Goal: Task Accomplishment & Management: Manage account settings

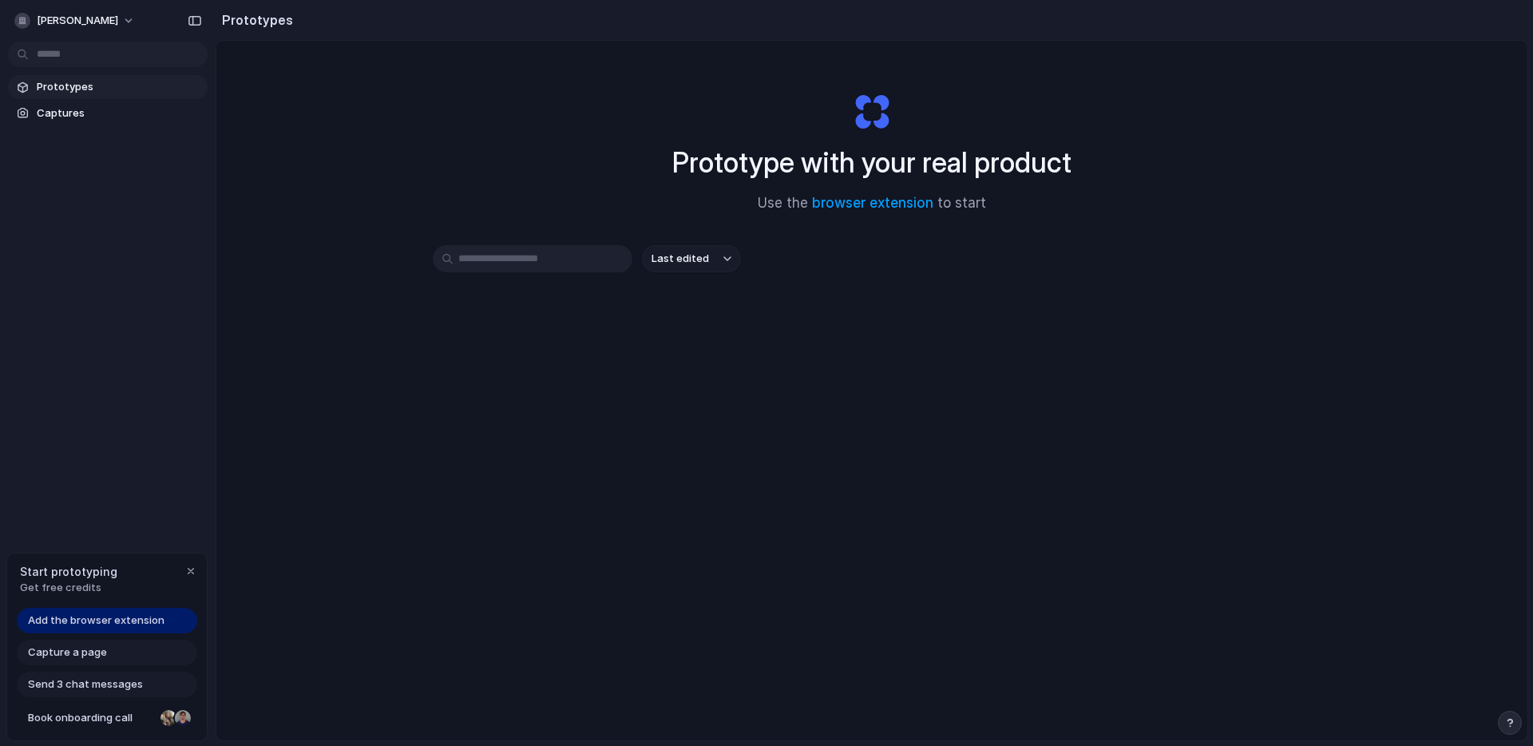
click at [569, 249] on input "text" at bounding box center [533, 258] width 200 height 27
click at [141, 613] on span "Add the browser extension" at bounding box center [96, 621] width 137 height 16
click at [142, 613] on span "Add the browser extension" at bounding box center [96, 621] width 137 height 16
click at [138, 621] on span "Add the browser extension" at bounding box center [96, 621] width 137 height 16
click at [900, 199] on link "browser extension" at bounding box center [872, 203] width 121 height 16
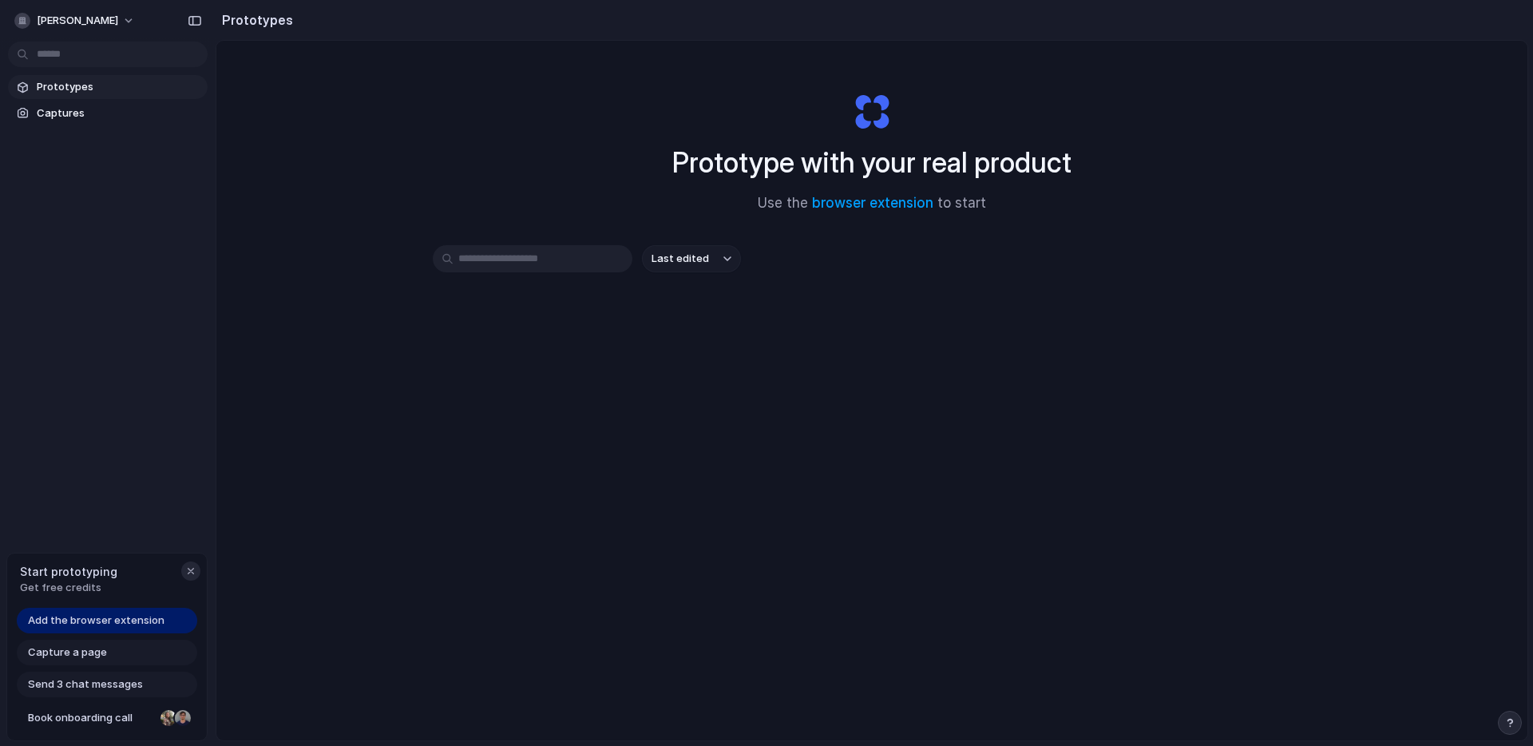
click at [187, 565] on div "button" at bounding box center [190, 571] width 13 height 13
click at [89, 42] on body "manoj-tutika Prototypes Captures Prototypes Prototype with your real product Us…" at bounding box center [766, 373] width 1533 height 746
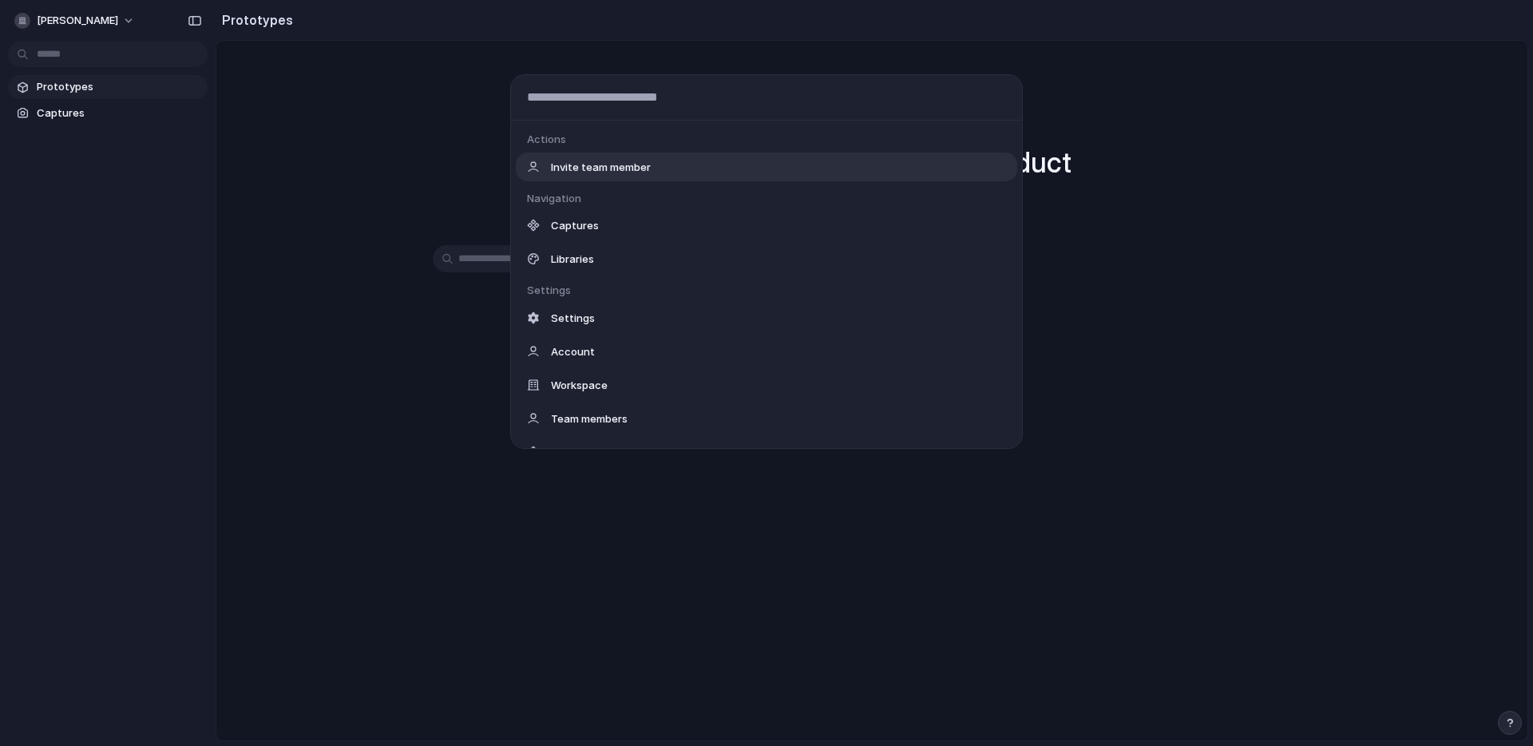
click at [97, 18] on div "Actions Invite team member Navigation Captures Libraries Settings Settings Acco…" at bounding box center [766, 373] width 1533 height 746
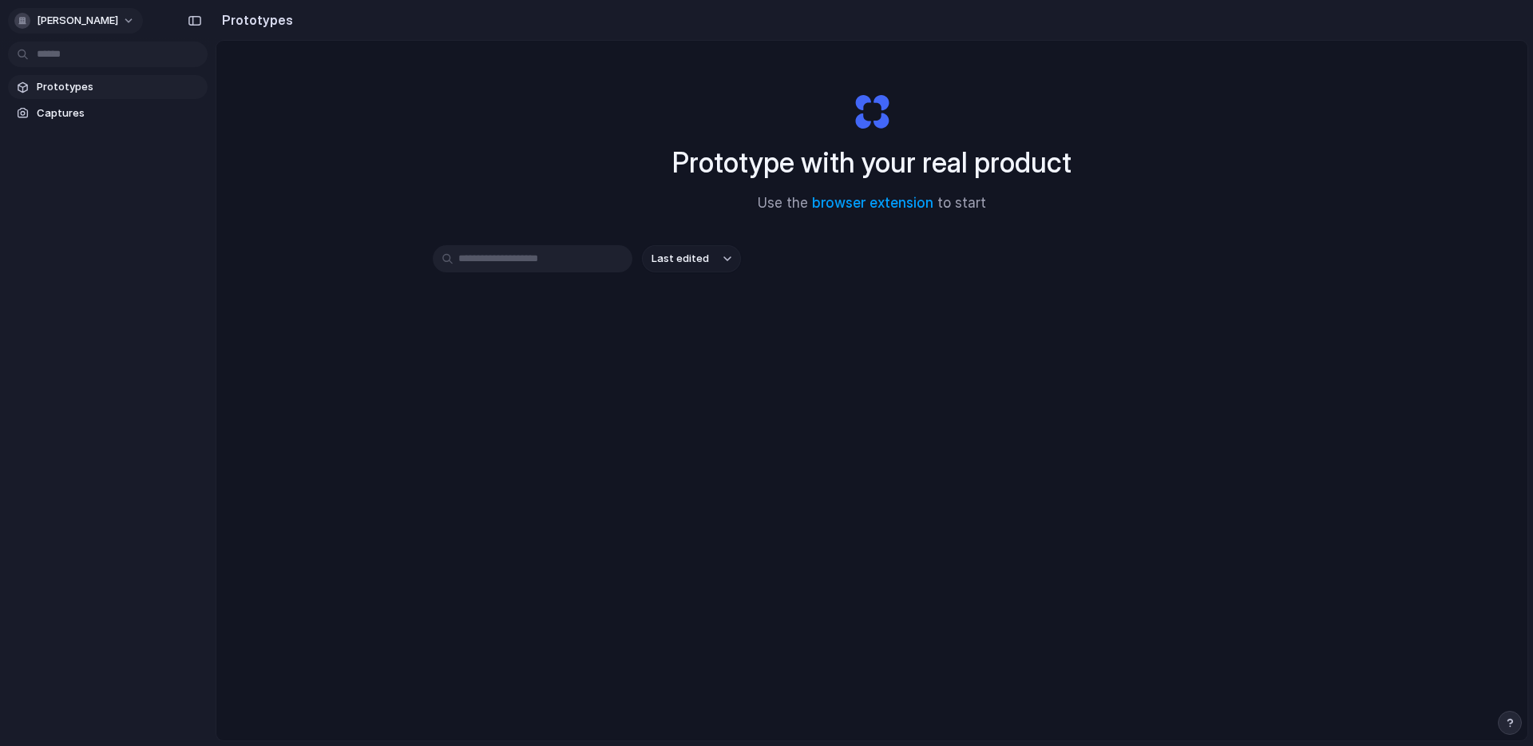
click at [97, 18] on span "manoj-tutika" at bounding box center [77, 21] width 81 height 16
click at [110, 18] on div "Settings Invite members Change theme Sign out" at bounding box center [766, 373] width 1533 height 746
click at [111, 21] on button "manoj-tutika" at bounding box center [75, 21] width 135 height 26
click at [117, 93] on li "Invite members" at bounding box center [77, 82] width 133 height 26
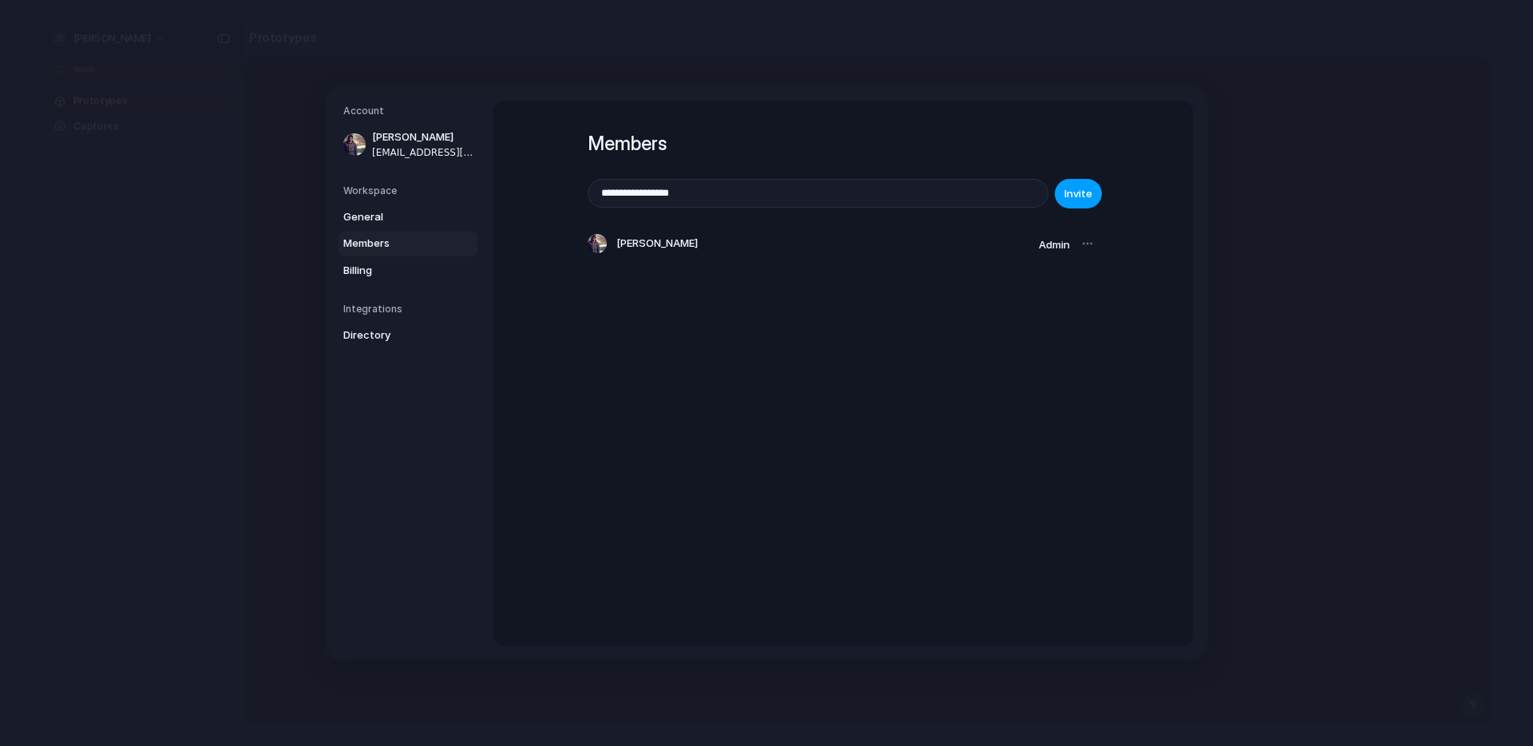
click at [1082, 207] on button "Invite" at bounding box center [1078, 194] width 47 height 30
click at [881, 192] on input "**********" at bounding box center [818, 193] width 459 height 27
type input "**********"
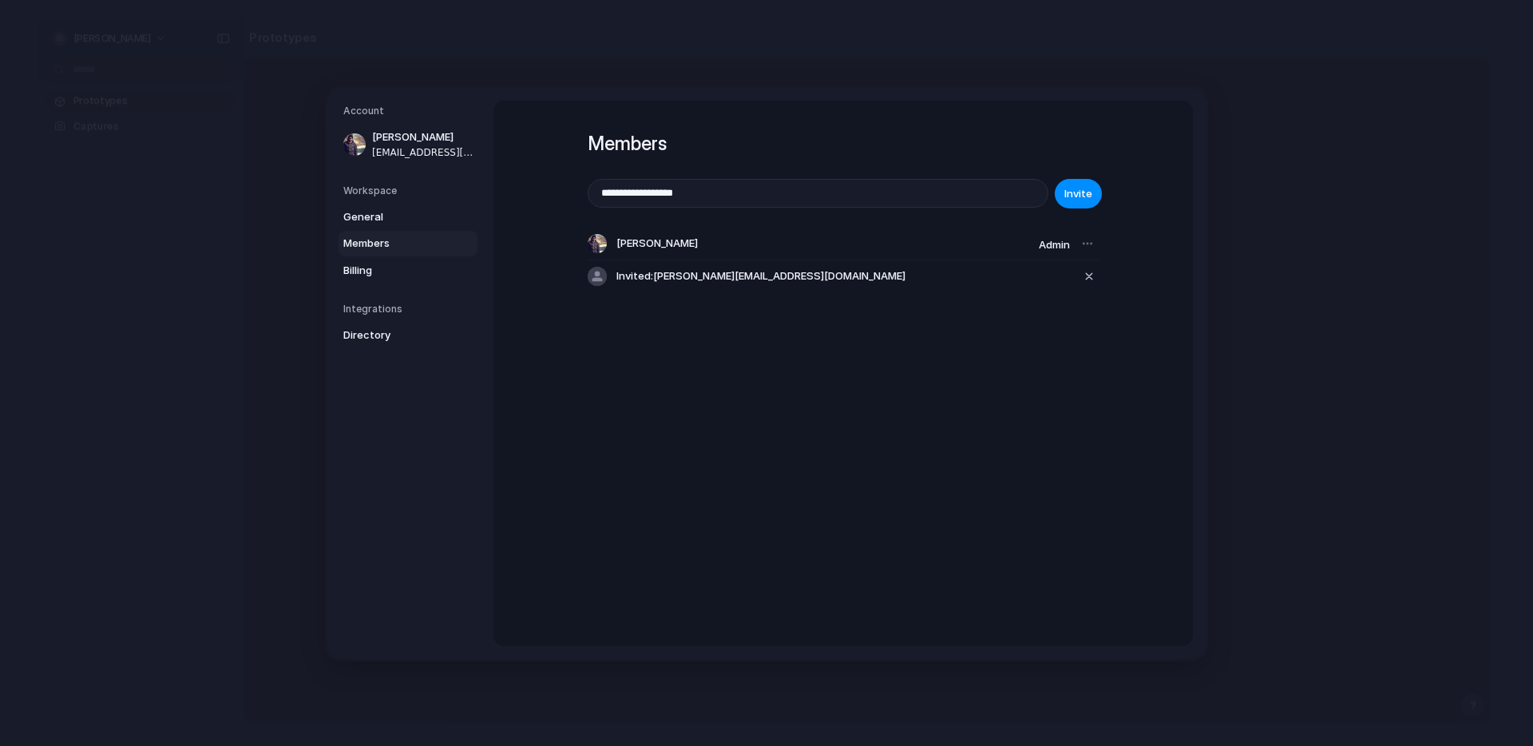
click at [1055, 179] on button "Invite" at bounding box center [1078, 194] width 47 height 30
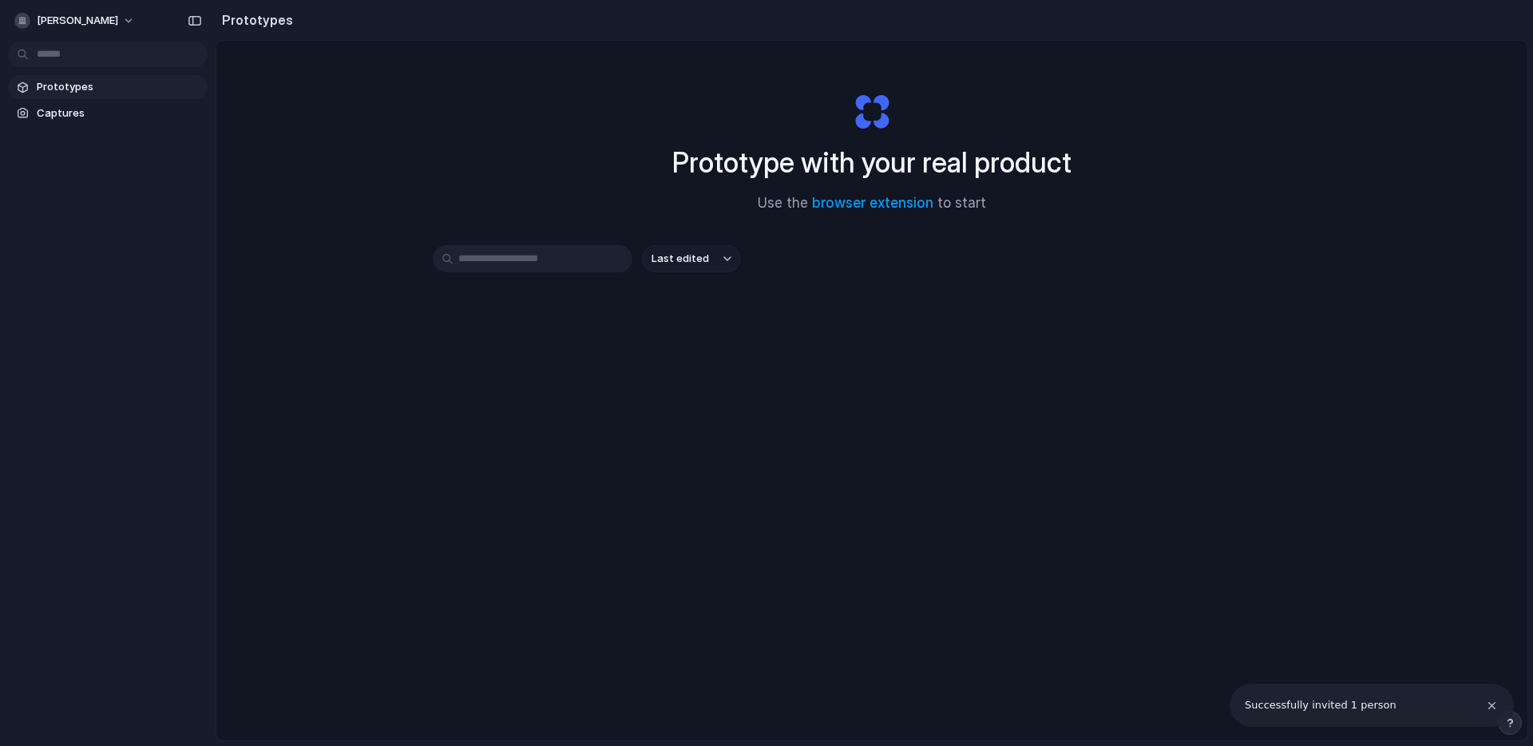
click at [561, 262] on input "text" at bounding box center [533, 258] width 200 height 27
click at [90, 75] on link "Prototypes" at bounding box center [108, 87] width 200 height 24
click at [141, 112] on span "Captures" at bounding box center [119, 113] width 165 height 16
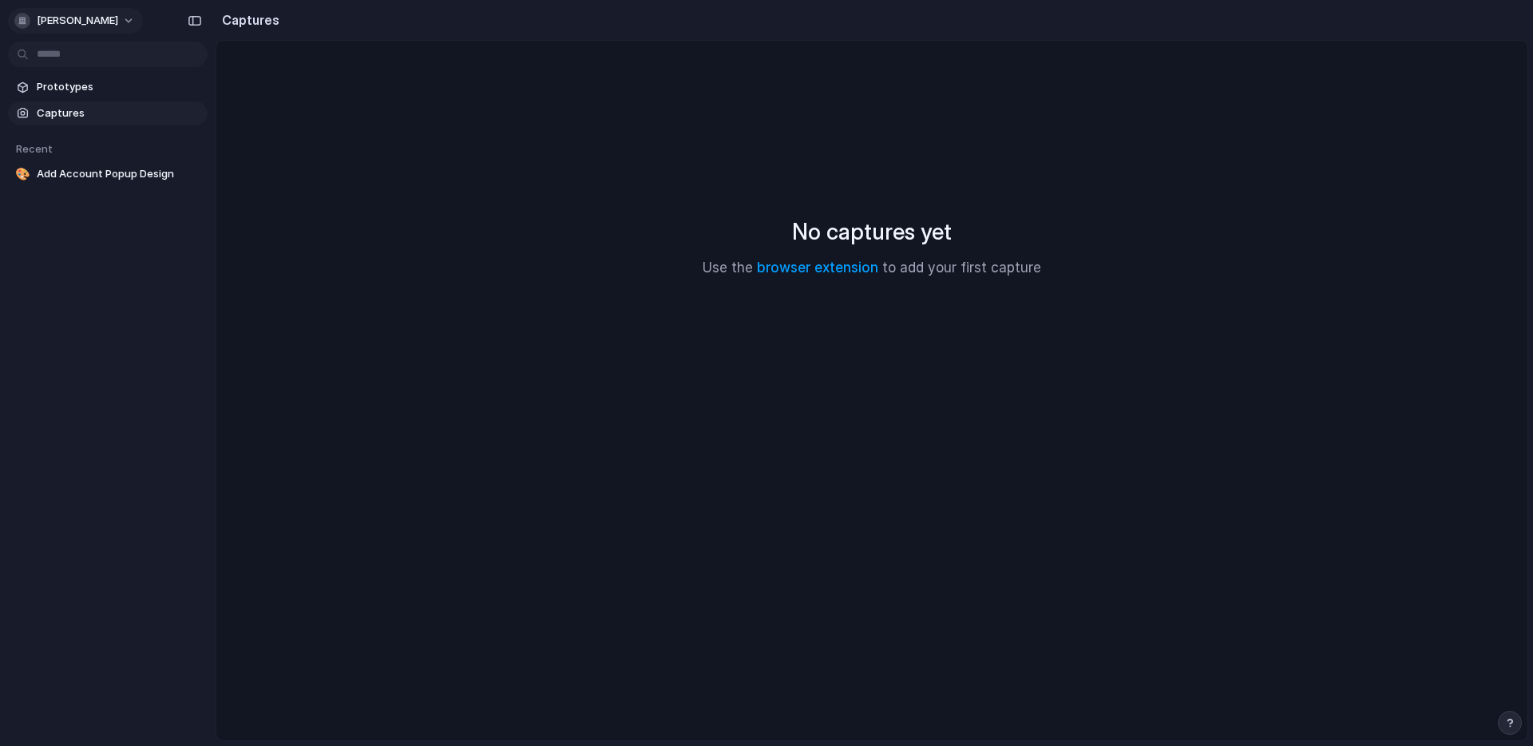
click at [105, 14] on button "[PERSON_NAME]" at bounding box center [75, 21] width 135 height 26
click at [97, 45] on li "Settings" at bounding box center [77, 57] width 133 height 26
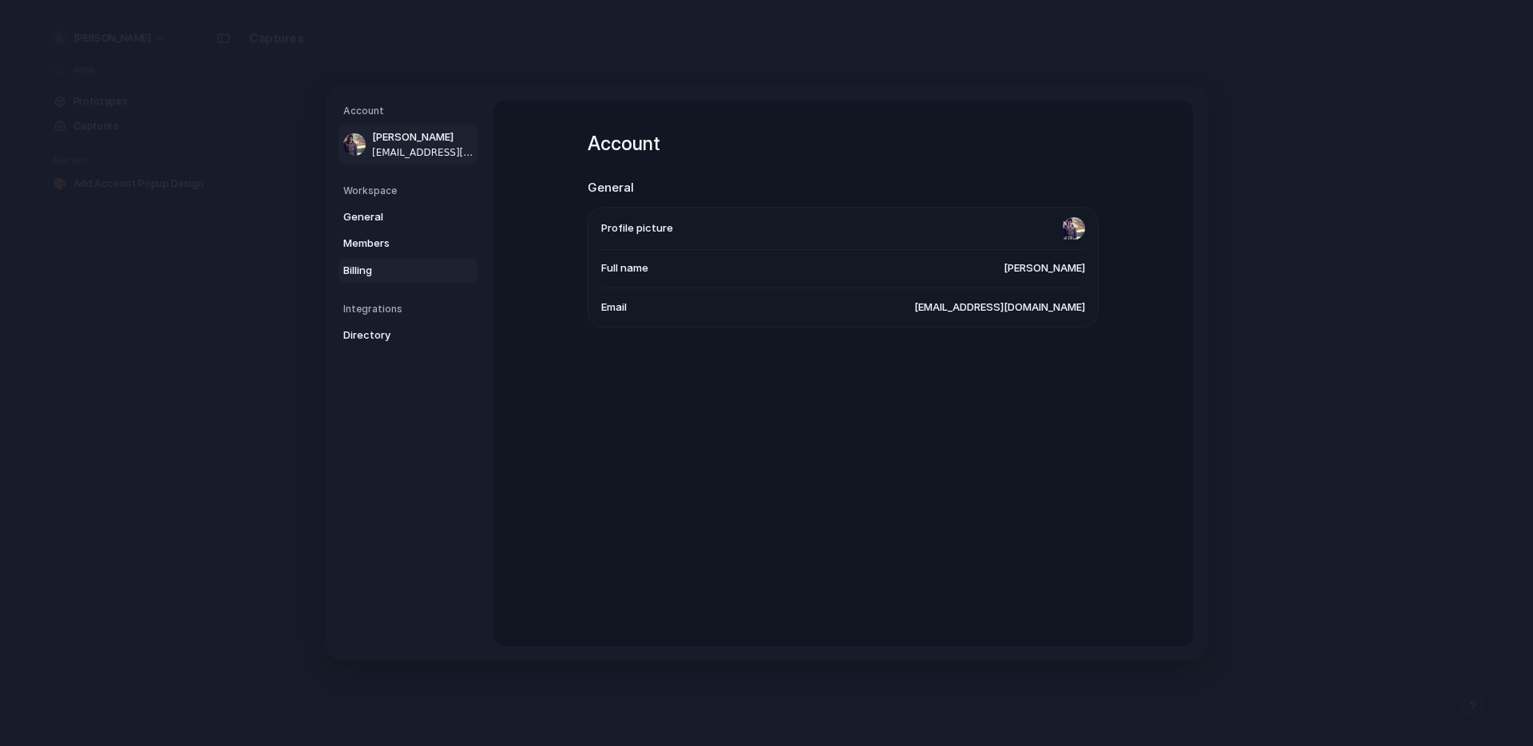
click at [403, 279] on link "Billing" at bounding box center [408, 270] width 139 height 26
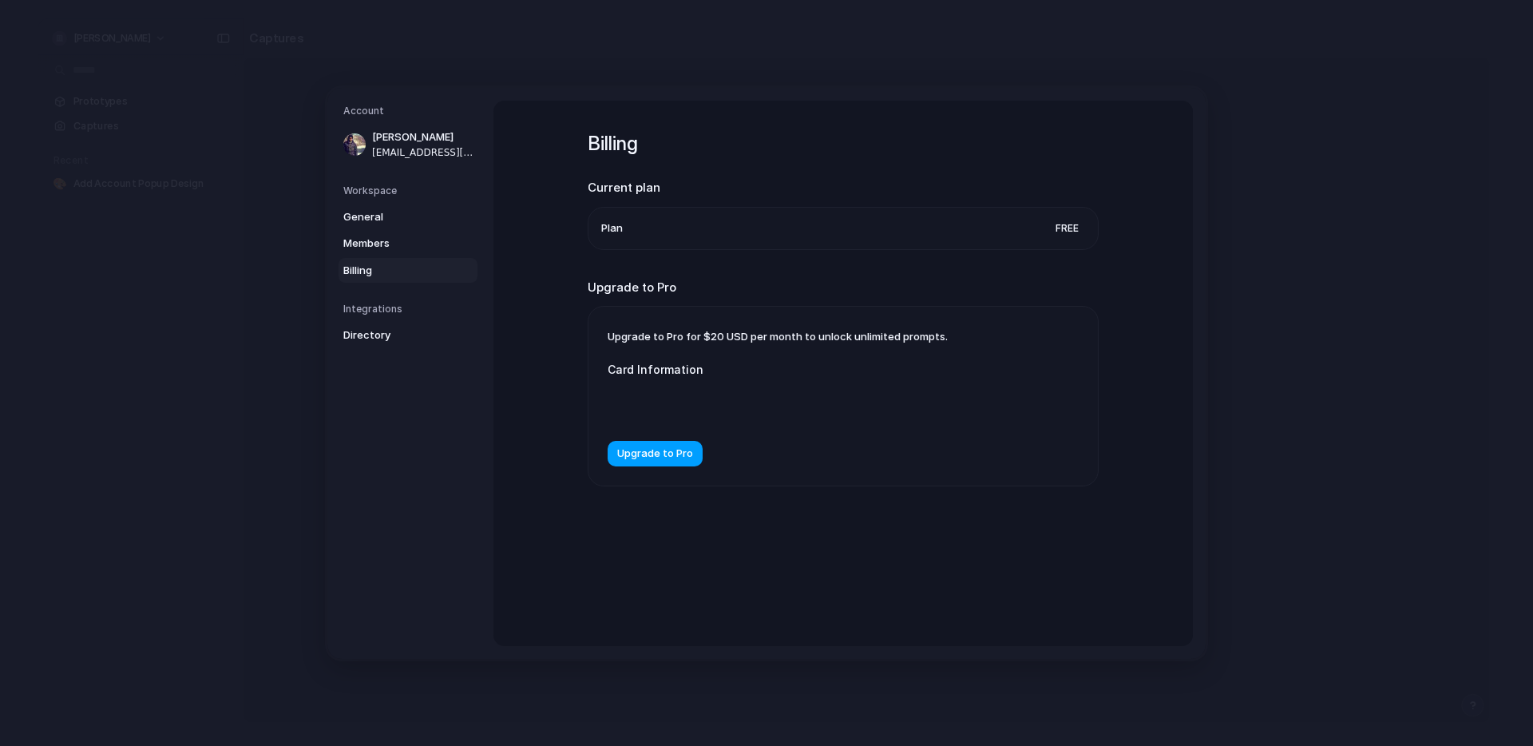
click at [669, 453] on span "Upgrade to Pro" at bounding box center [655, 454] width 76 height 16
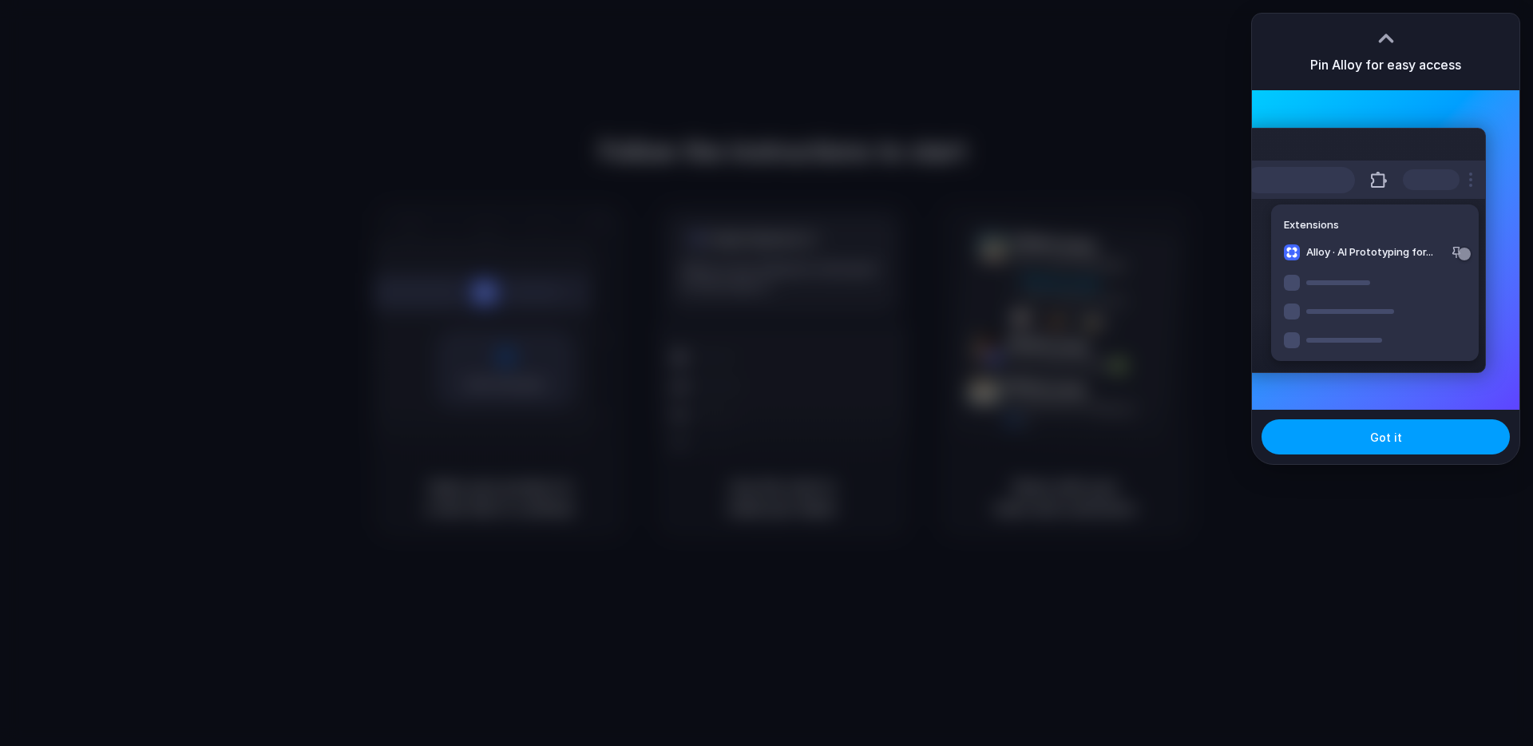
click at [1334, 435] on button "Got it" at bounding box center [1386, 436] width 248 height 35
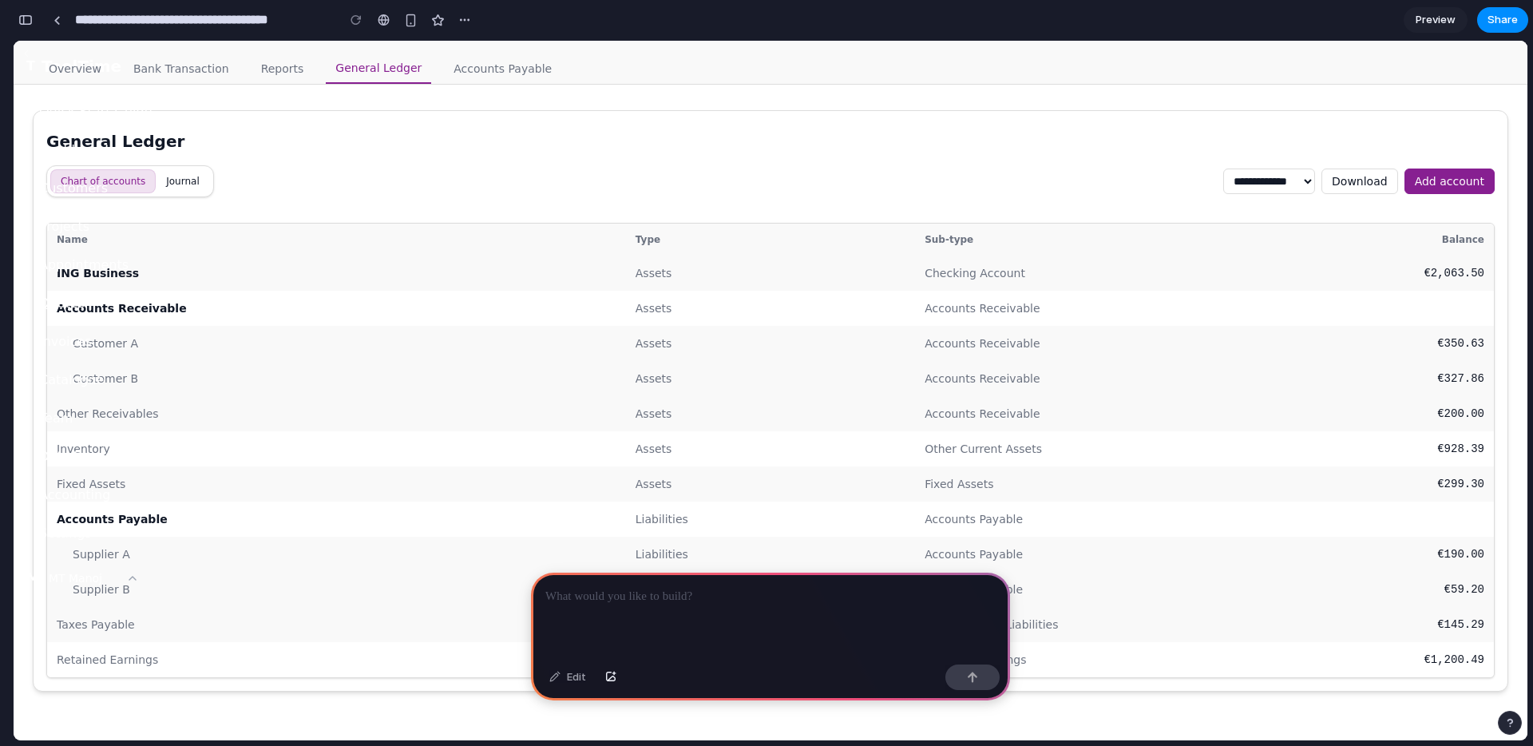
click at [608, 577] on div at bounding box center [770, 615] width 479 height 85
click at [967, 683] on button "button" at bounding box center [973, 677] width 54 height 26
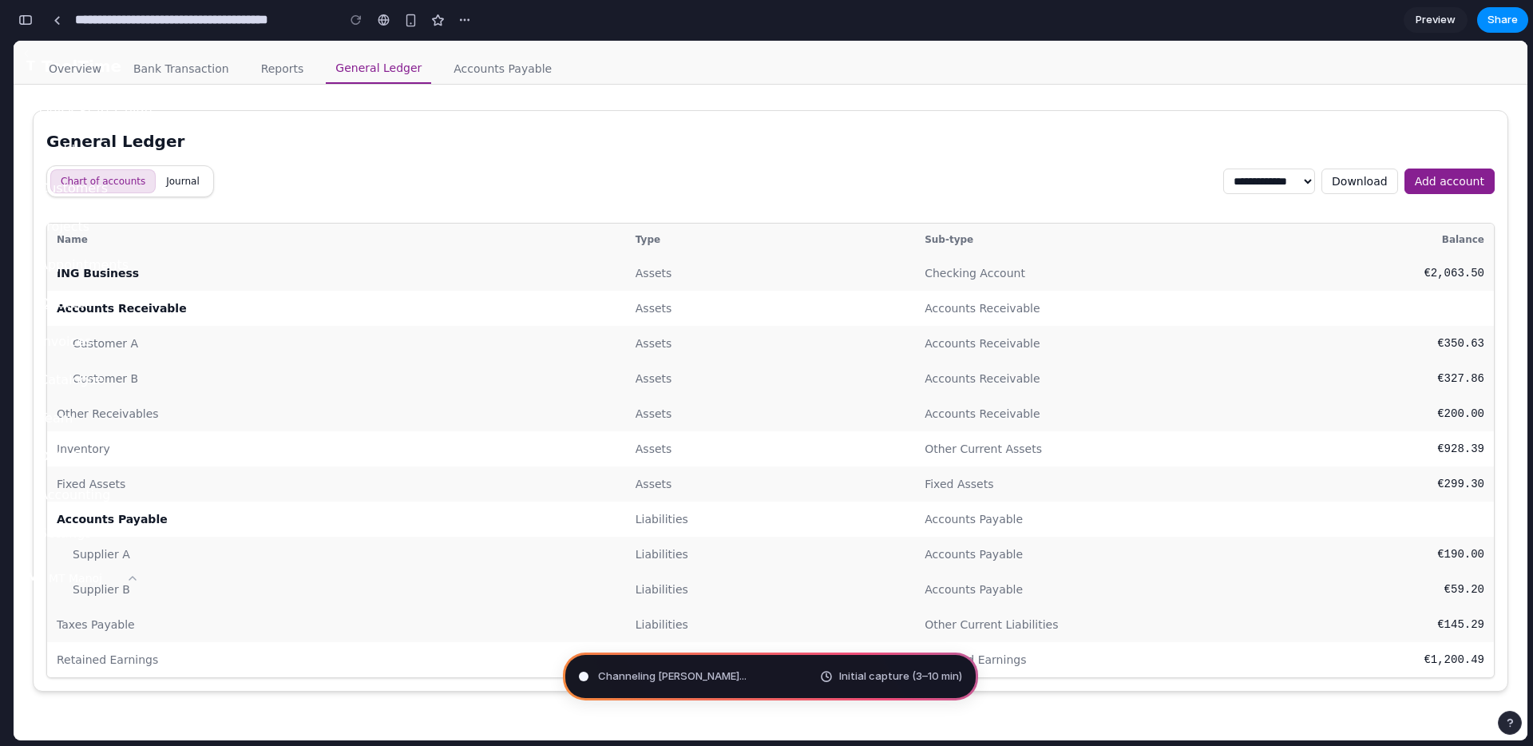
click at [894, 678] on span "Initial capture (3–10 min)" at bounding box center [900, 676] width 123 height 16
type input "**********"
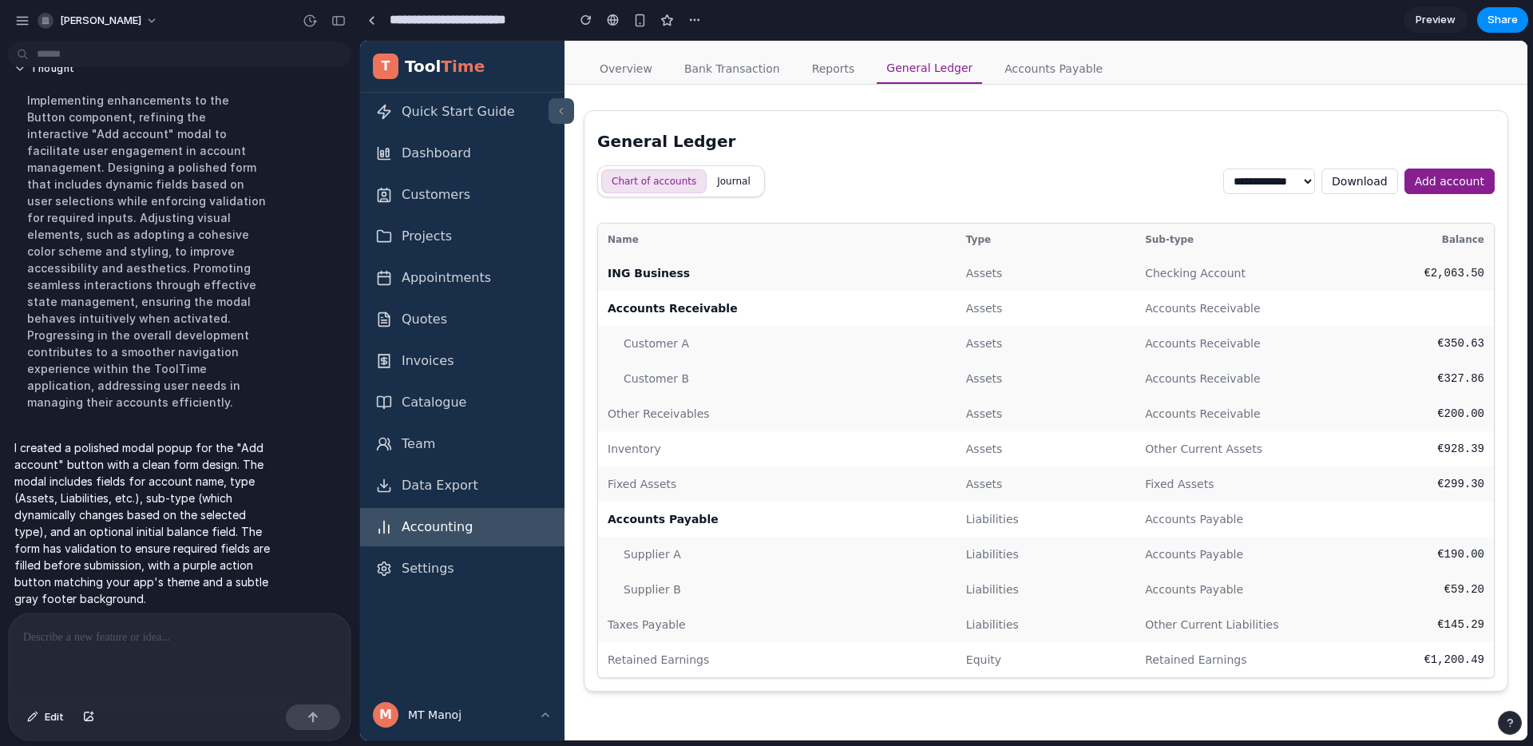
click at [1487, 180] on button "Add account" at bounding box center [1450, 182] width 90 height 26
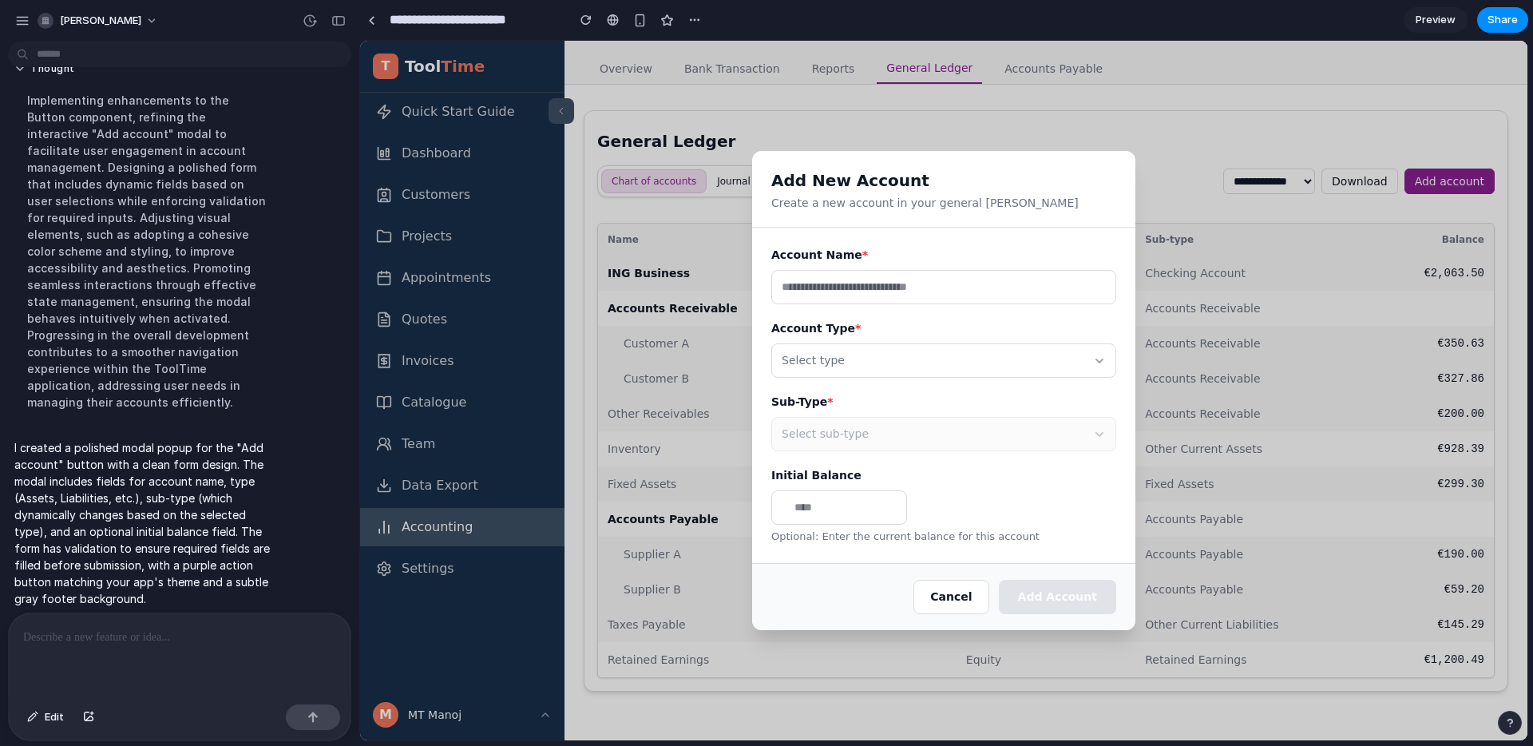
click at [924, 373] on button "Select type" at bounding box center [943, 360] width 345 height 34
click at [926, 366] on div "Assets Liabilities Equity Revenue Expenses" at bounding box center [944, 391] width 1168 height 700
click at [926, 366] on button "Select type" at bounding box center [943, 360] width 345 height 34
click at [1057, 367] on div "Assets Liabilities Equity Revenue Expenses" at bounding box center [944, 391] width 1168 height 700
click at [1057, 367] on button "Select type" at bounding box center [943, 360] width 345 height 34
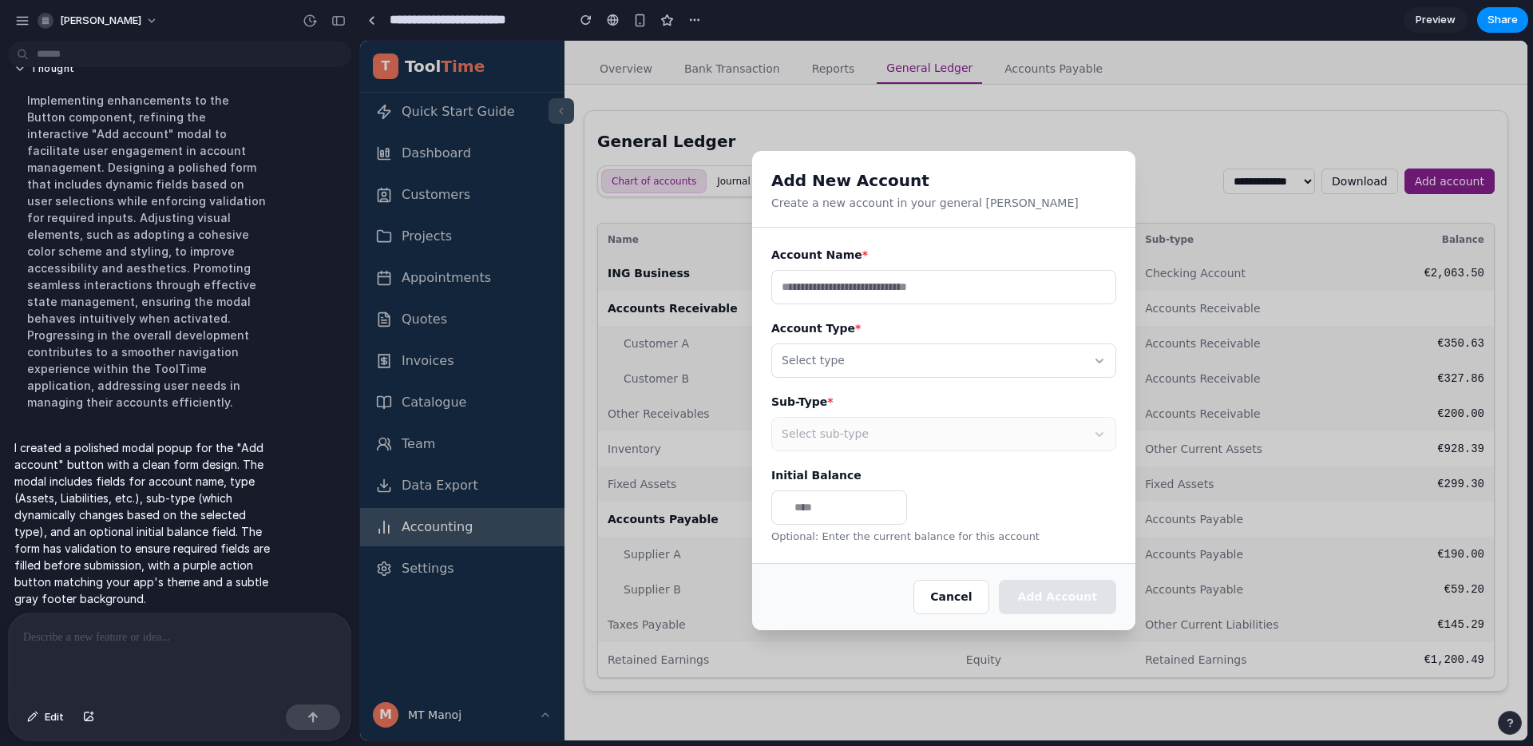
click at [1103, 367] on div "Assets Liabilities Equity Revenue Expenses" at bounding box center [944, 391] width 1168 height 700
click at [1101, 370] on button "Select type" at bounding box center [943, 360] width 345 height 34
drag, startPoint x: 916, startPoint y: 364, endPoint x: 908, endPoint y: 347, distance: 19.3
click at [916, 364] on div "Assets Liabilities Equity Revenue Expenses" at bounding box center [944, 391] width 1168 height 700
click at [851, 277] on input "text" at bounding box center [943, 287] width 345 height 34
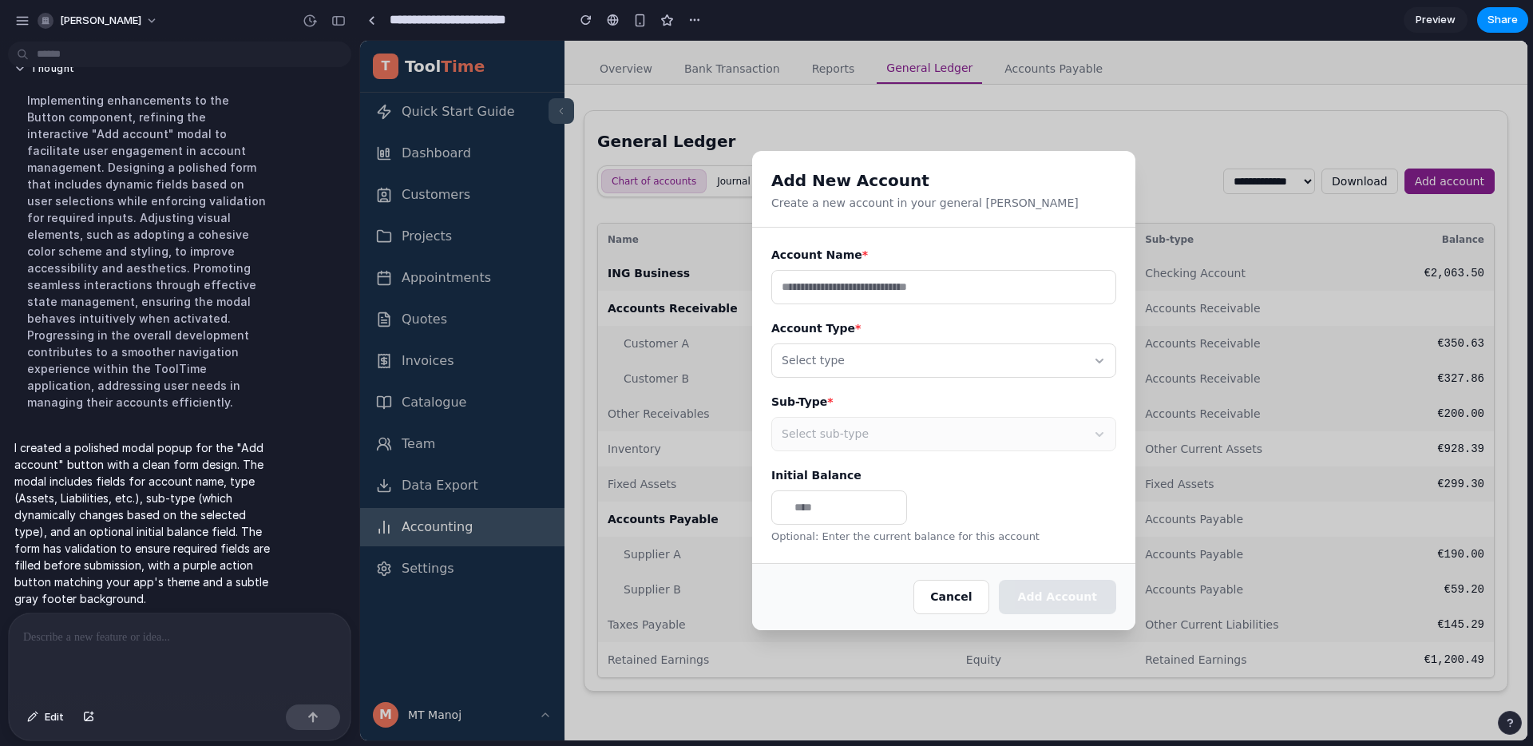
click at [851, 355] on button "Select type" at bounding box center [943, 360] width 345 height 34
click at [161, 654] on div at bounding box center [180, 655] width 342 height 85
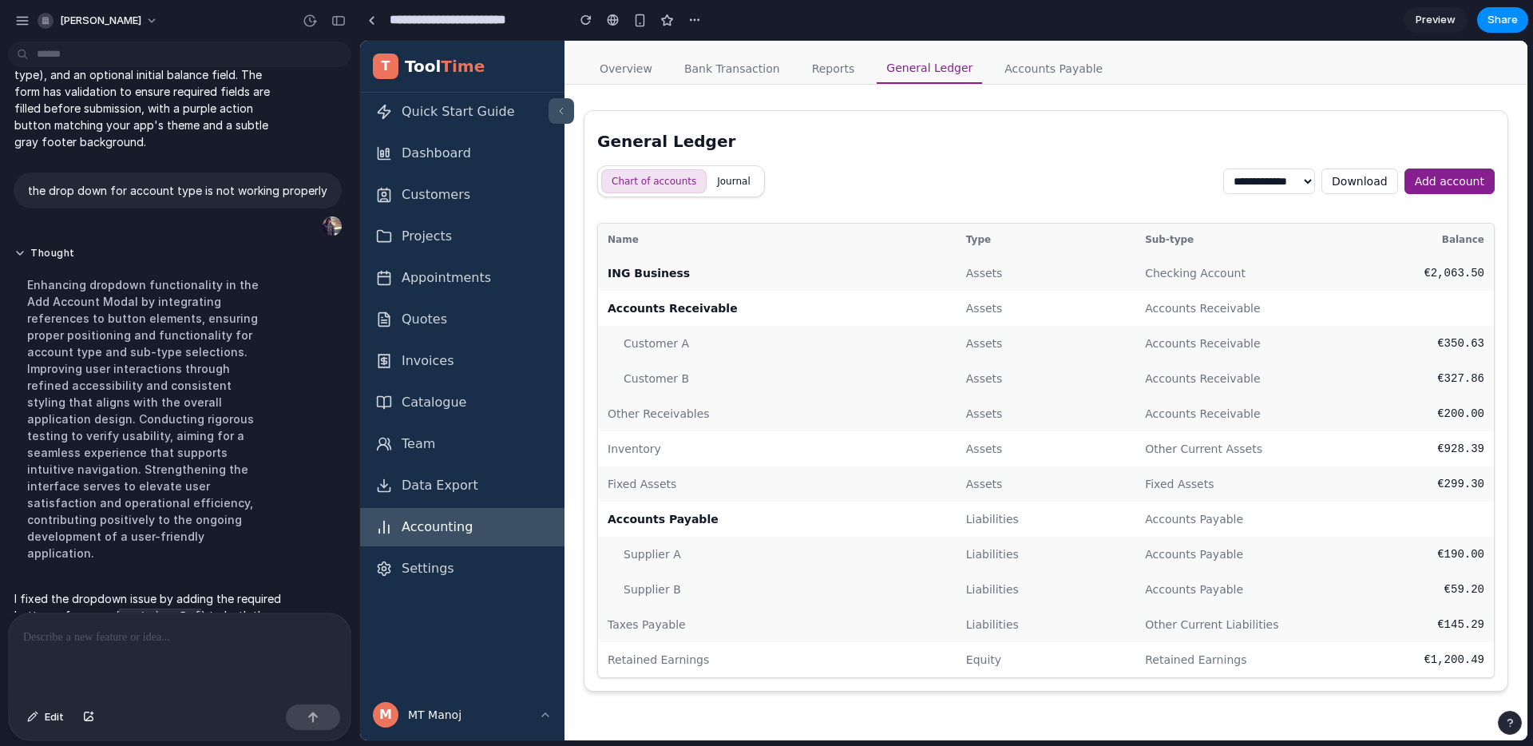
scroll to position [305, 0]
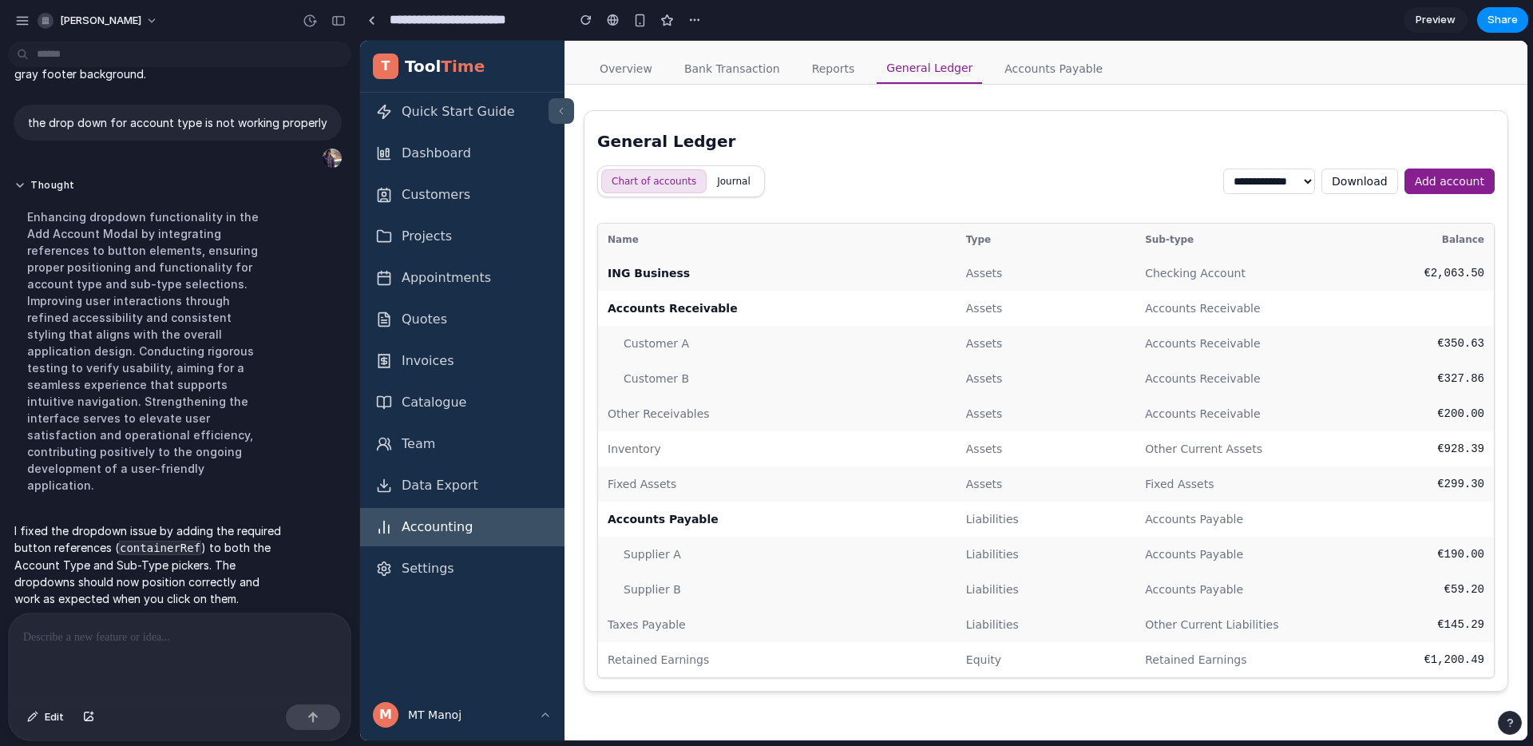
click at [958, 145] on div "General Ledger" at bounding box center [1046, 141] width 898 height 22
click at [851, 182] on div "**********" at bounding box center [1046, 181] width 898 height 32
click at [767, 373] on div at bounding box center [767, 373] width 0 height 0
click at [209, 649] on div at bounding box center [180, 655] width 342 height 85
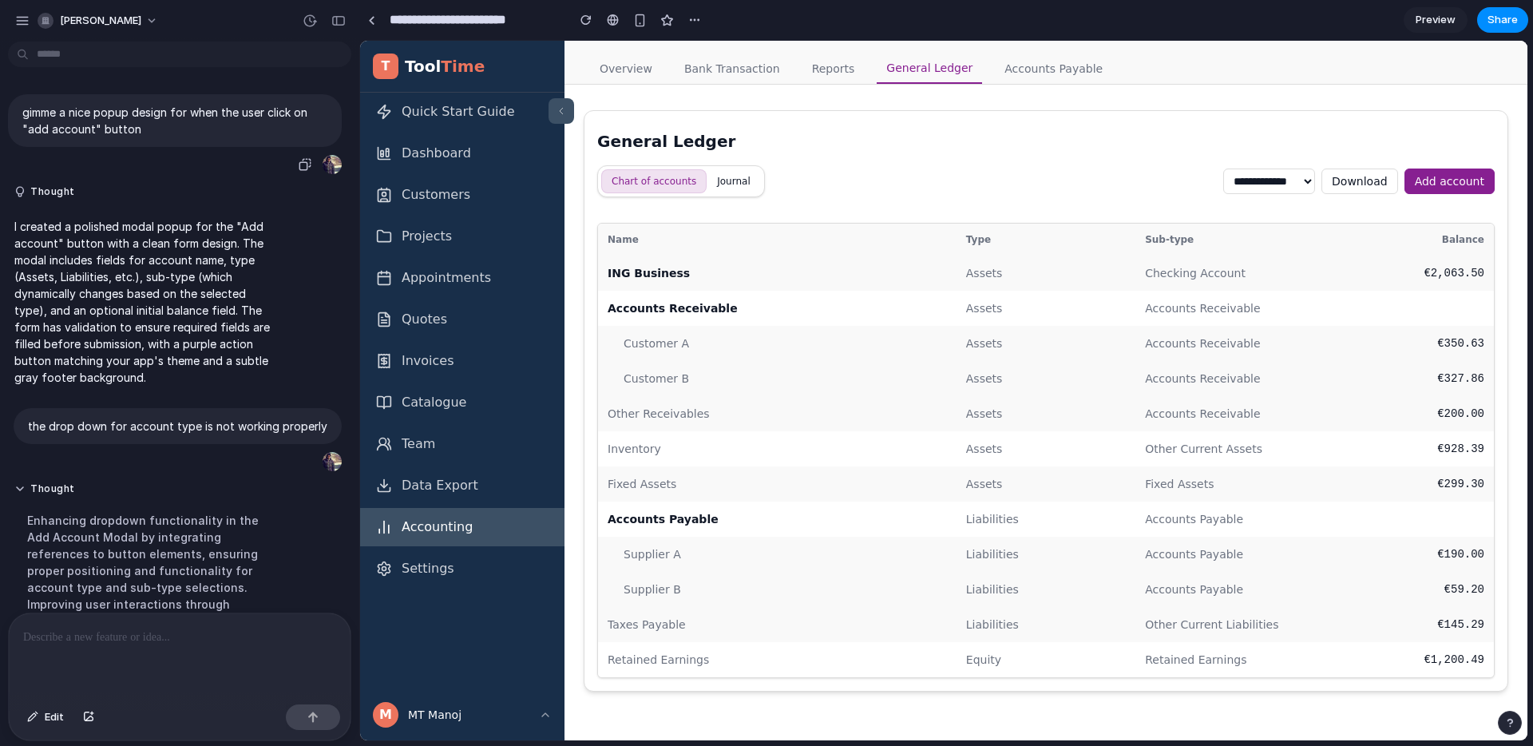
scroll to position [0, 0]
click at [42, 129] on p "gimme a nice popup design for when the user click on "add account" button" at bounding box center [174, 122] width 305 height 34
drag, startPoint x: 42, startPoint y: 129, endPoint x: 67, endPoint y: 130, distance: 25.6
click at [67, 130] on p "gimme a nice popup design for when the user click on "add account" button" at bounding box center [174, 122] width 305 height 34
click at [117, 112] on p "gimme a nice popup design for when the user click on "add account" button" at bounding box center [174, 122] width 305 height 34
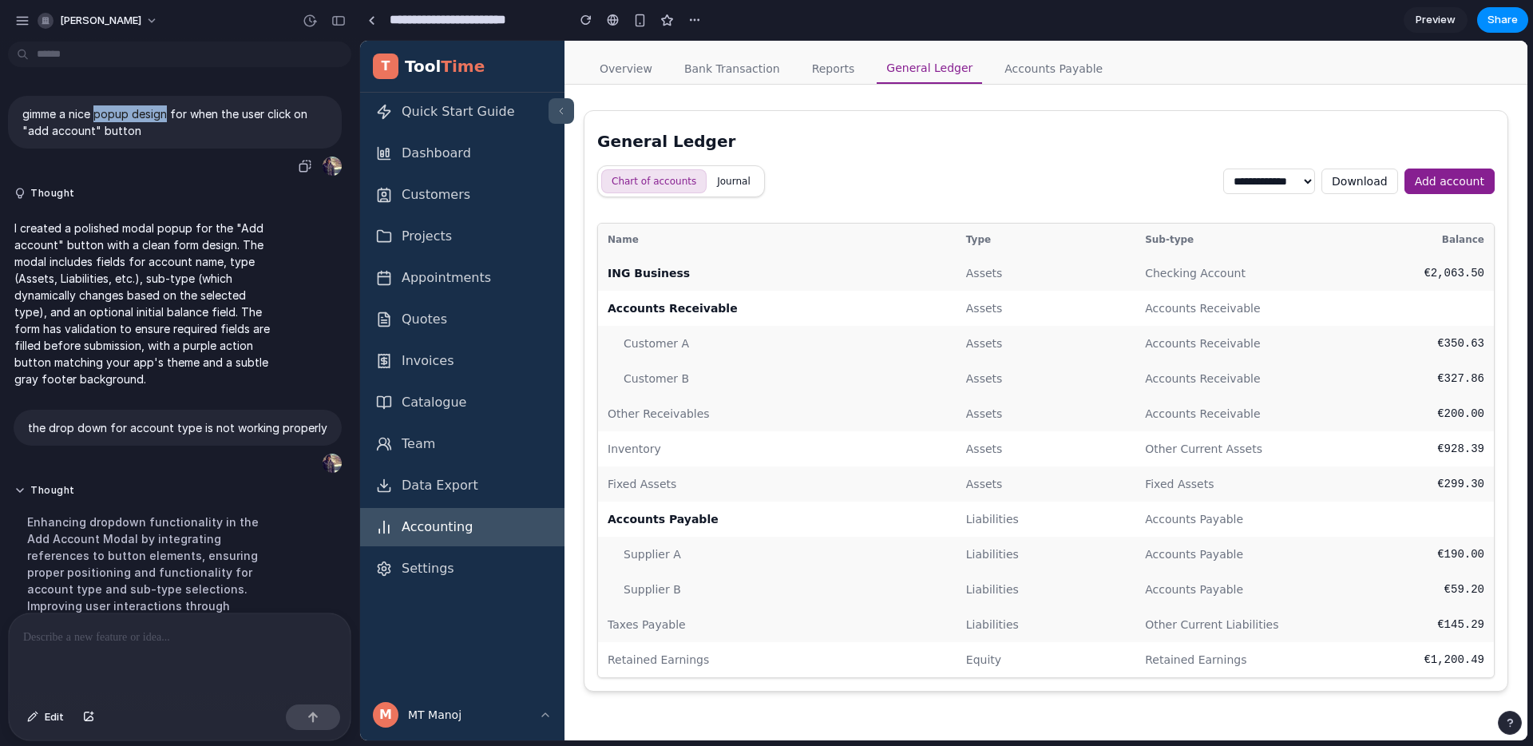
drag, startPoint x: 117, startPoint y: 112, endPoint x: 150, endPoint y: 115, distance: 33.7
click at [150, 115] on p "gimme a nice popup design for when the user click on "add account" button" at bounding box center [174, 122] width 305 height 34
click at [1436, 172] on button "Add account" at bounding box center [1450, 182] width 90 height 26
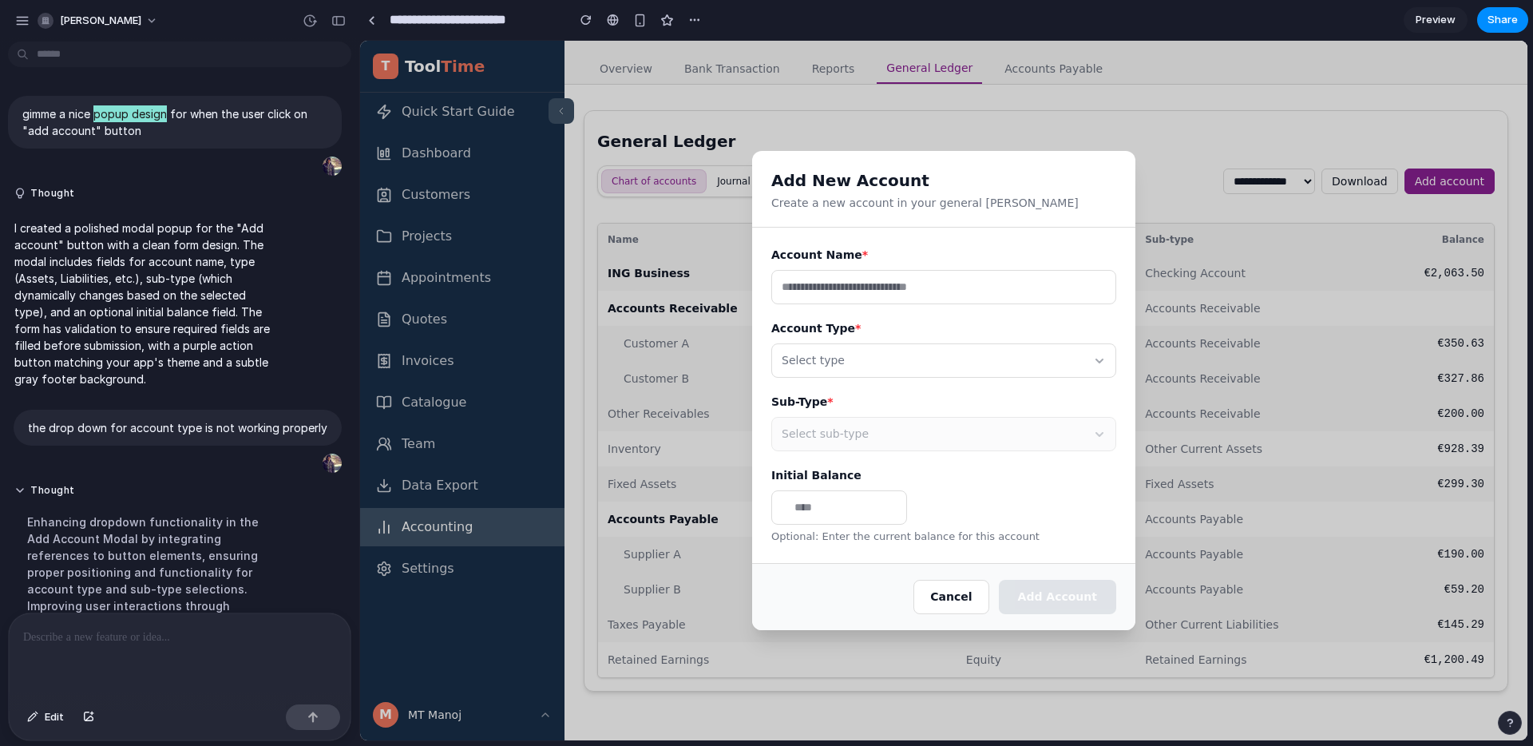
click at [907, 358] on button "Select type" at bounding box center [943, 360] width 345 height 34
click at [839, 440] on li "Assets" at bounding box center [853, 437] width 149 height 27
click at [849, 434] on span "Select sub-type" at bounding box center [825, 434] width 87 height 17
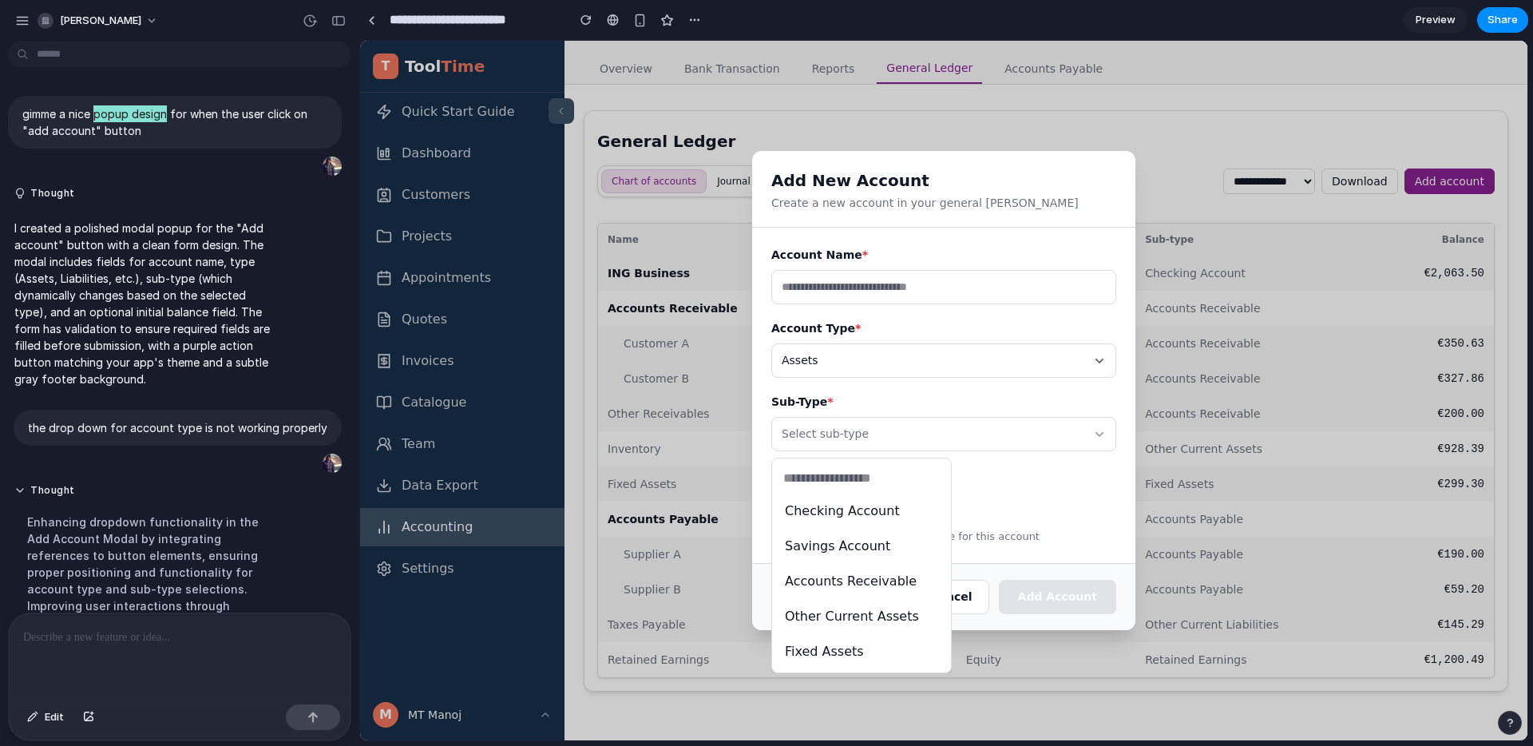
drag, startPoint x: 883, startPoint y: 361, endPoint x: 884, endPoint y: 375, distance: 13.6
click at [883, 361] on div "Checking Account Savings Account Accounts Receivable Other Current Assets Fixed…" at bounding box center [944, 391] width 1168 height 700
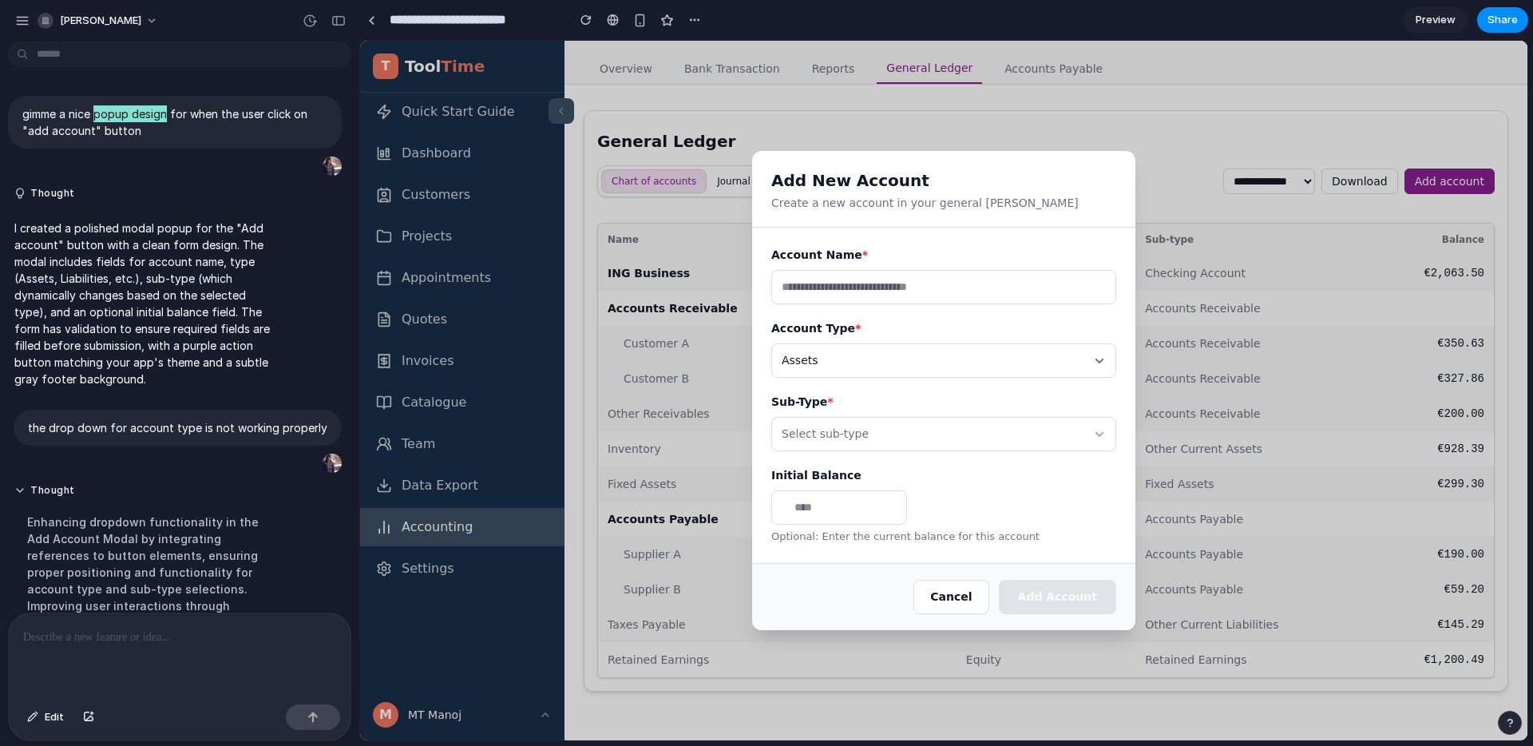
click at [880, 363] on button "Assets" at bounding box center [943, 360] width 345 height 34
click at [847, 549] on li "Revenue" at bounding box center [853, 542] width 149 height 27
click at [909, 427] on button "Select sub-type" at bounding box center [943, 434] width 345 height 34
click at [900, 510] on li "Sales Revenue" at bounding box center [853, 511] width 149 height 27
click at [850, 524] on input "number" at bounding box center [839, 507] width 136 height 34
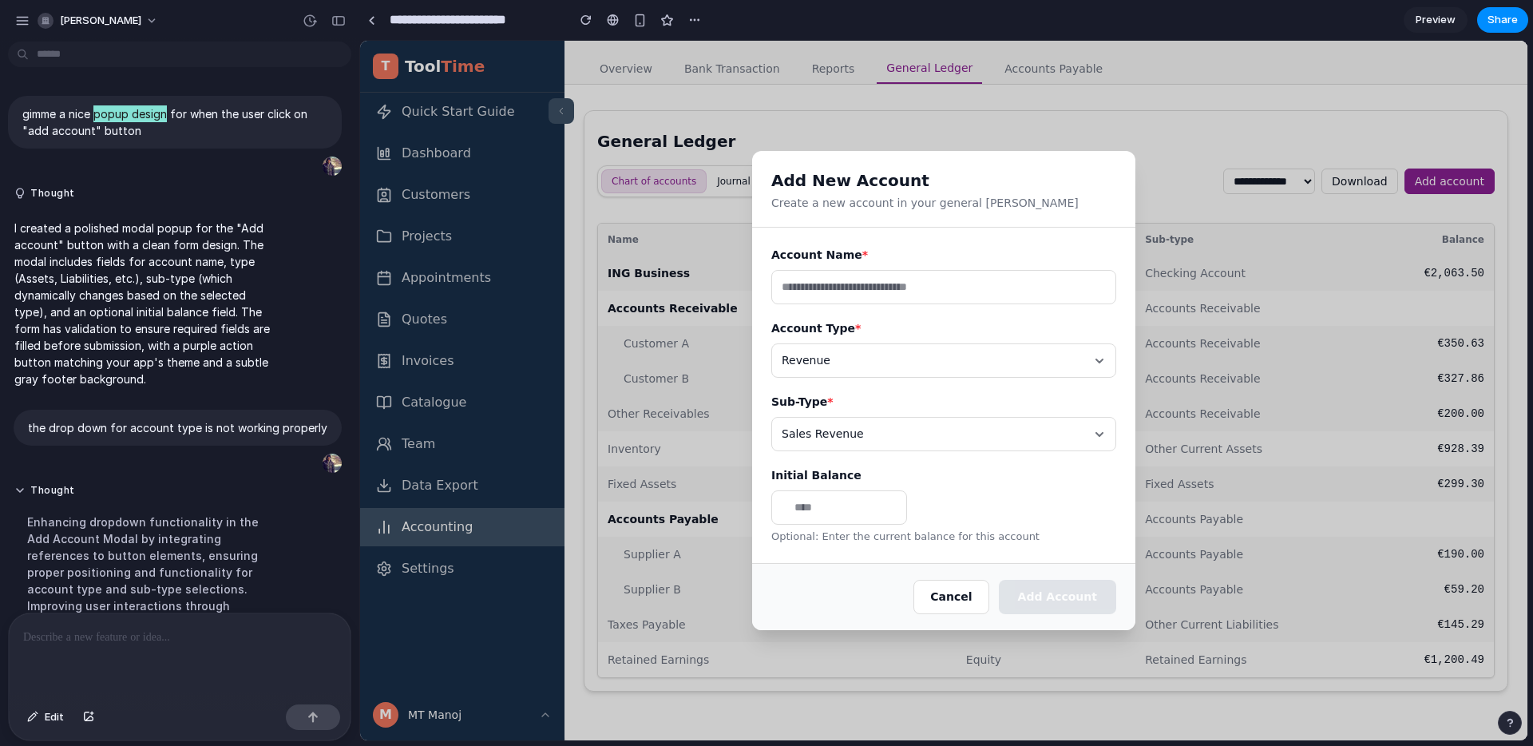
type input "**"
click at [1060, 528] on div "Initial Balance € ** Optional: Enter the current balance for this account" at bounding box center [943, 505] width 345 height 77
click at [927, 301] on input "text" at bounding box center [943, 287] width 345 height 34
type input "**********"
click at [1108, 593] on button "Add Account" at bounding box center [1057, 597] width 117 height 34
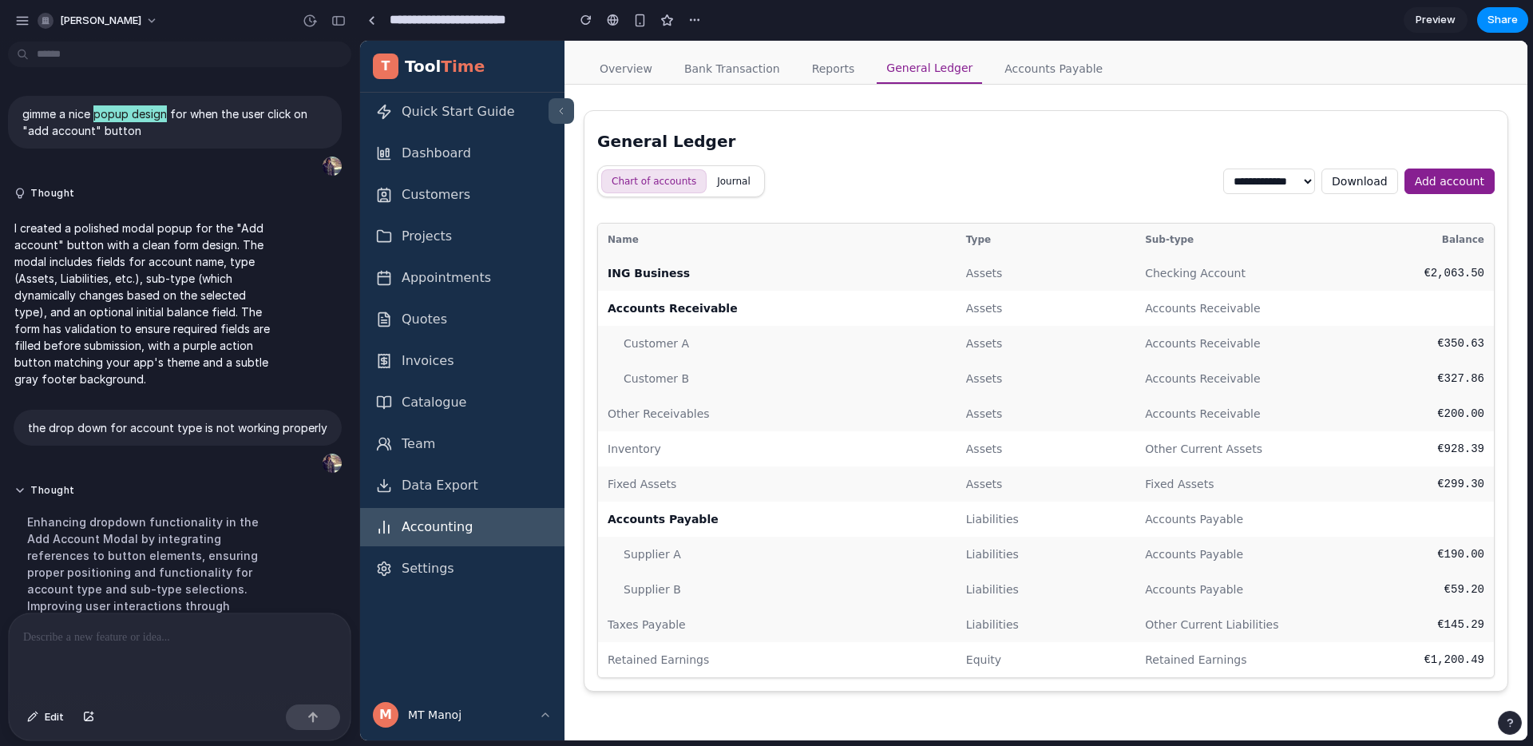
click at [1468, 185] on button "Add account" at bounding box center [1450, 182] width 90 height 26
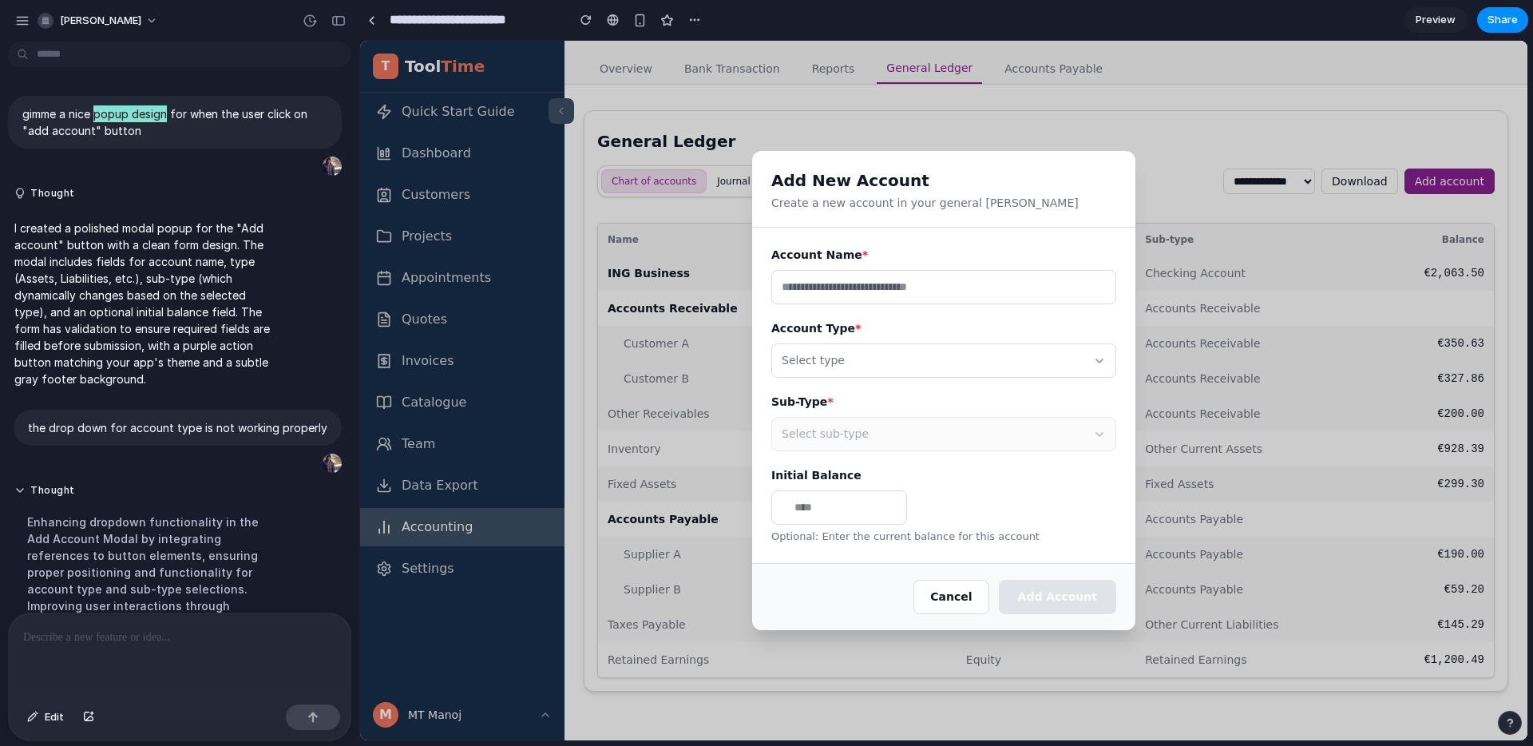
click at [964, 593] on button "Cancel" at bounding box center [951, 597] width 75 height 34
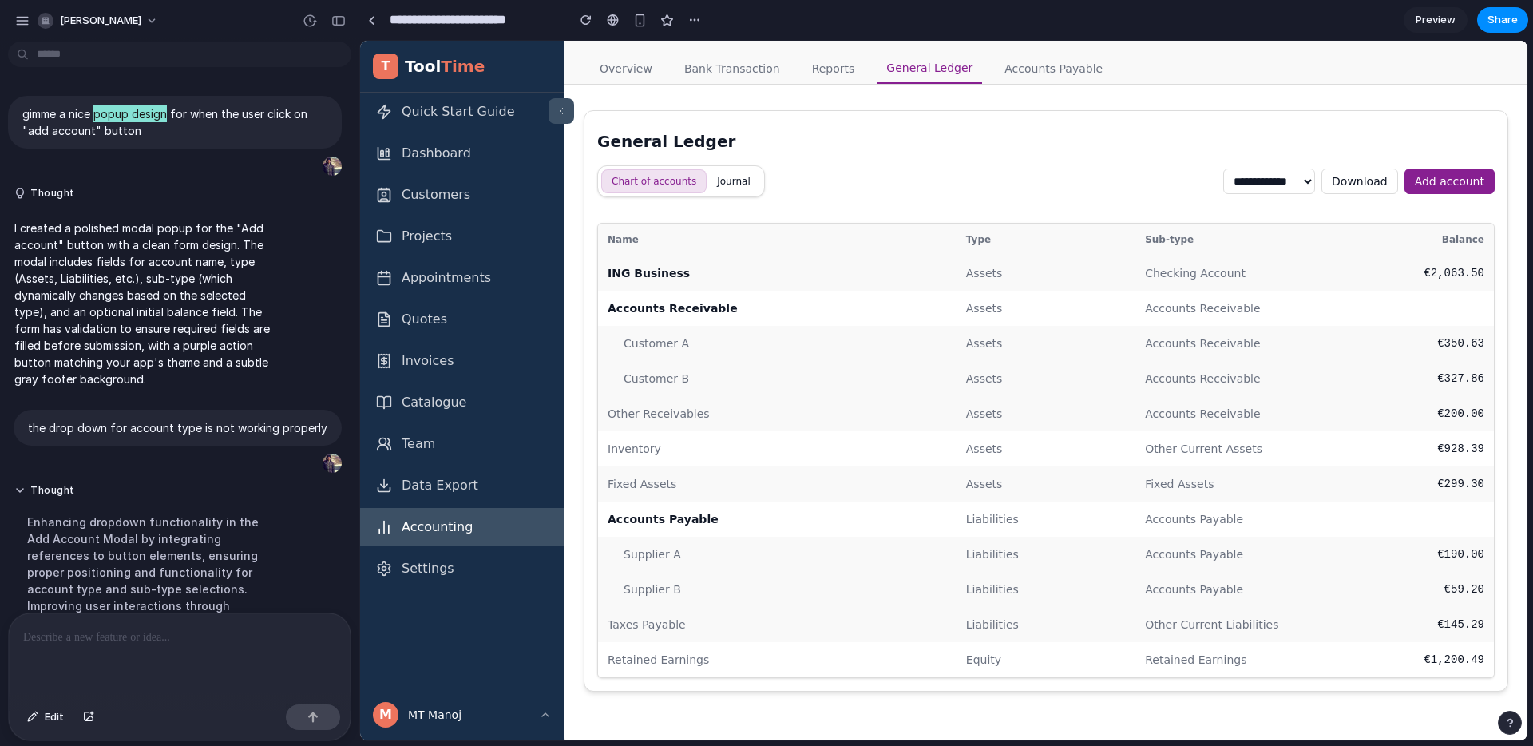
click at [1429, 165] on div "**********" at bounding box center [1046, 181] width 898 height 32
click at [1442, 177] on button "Add account" at bounding box center [1450, 182] width 90 height 26
click at [740, 184] on button "Journal" at bounding box center [734, 181] width 54 height 24
click at [732, 183] on button "Journal" at bounding box center [734, 181] width 54 height 24
click at [83, 723] on button "button" at bounding box center [88, 717] width 27 height 26
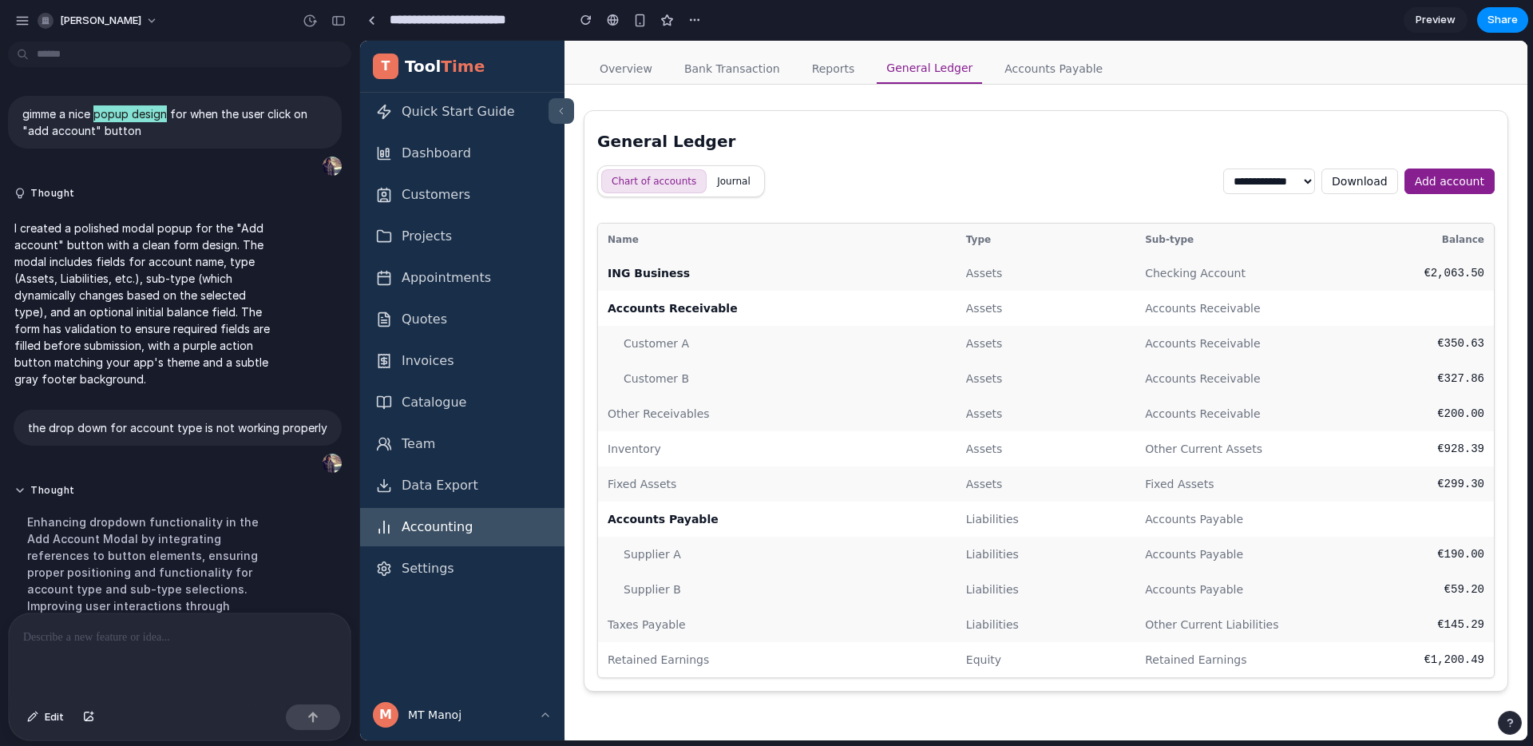
click at [732, 56] on link "Bank Transaction" at bounding box center [732, 69] width 115 height 31
click at [1041, 54] on link "Accounts Payable" at bounding box center [1053, 69] width 117 height 31
click at [1051, 67] on link "Accounts Payable" at bounding box center [1053, 69] width 117 height 31
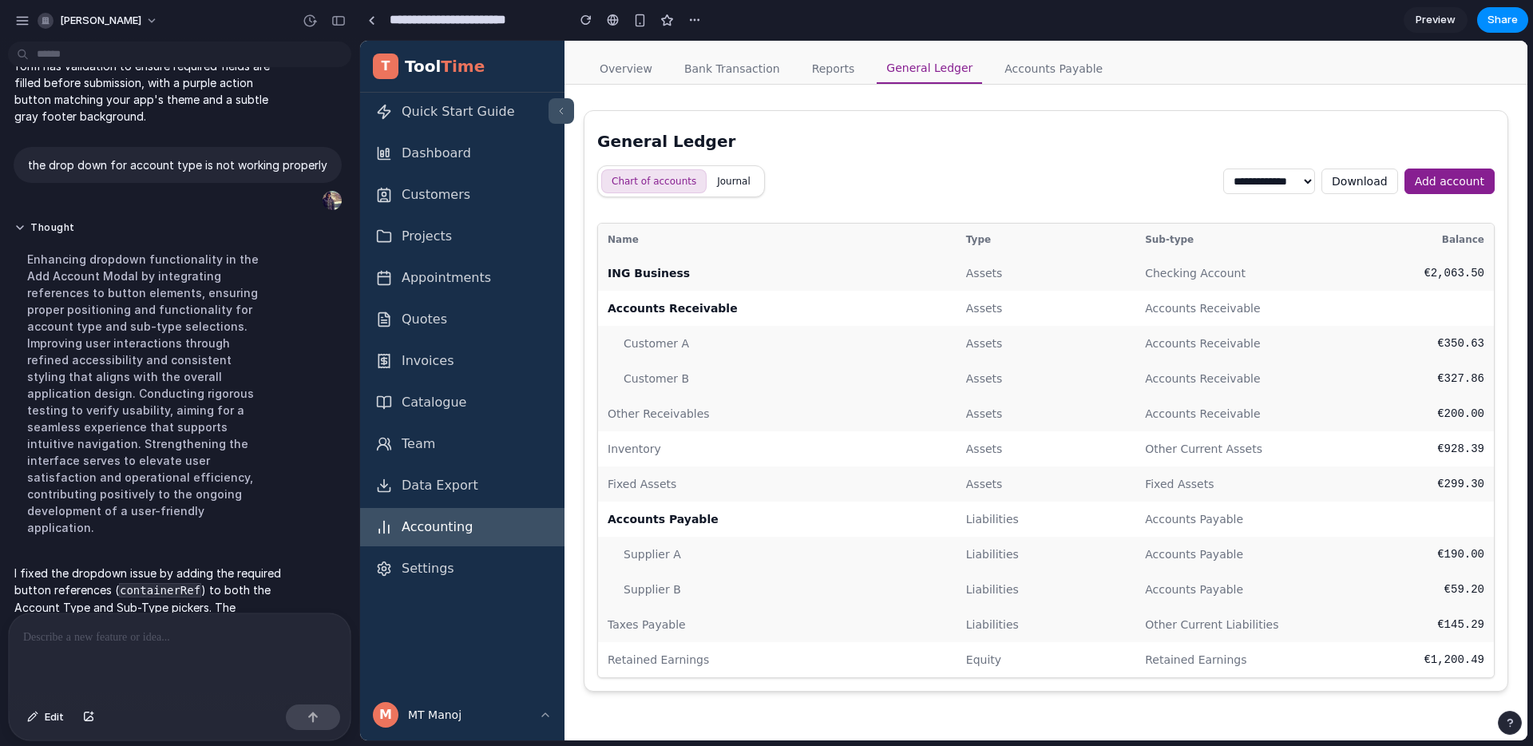
scroll to position [305, 0]
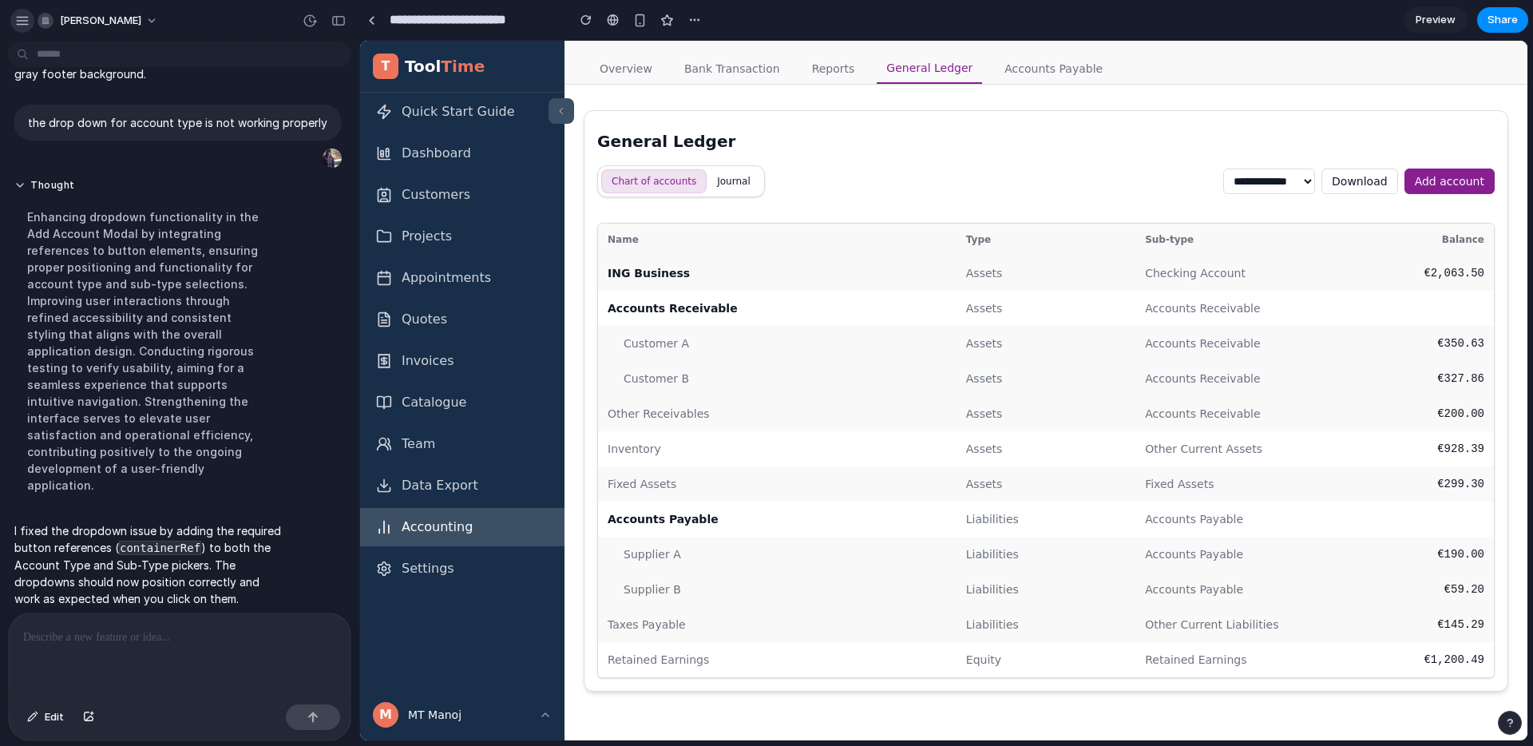
click at [19, 20] on div "button" at bounding box center [22, 21] width 14 height 14
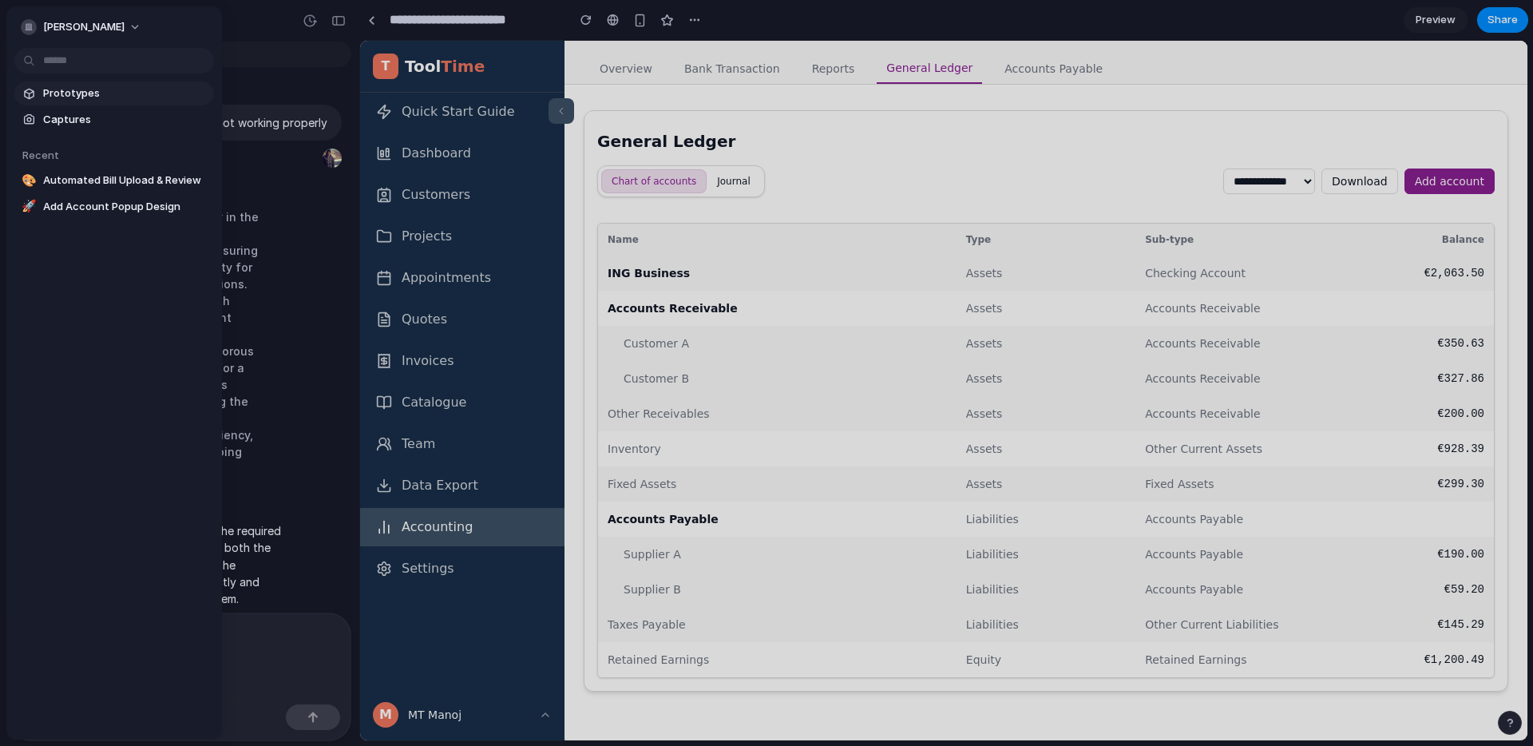
click at [67, 92] on span "Prototypes" at bounding box center [125, 93] width 165 height 16
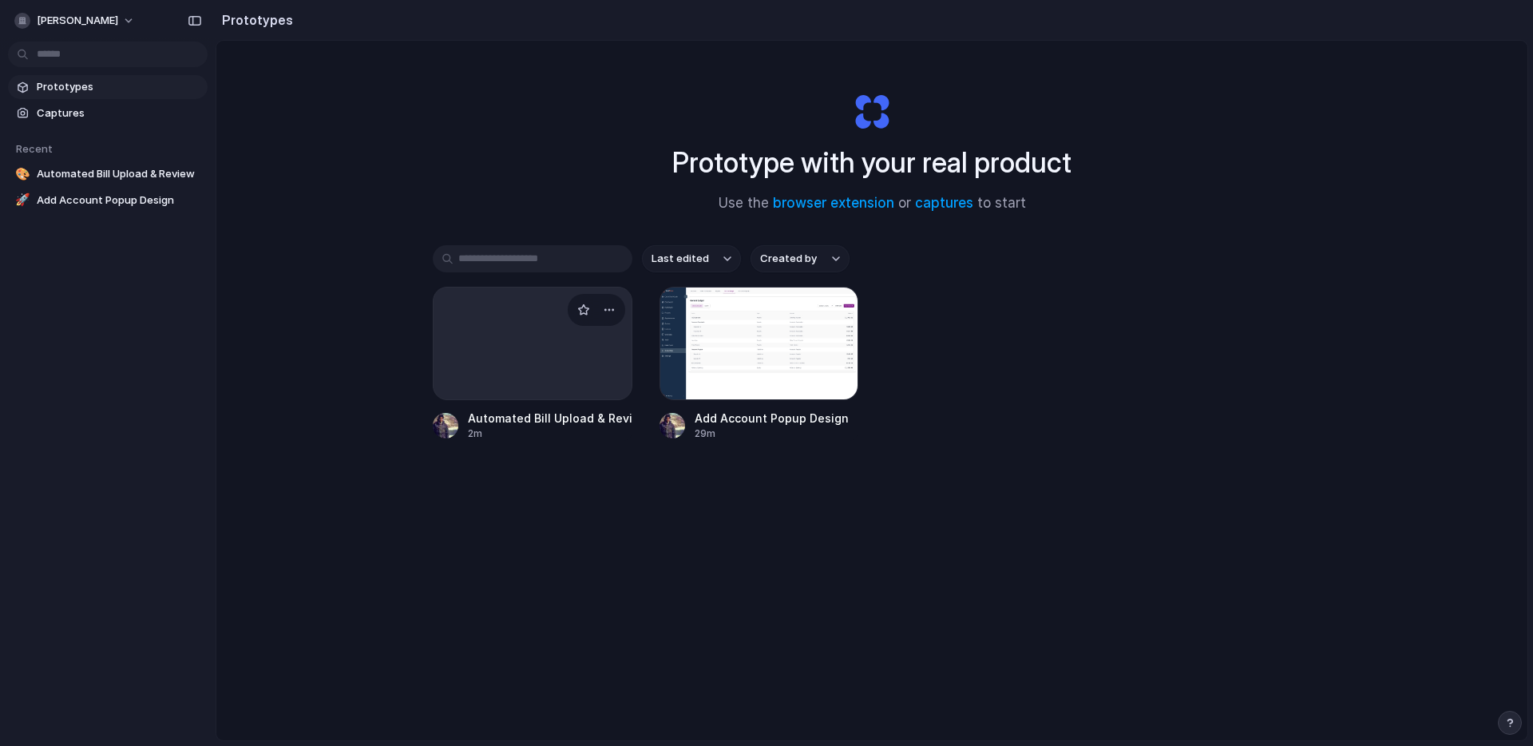
click at [482, 339] on div at bounding box center [533, 343] width 200 height 113
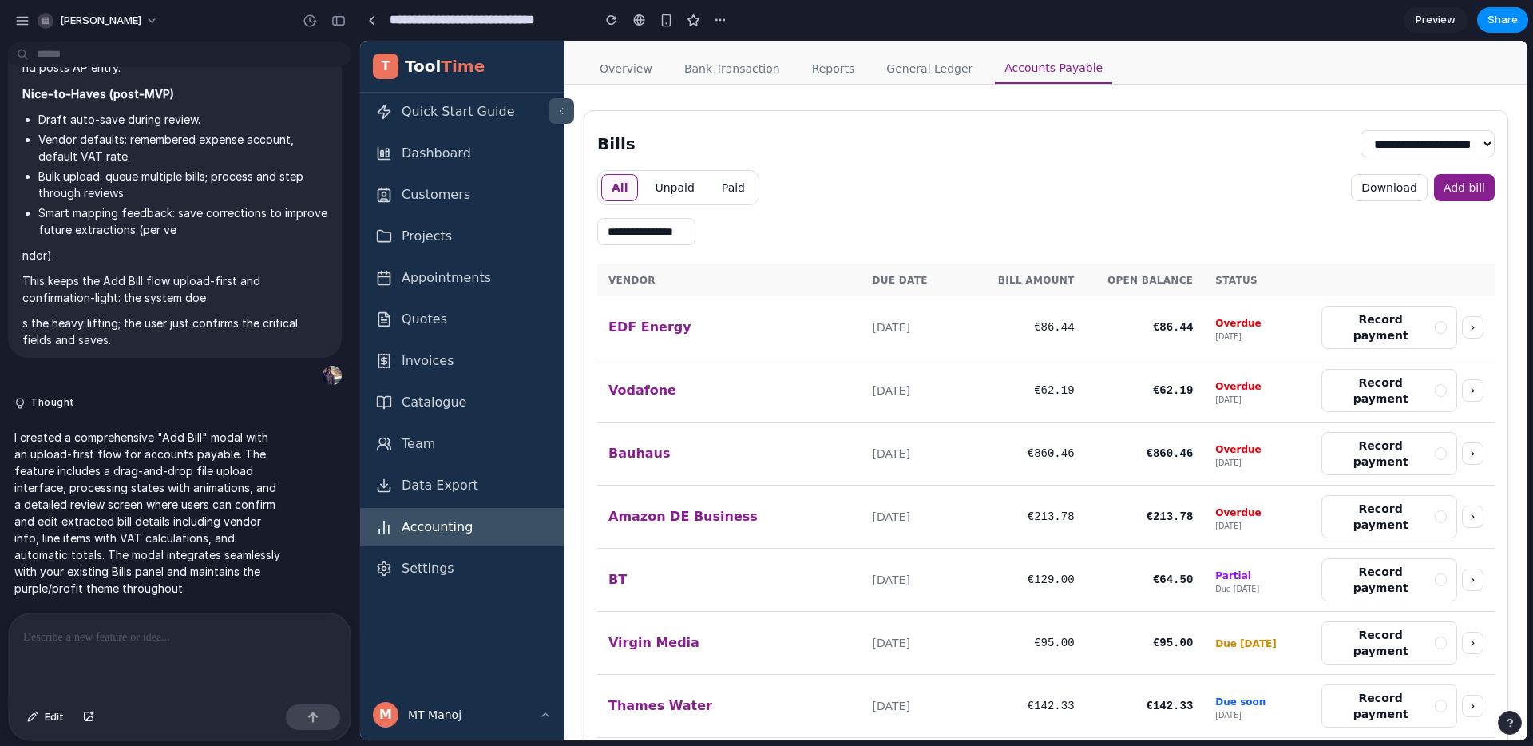
click at [1470, 192] on button "Add bill" at bounding box center [1464, 187] width 61 height 27
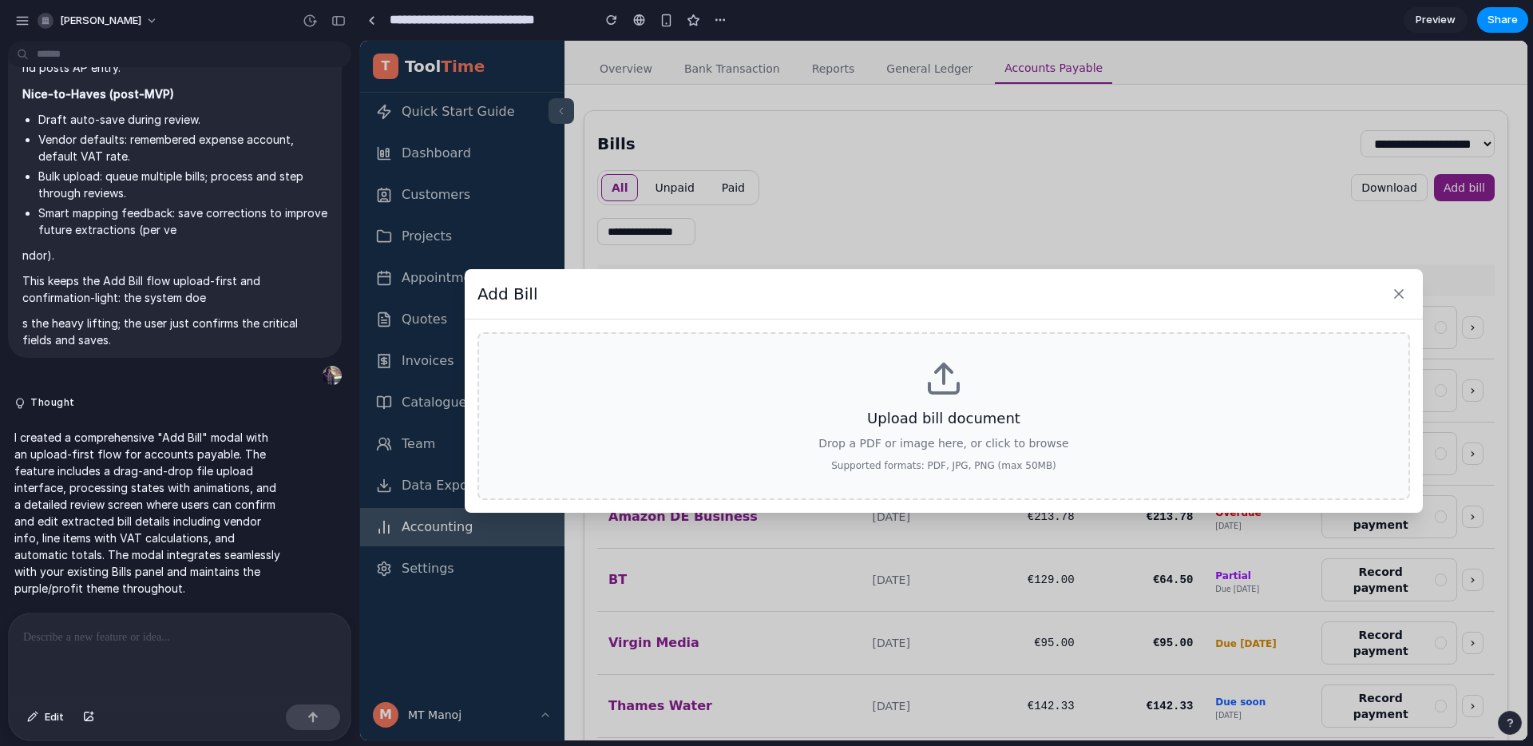
click at [1059, 379] on div "Upload bill document Drop a PDF or image here, or click to browse Supported for…" at bounding box center [944, 416] width 933 height 168
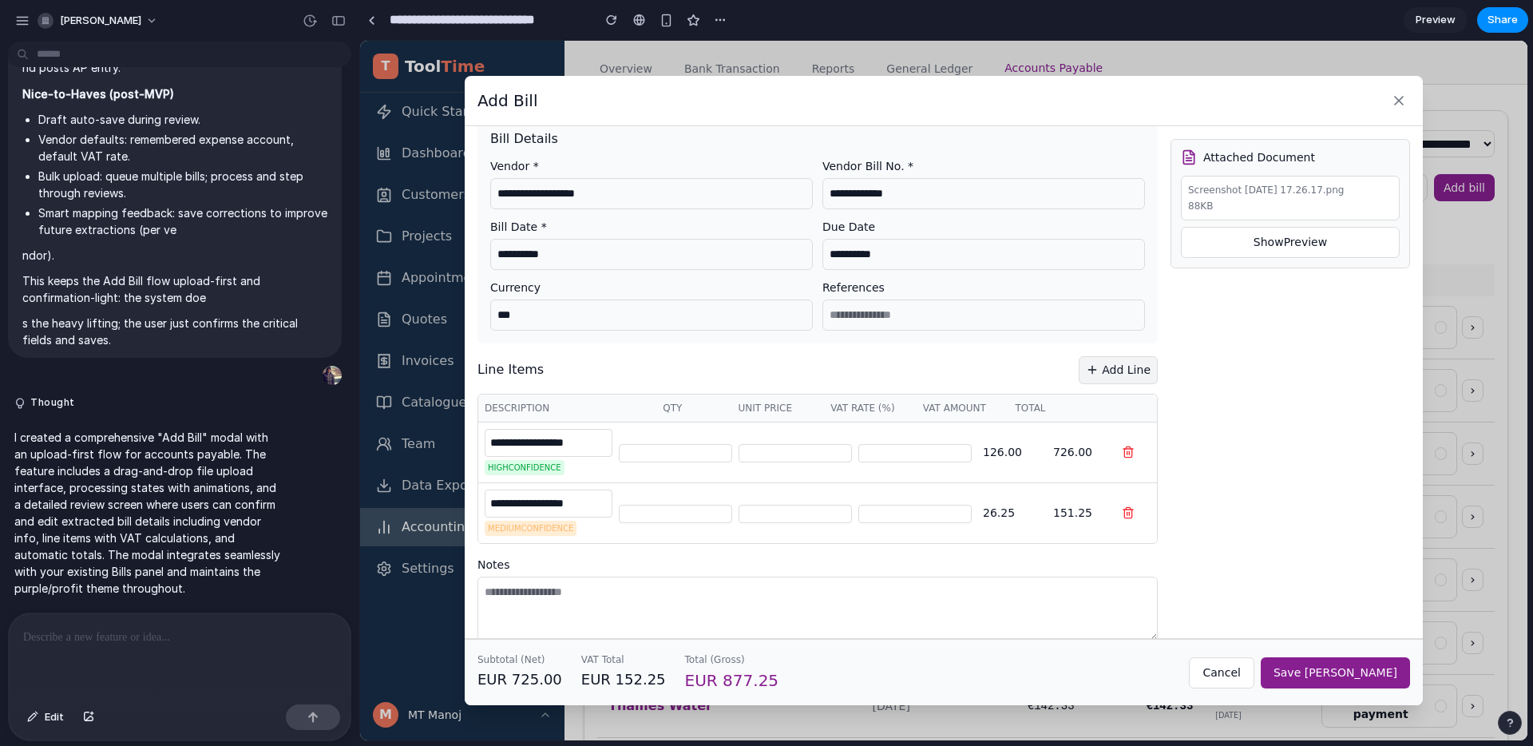
scroll to position [43, 0]
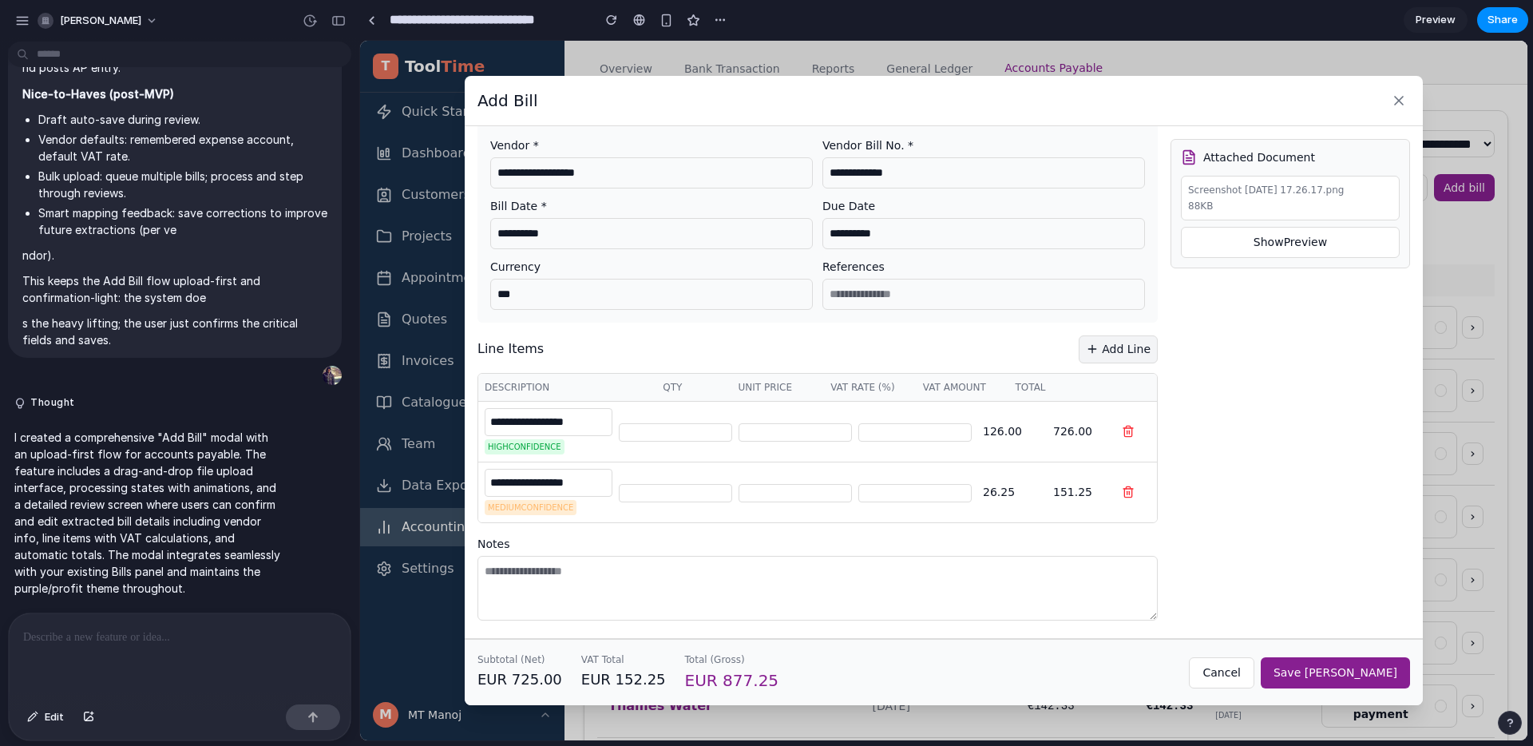
click at [1178, 402] on div "Attached Document Screenshot 2025-09-30 at 17.26.17.png 88 KB Show Preview" at bounding box center [1291, 361] width 240 height 530
click at [1350, 672] on button "Save Bill" at bounding box center [1335, 672] width 149 height 31
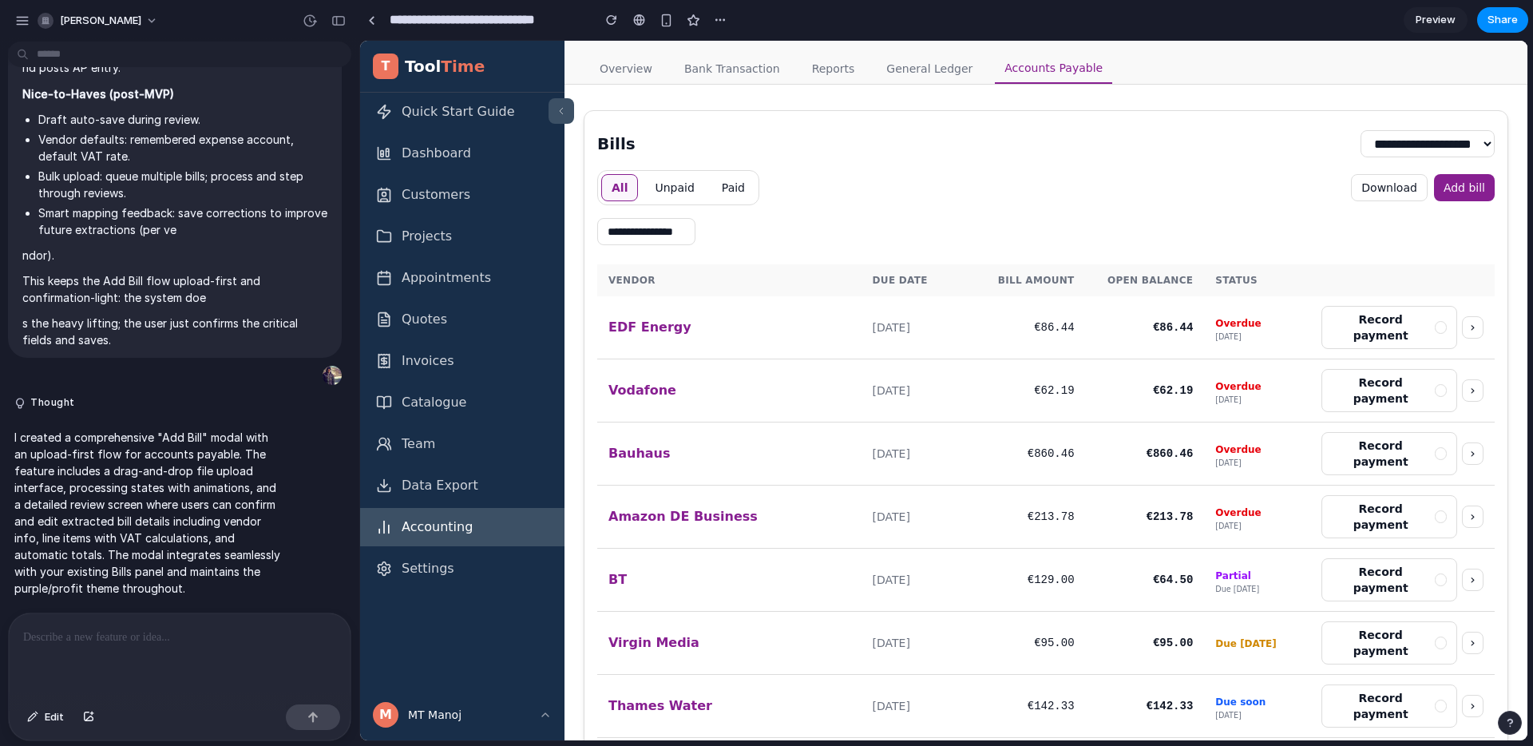
click at [1435, 194] on button "Add bill" at bounding box center [1464, 187] width 61 height 27
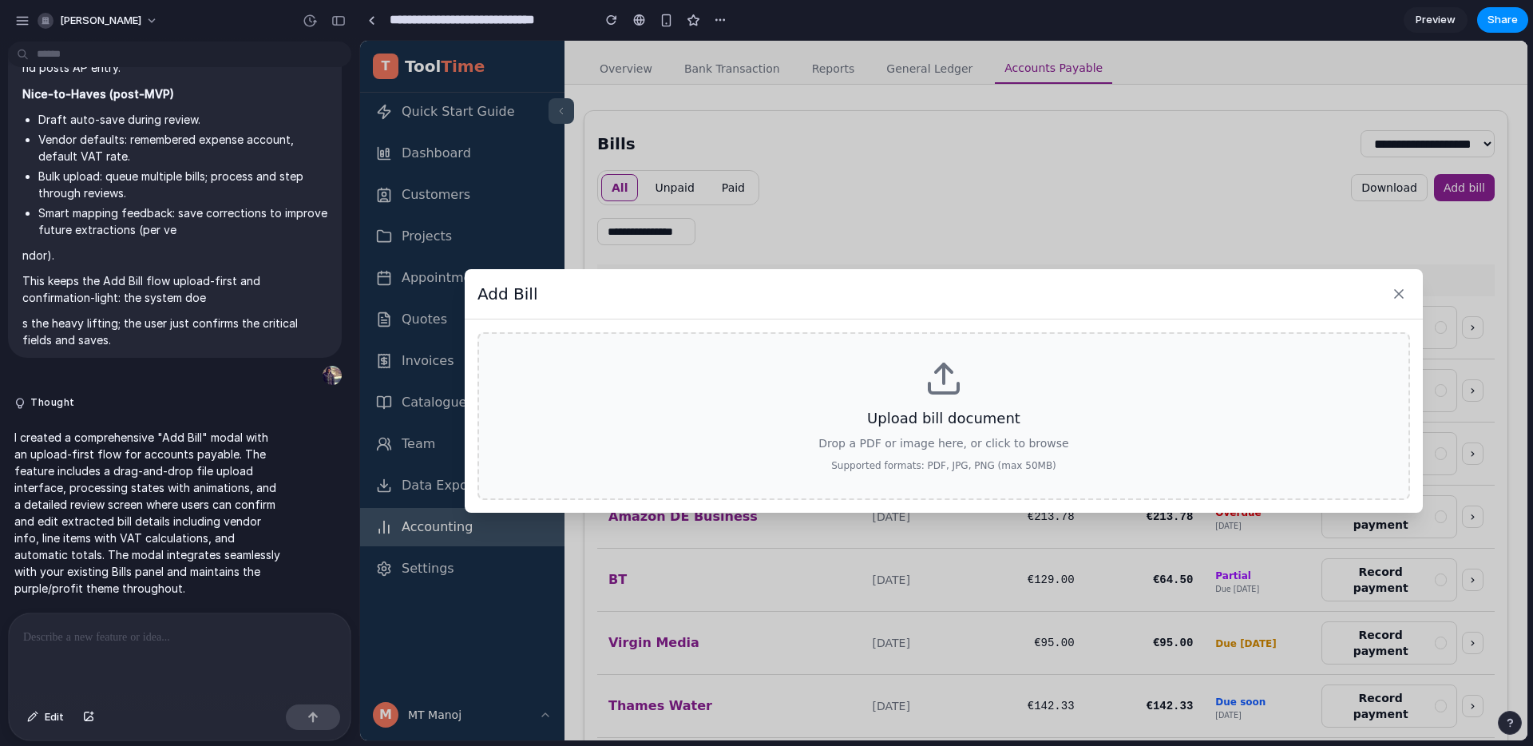
click at [1003, 399] on div "Upload bill document Drop a PDF or image here, or click to browse Supported for…" at bounding box center [944, 416] width 933 height 168
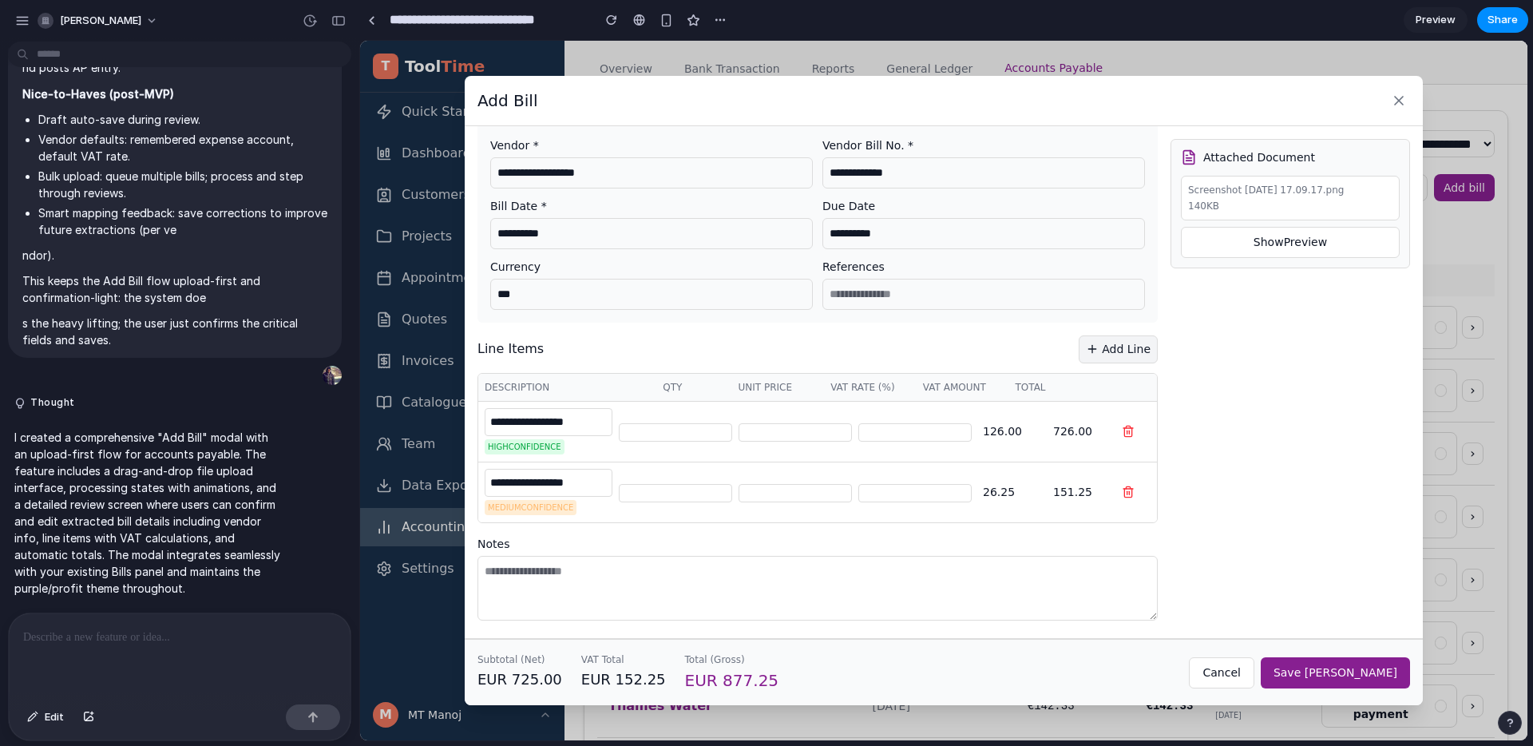
scroll to position [0, 0]
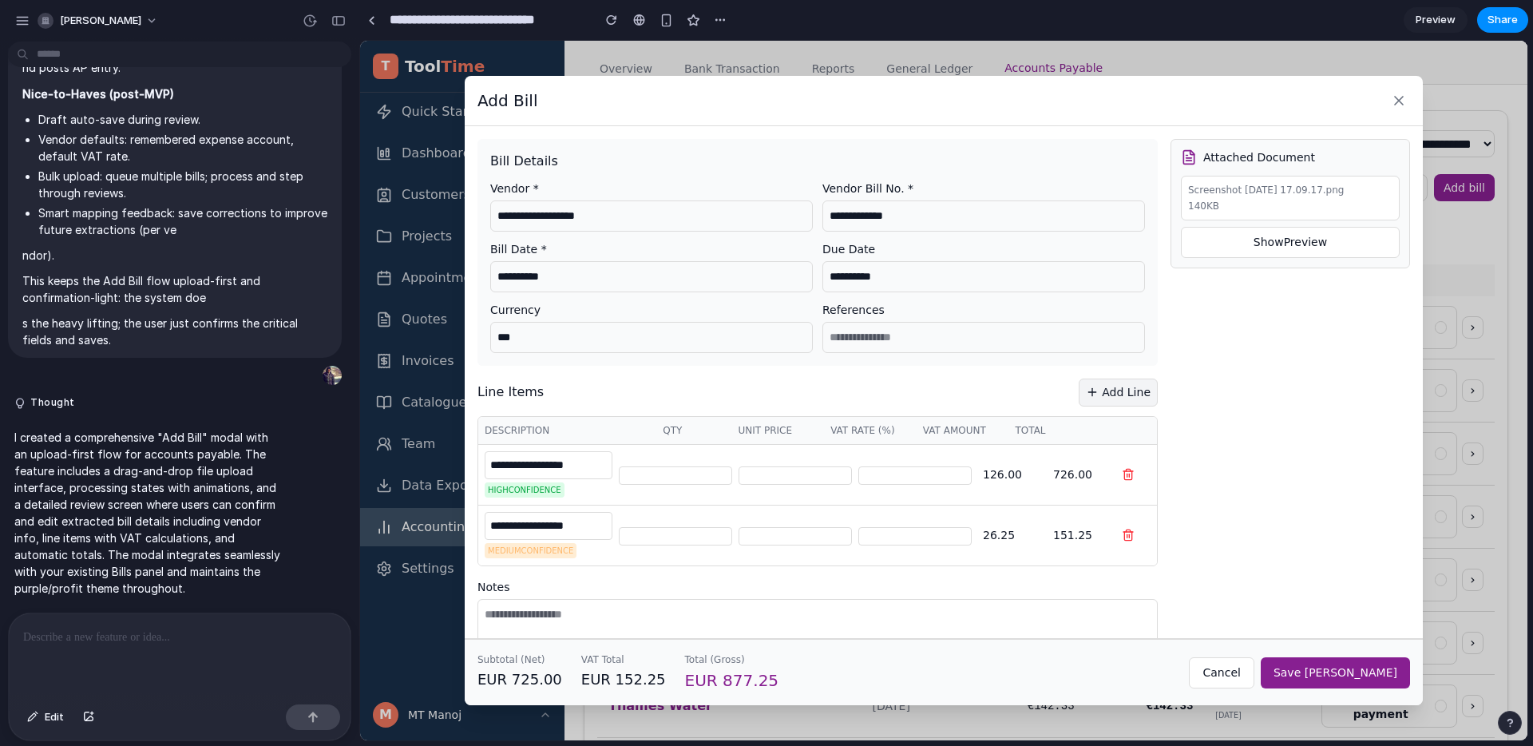
click at [1370, 664] on button "Save Bill" at bounding box center [1335, 672] width 149 height 31
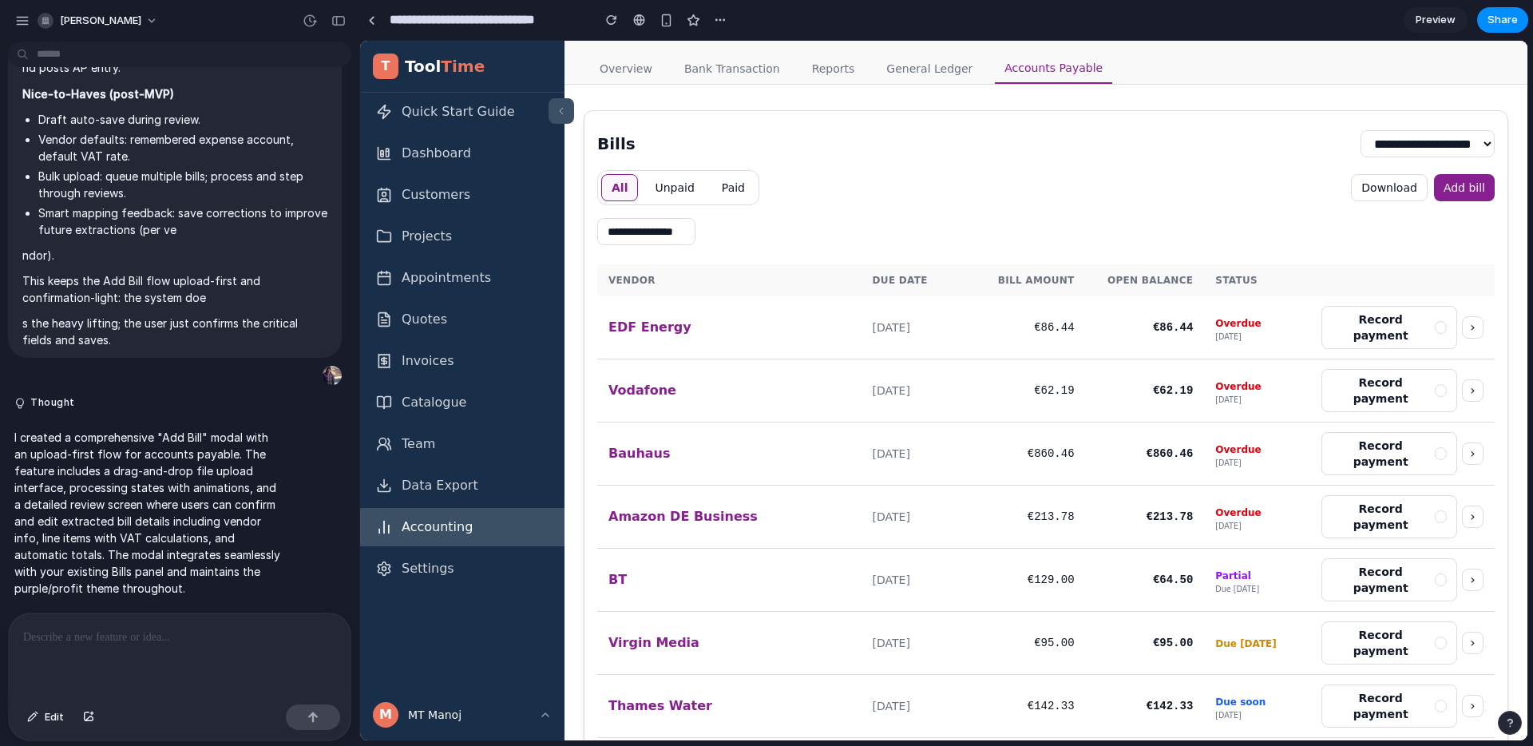
click at [1352, 319] on button "Record payment" at bounding box center [1390, 327] width 137 height 43
click at [25, 22] on div "button" at bounding box center [22, 21] width 14 height 14
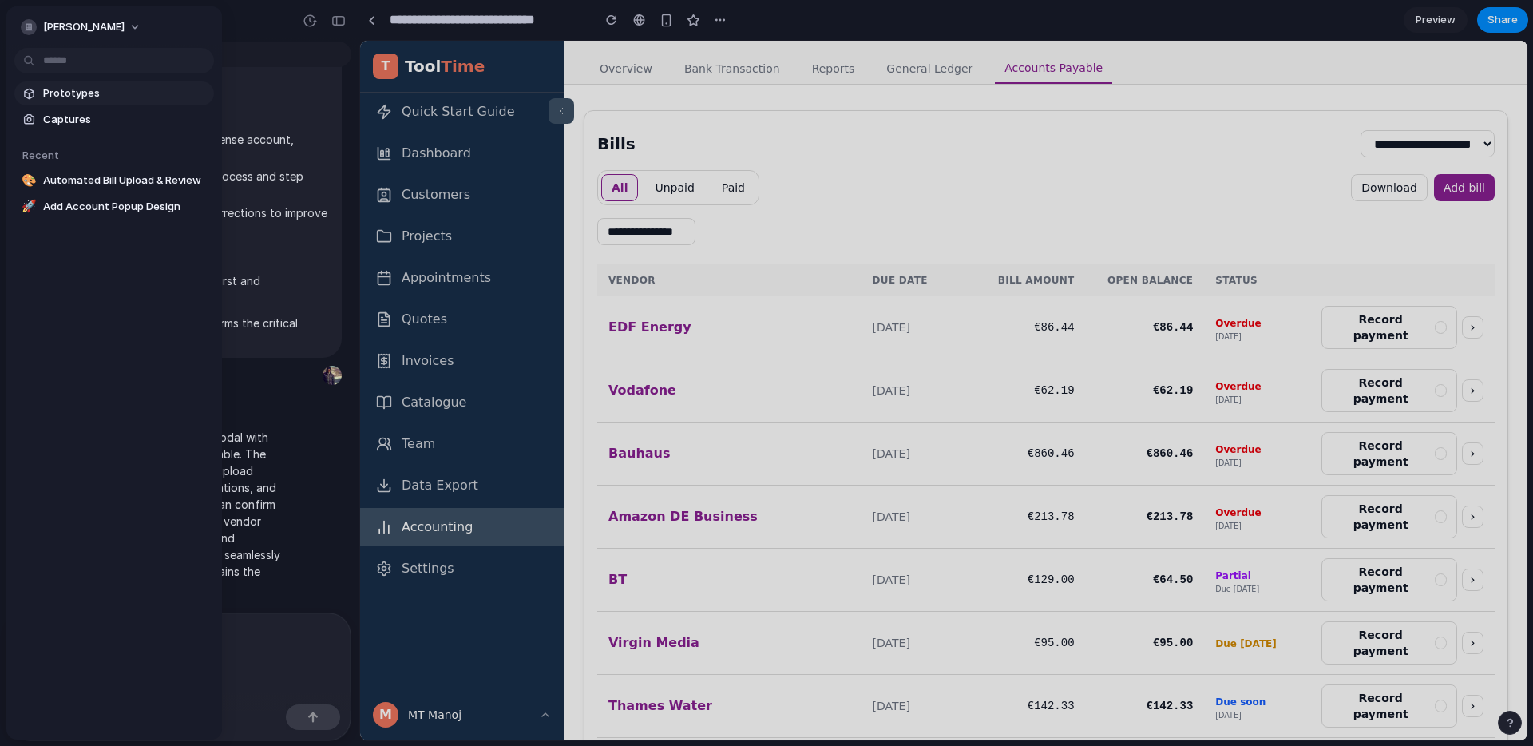
click at [78, 97] on span "Prototypes" at bounding box center [125, 93] width 165 height 16
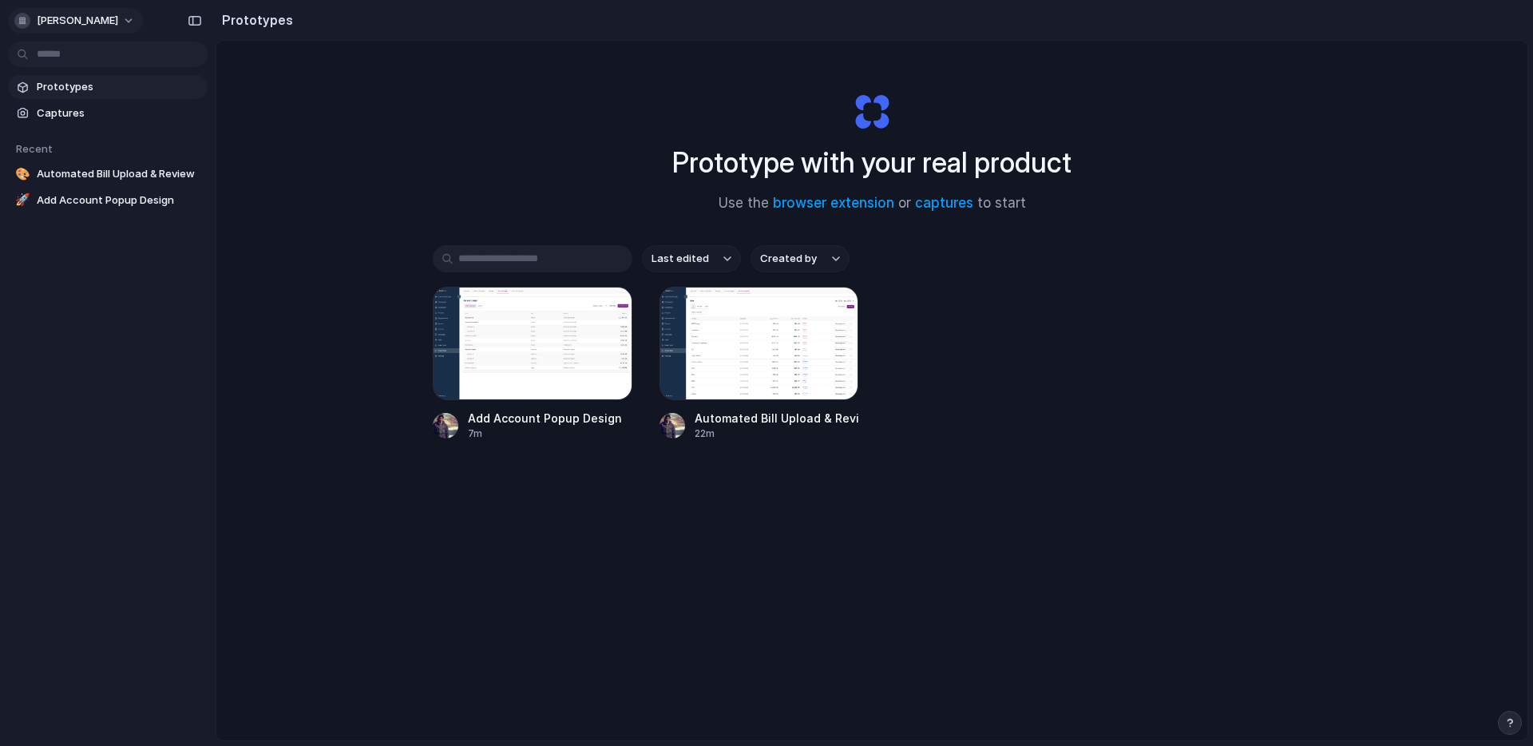
click at [113, 23] on button "[PERSON_NAME]" at bounding box center [75, 21] width 135 height 26
click at [175, 182] on span "Neutral dark" at bounding box center [185, 184] width 62 height 16
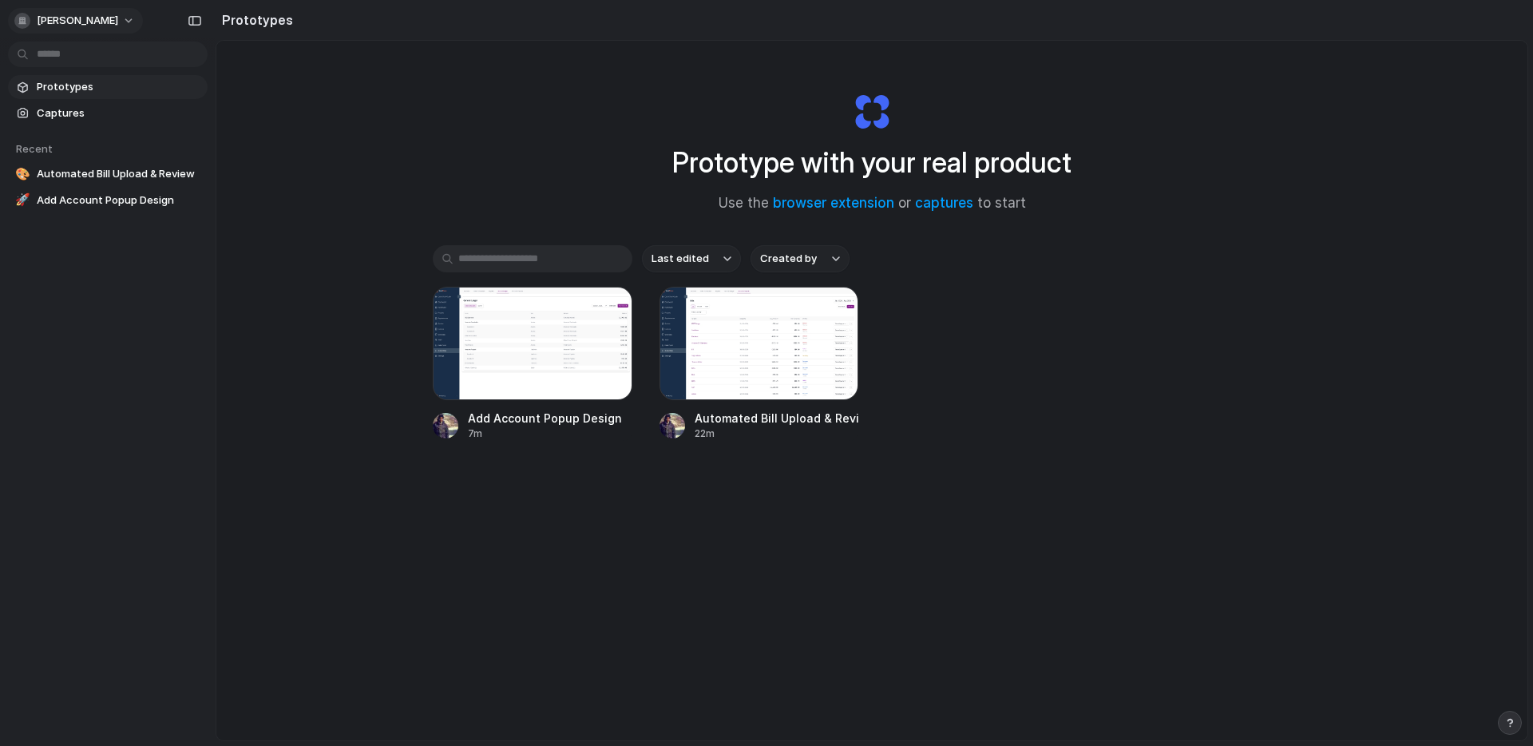
click at [83, 22] on span "[PERSON_NAME]" at bounding box center [77, 21] width 81 height 16
click at [200, 212] on li "Forest" at bounding box center [200, 210] width 105 height 26
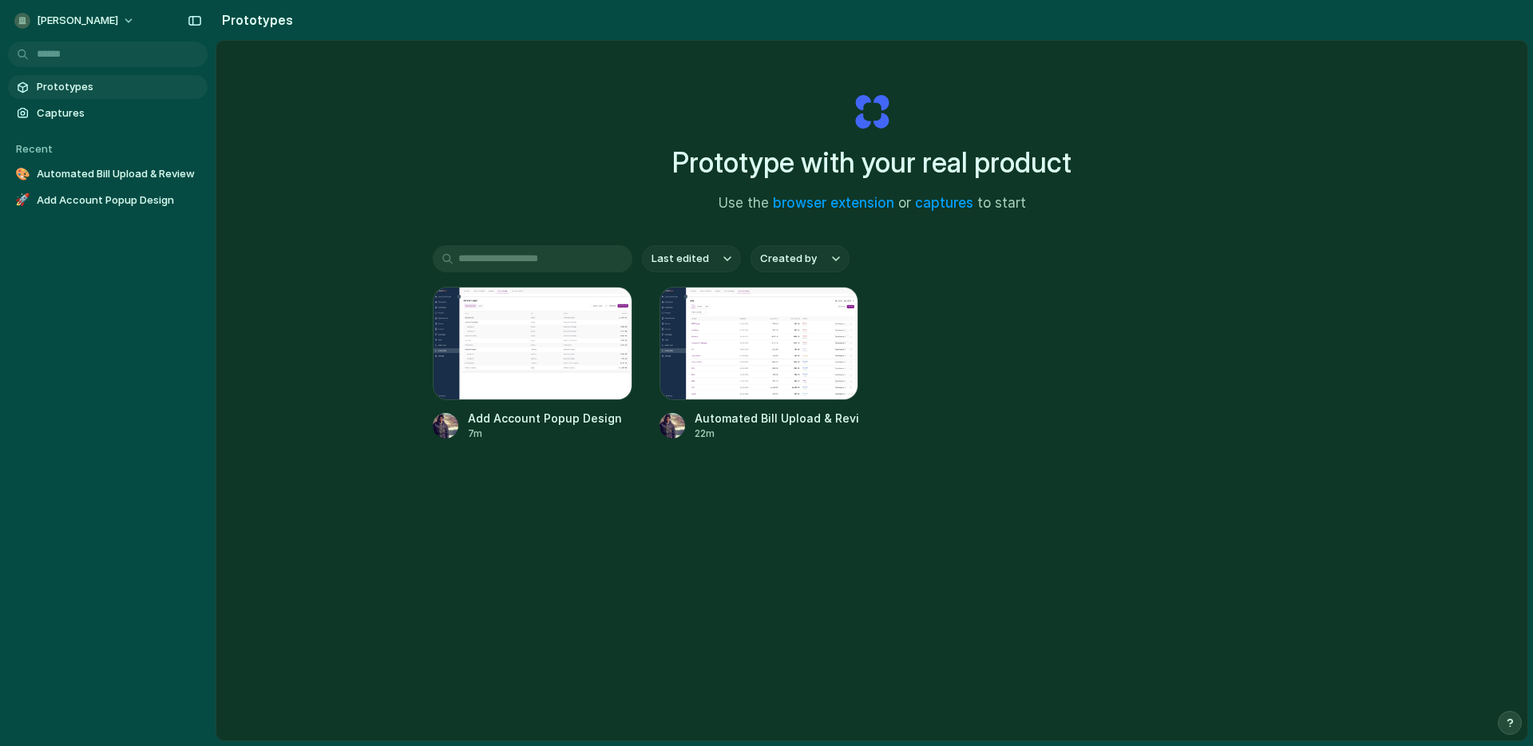
click at [1062, 165] on h1 "Prototype with your real product" at bounding box center [871, 162] width 399 height 42
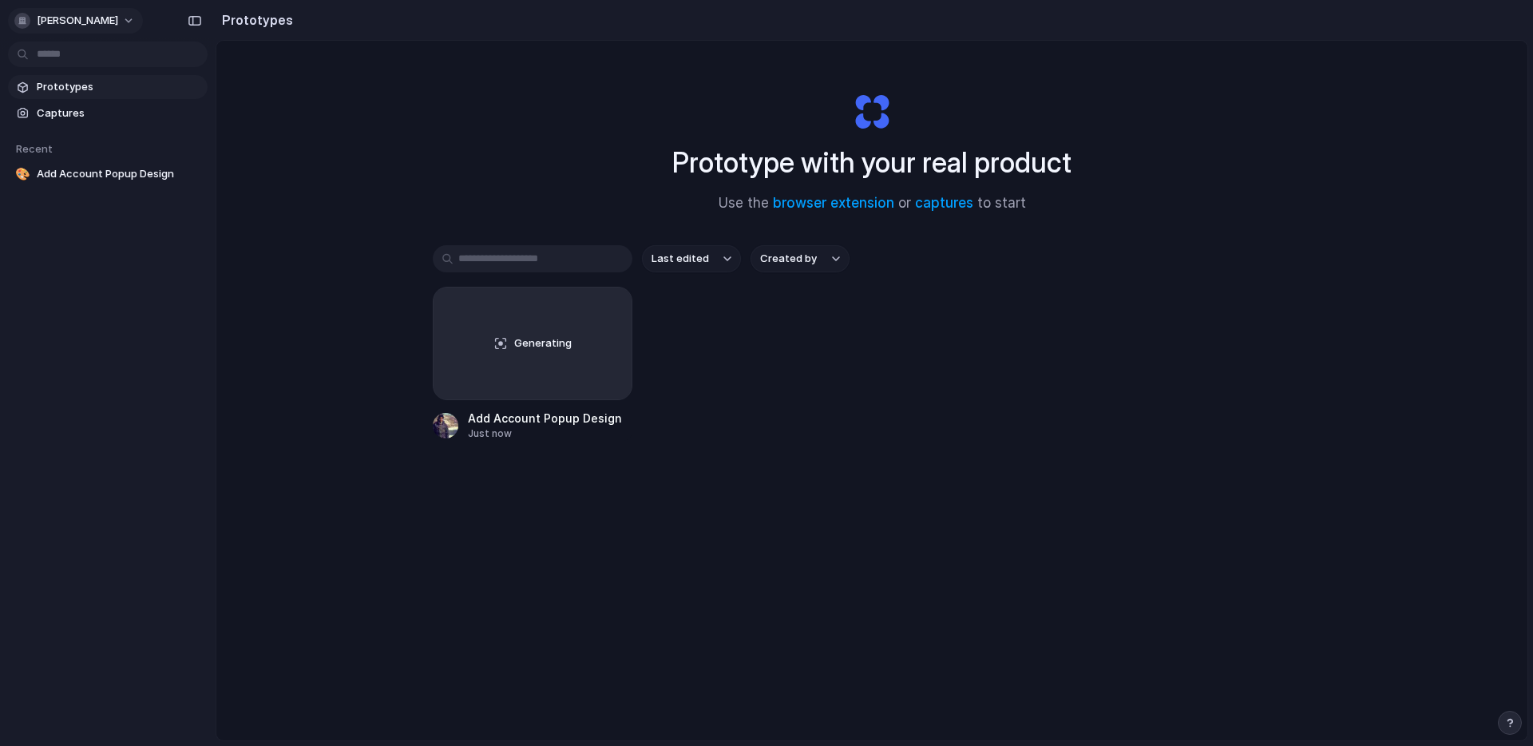
click at [88, 13] on span "[PERSON_NAME]" at bounding box center [77, 21] width 81 height 16
click at [91, 83] on span "Invite members" at bounding box center [75, 82] width 77 height 16
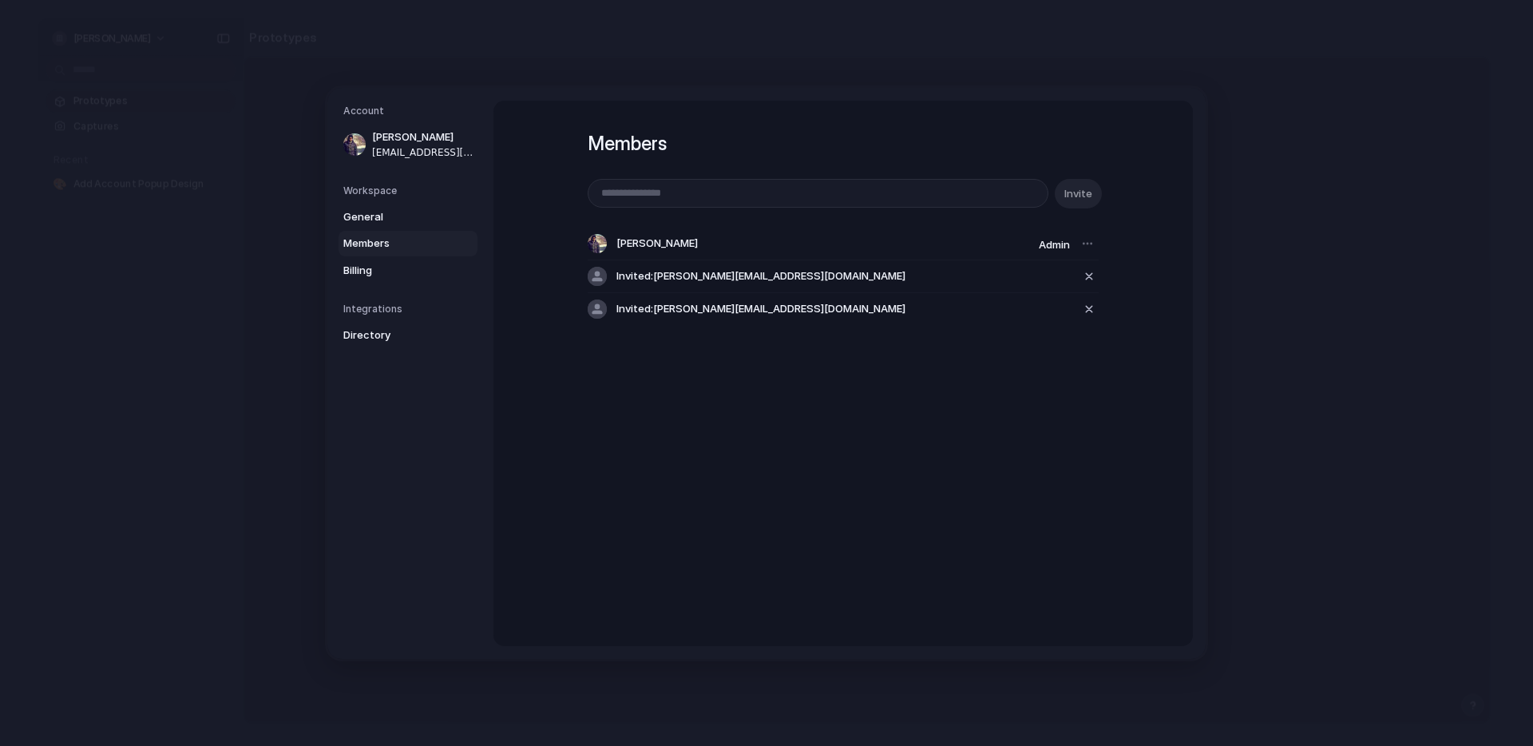
click at [647, 194] on input "email" at bounding box center [818, 193] width 459 height 27
type input "**********"
click at [1055, 179] on button "Invite" at bounding box center [1078, 194] width 47 height 30
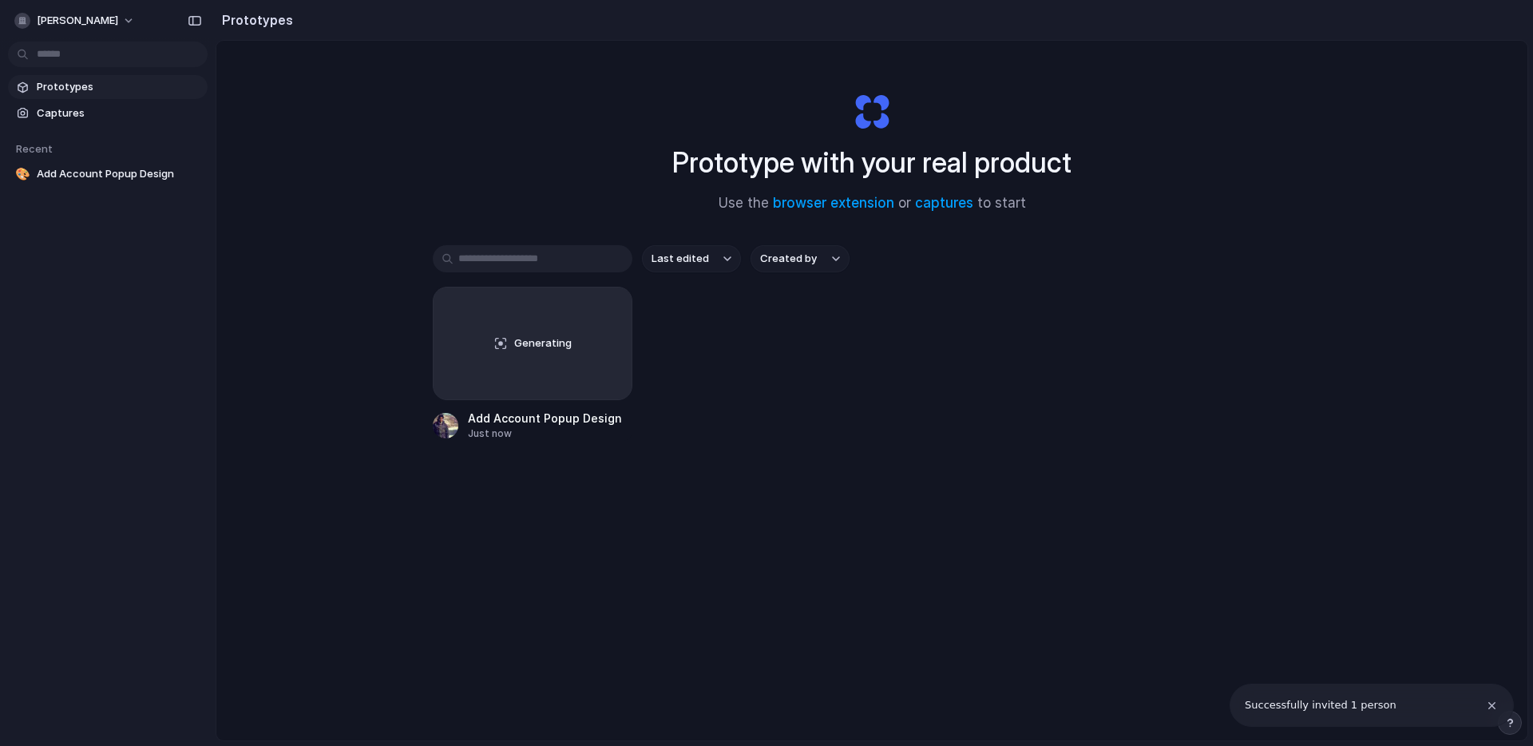
click at [61, 73] on section "Prototypes Captures" at bounding box center [108, 99] width 216 height 54
click at [71, 97] on link "Prototypes" at bounding box center [108, 87] width 200 height 24
click at [73, 93] on span "Prototypes" at bounding box center [119, 87] width 165 height 16
click at [725, 175] on h1 "Prototype with your real product" at bounding box center [871, 162] width 399 height 42
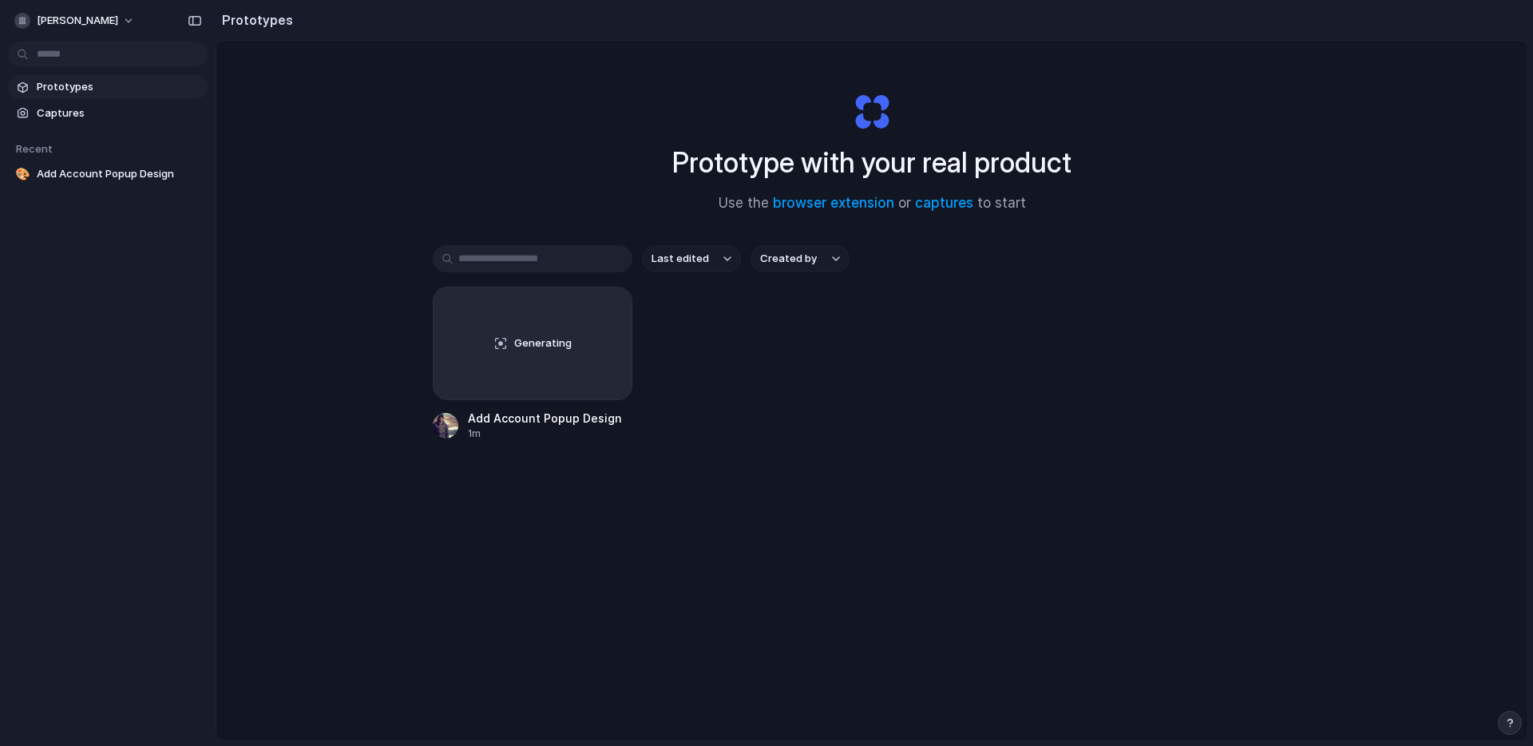
click at [725, 175] on h1 "Prototype with your real product" at bounding box center [871, 162] width 399 height 42
click at [132, 122] on link "Captures" at bounding box center [108, 113] width 200 height 24
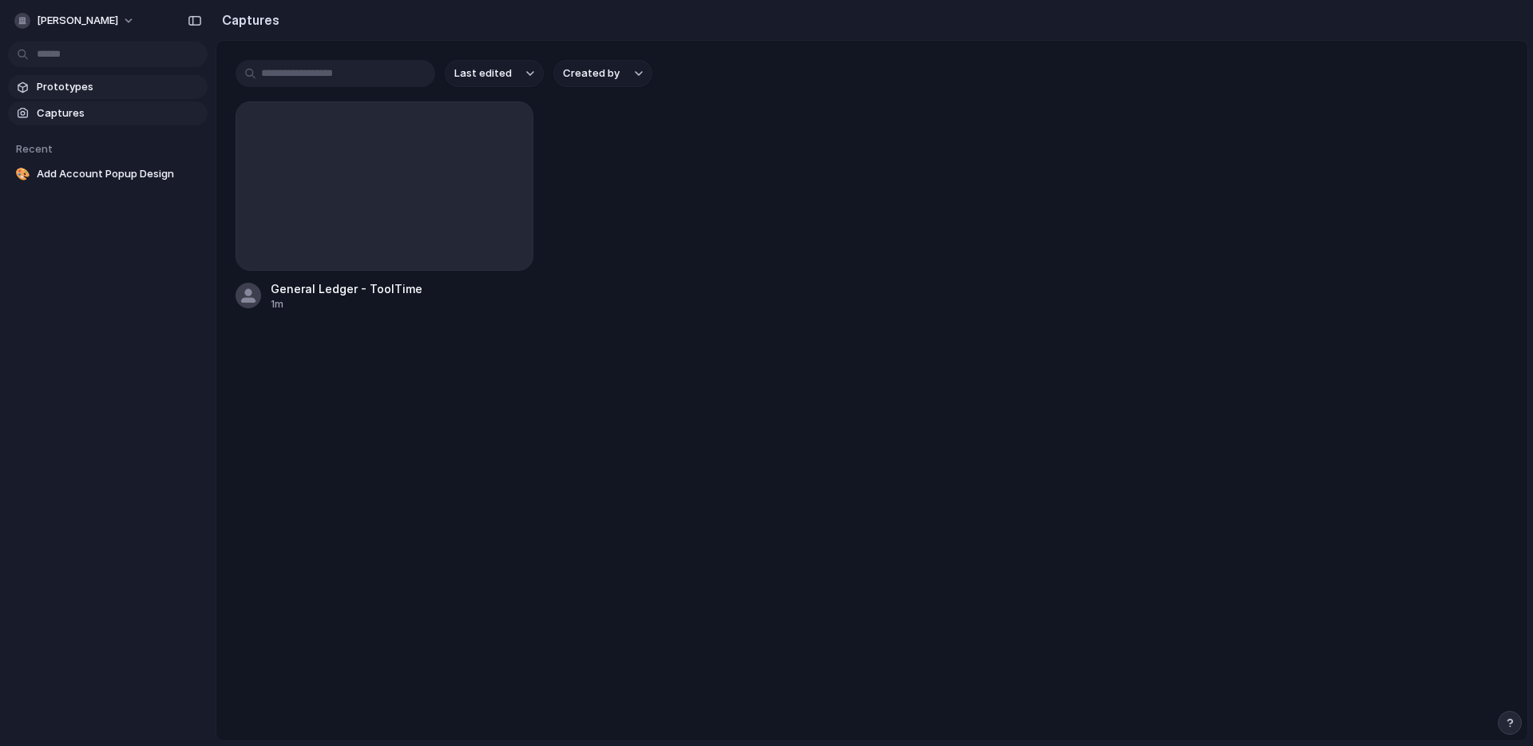
click at [122, 93] on span "Prototypes" at bounding box center [119, 87] width 165 height 16
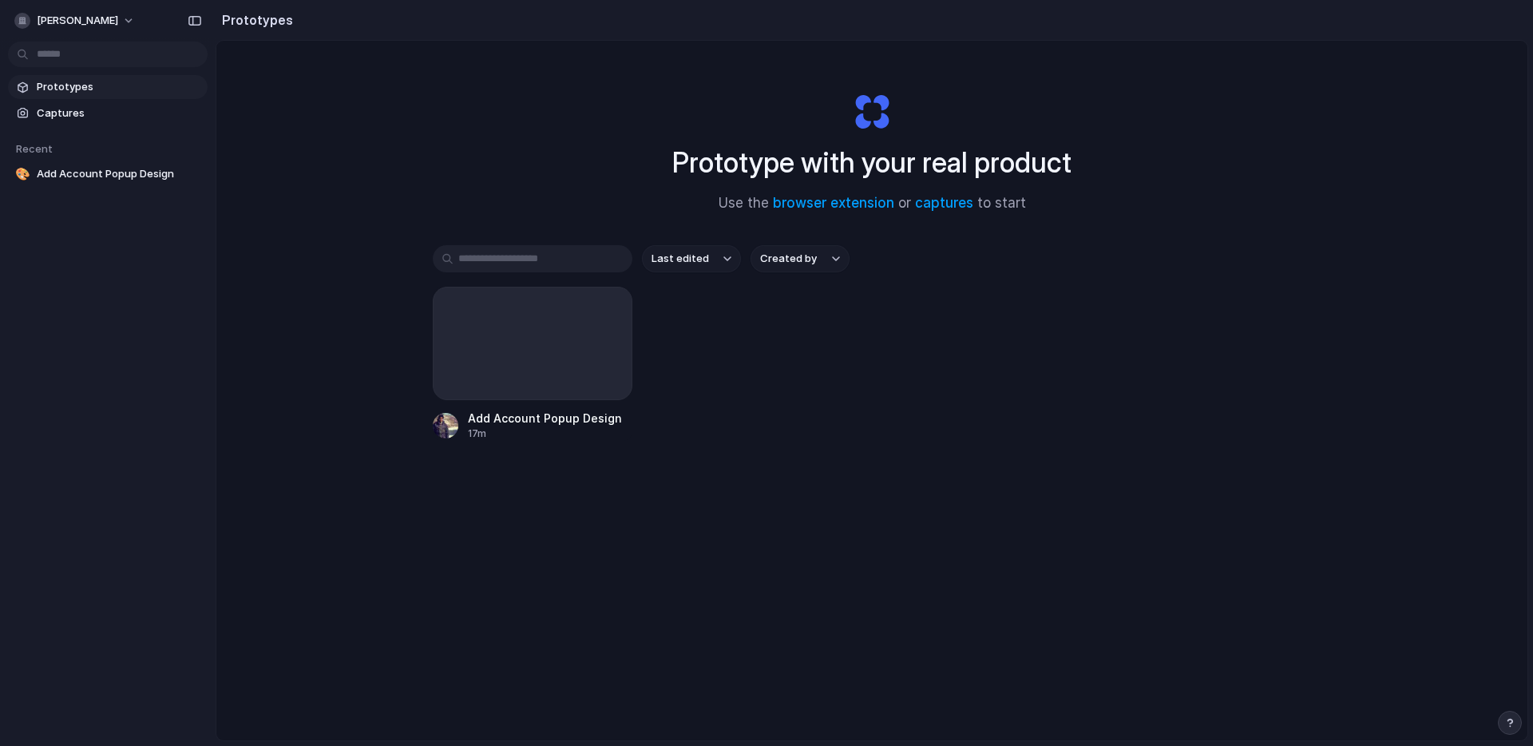
click at [814, 143] on h1 "Prototype with your real product" at bounding box center [871, 162] width 399 height 42
click at [818, 153] on h1 "Prototype with your real product" at bounding box center [871, 162] width 399 height 42
click at [872, 172] on h1 "Prototype with your real product" at bounding box center [871, 162] width 399 height 42
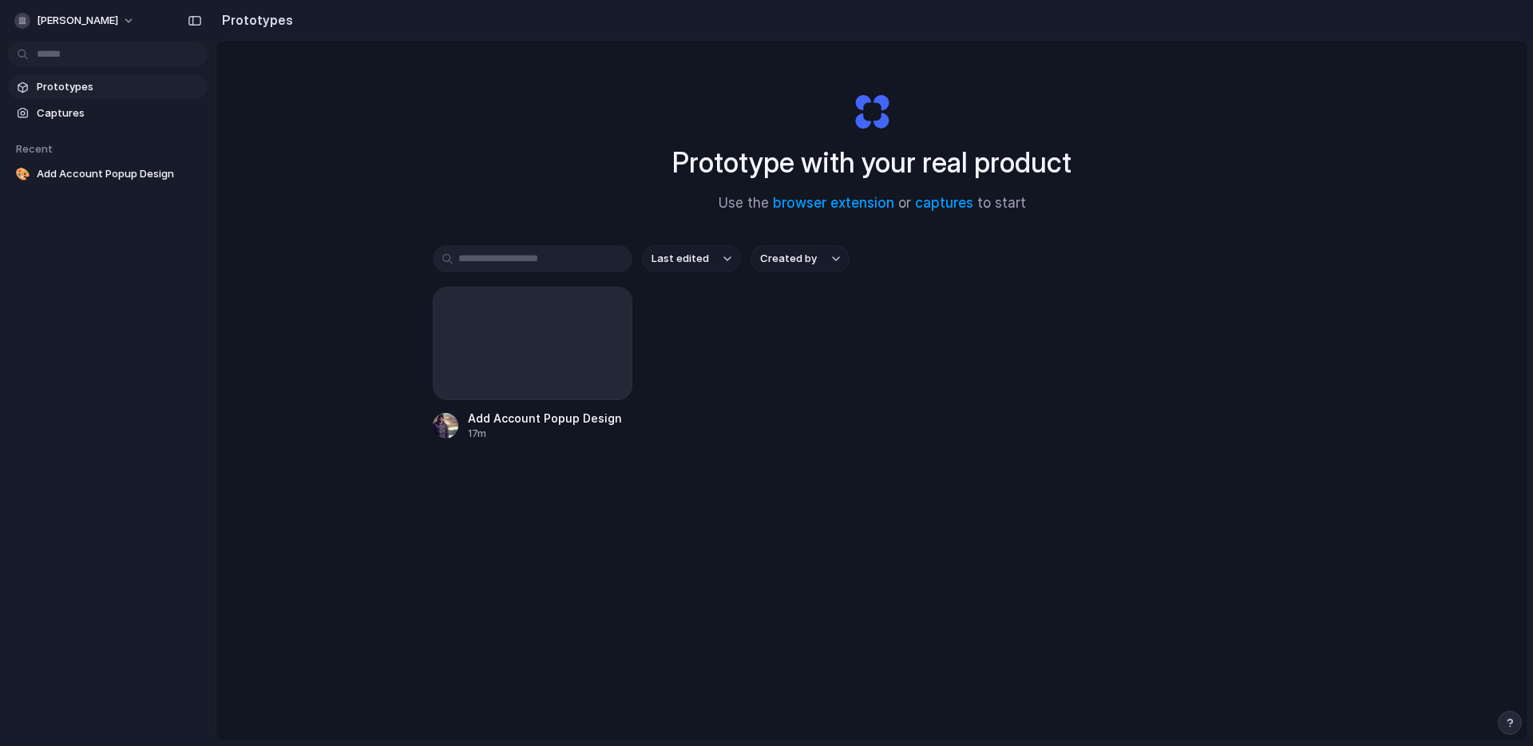
click at [872, 172] on h1 "Prototype with your real product" at bounding box center [871, 162] width 399 height 42
click at [101, 25] on button "[PERSON_NAME]" at bounding box center [75, 21] width 135 height 26
click at [88, 58] on li "Settings" at bounding box center [77, 57] width 133 height 26
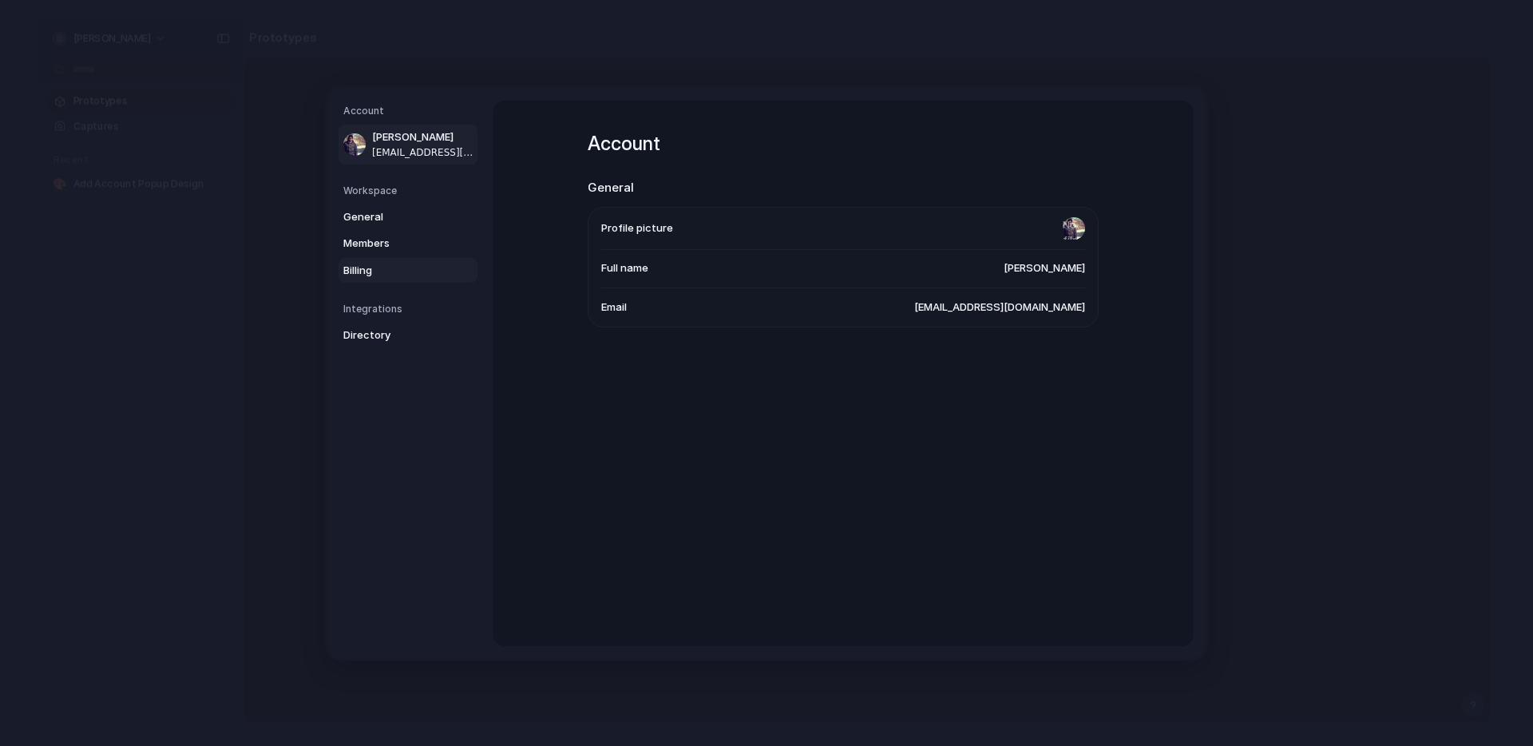
click at [405, 273] on span "Billing" at bounding box center [394, 270] width 102 height 16
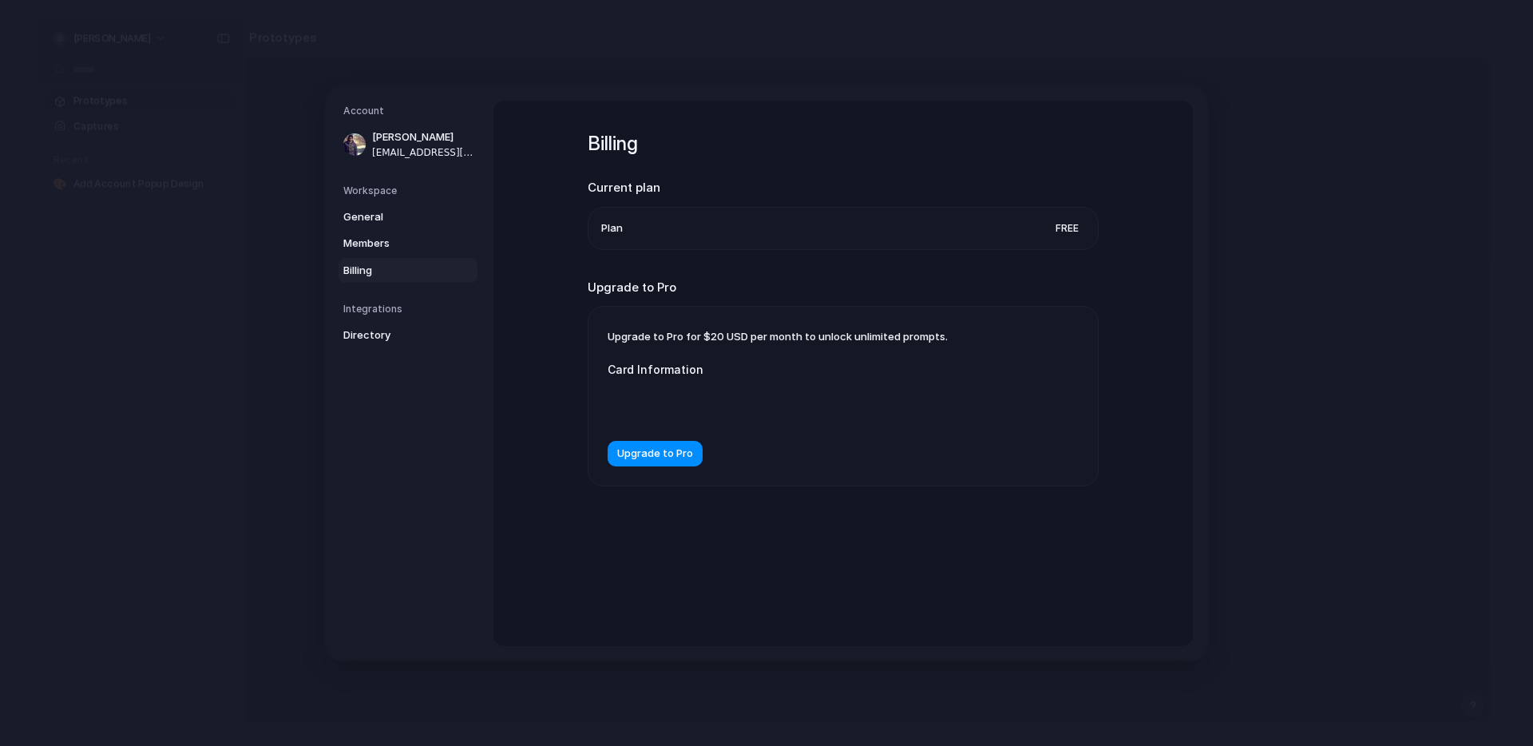
drag, startPoint x: 684, startPoint y: 442, endPoint x: 698, endPoint y: 470, distance: 31.1
click at [684, 442] on button "Upgrade to Pro" at bounding box center [655, 454] width 95 height 26
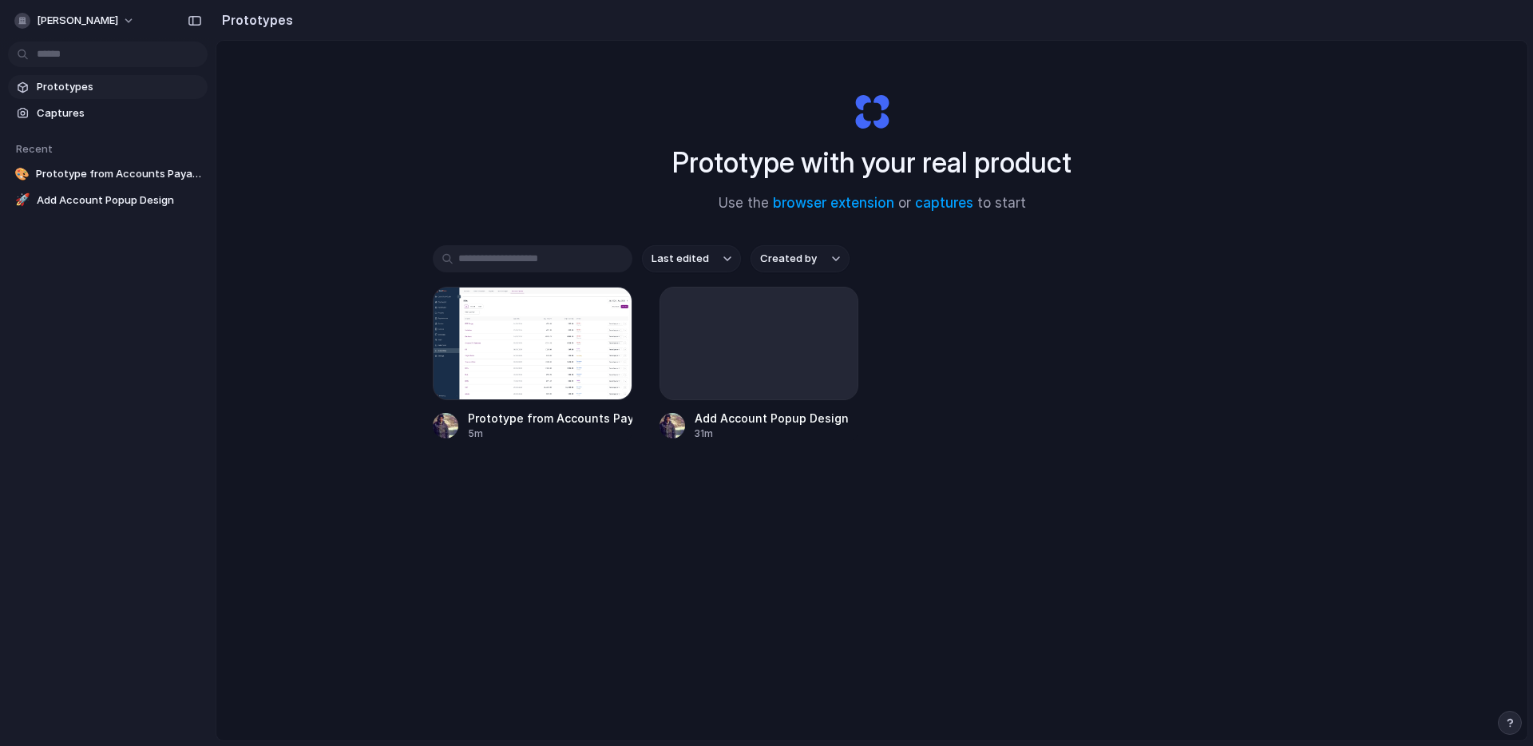
click at [692, 600] on div "Prototype with your real product Use the browser extension or captures to start…" at bounding box center [871, 433] width 1311 height 784
click at [93, 16] on span "[PERSON_NAME]" at bounding box center [77, 21] width 81 height 16
click at [85, 79] on span "Invite members" at bounding box center [75, 82] width 77 height 16
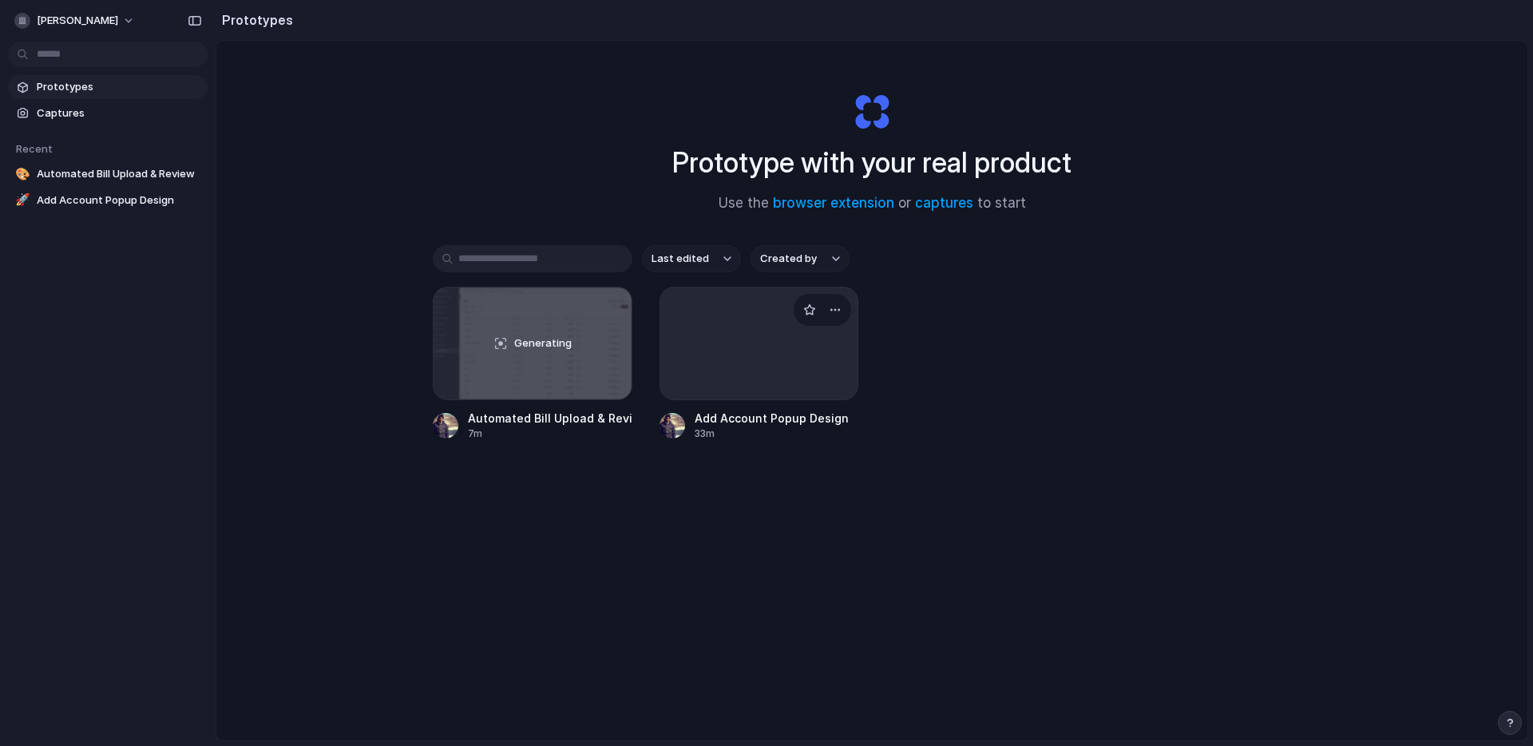
click at [699, 423] on div "Add Account Popup Design" at bounding box center [772, 418] width 154 height 17
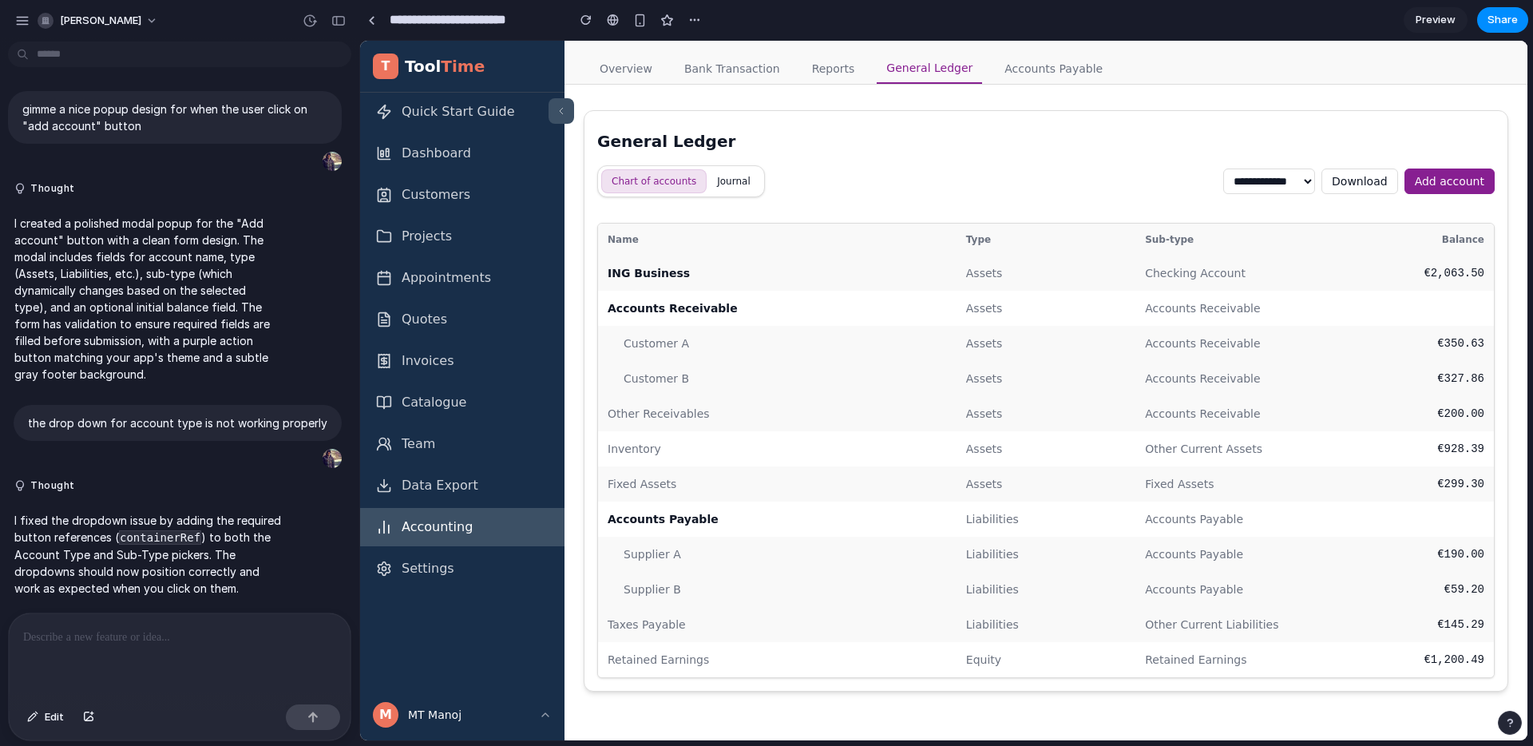
click at [1466, 184] on button "Add account" at bounding box center [1450, 182] width 90 height 26
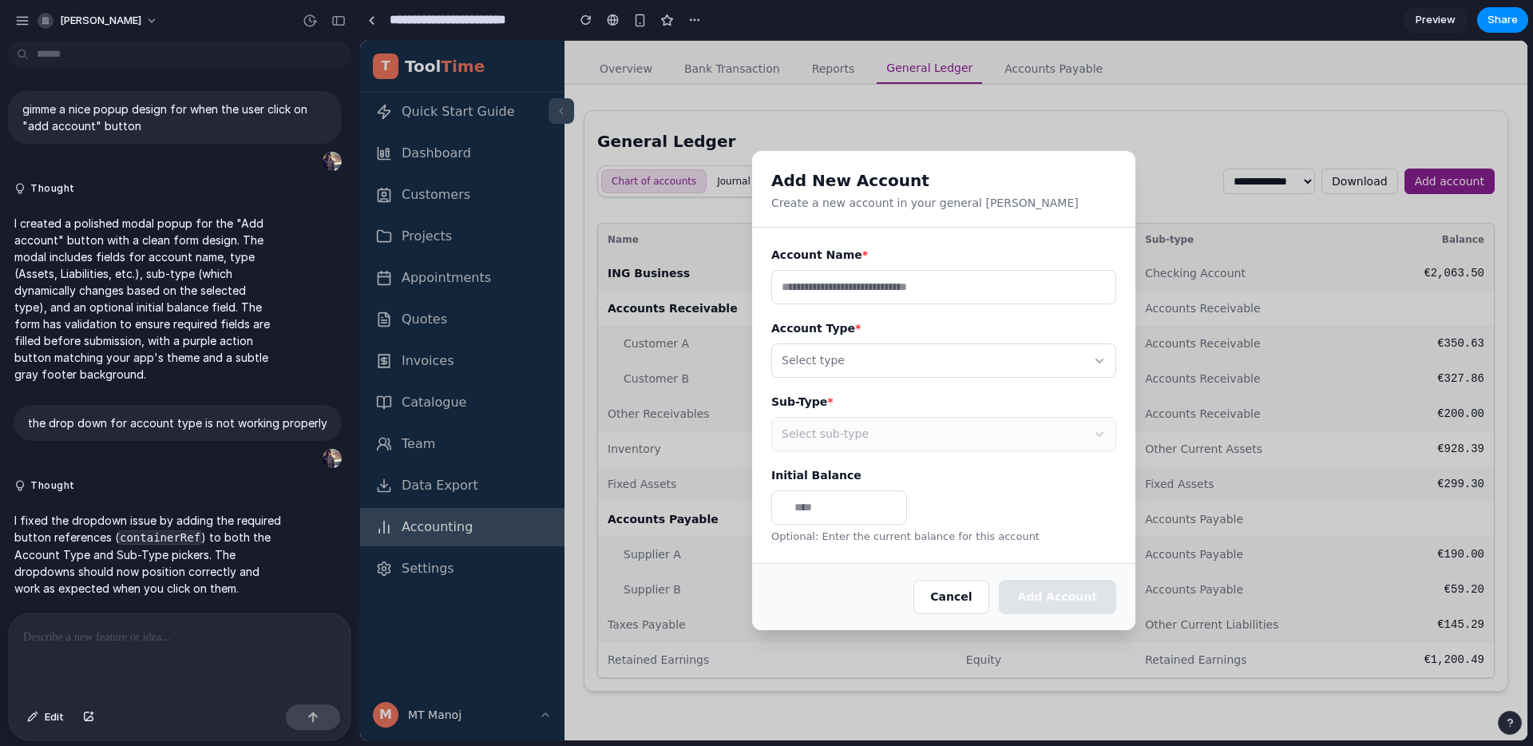
click at [831, 187] on h2 "Add New Account" at bounding box center [943, 180] width 345 height 21
drag, startPoint x: 831, startPoint y: 187, endPoint x: 863, endPoint y: 199, distance: 34.9
click at [863, 199] on div "Add New Account Create a new account in your general ledger" at bounding box center [943, 189] width 383 height 77
copy div "Add New Account Create a new account in your general ledger"
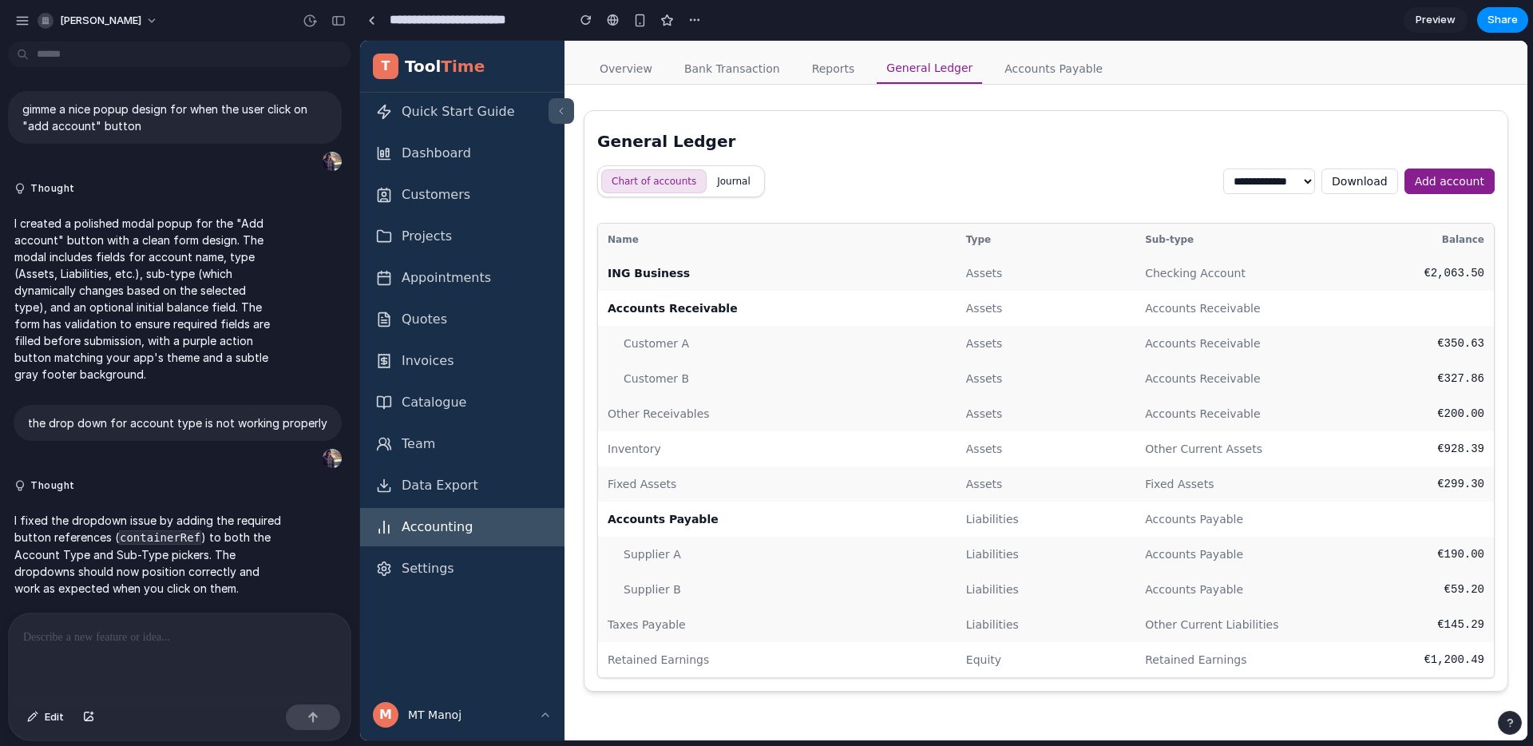
click at [160, 645] on div at bounding box center [180, 655] width 342 height 85
paste div
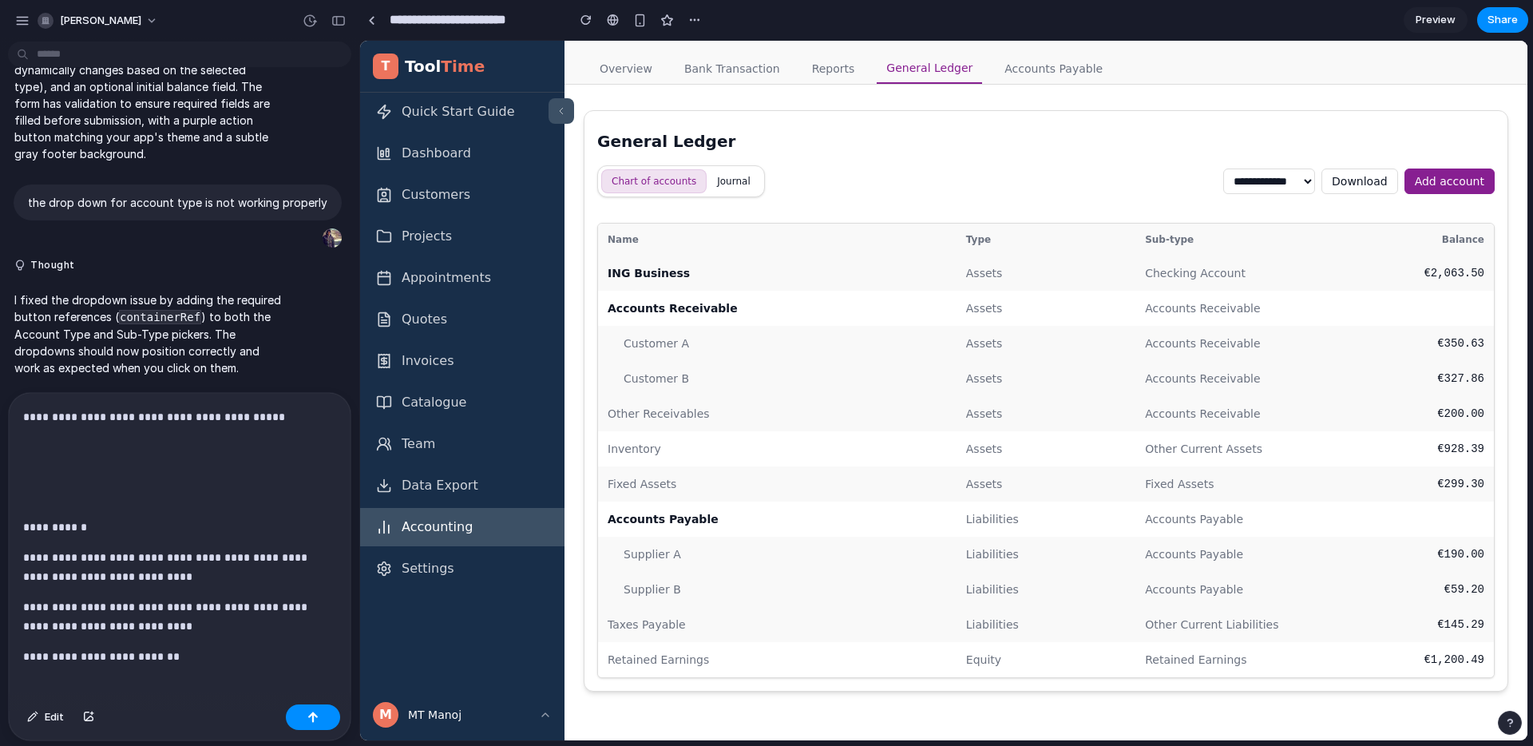
click at [169, 669] on div "**********" at bounding box center [180, 545] width 342 height 305
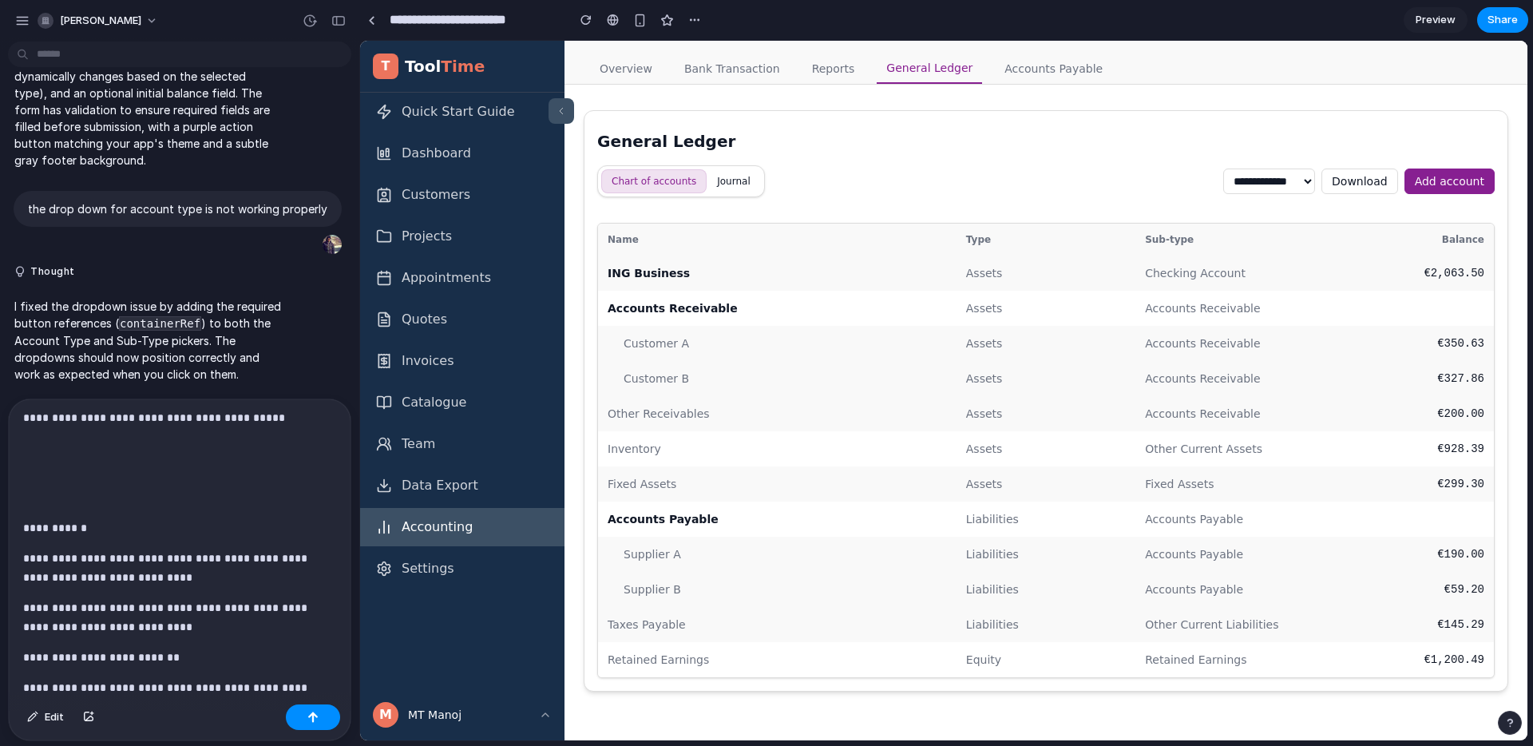
scroll to position [25, 0]
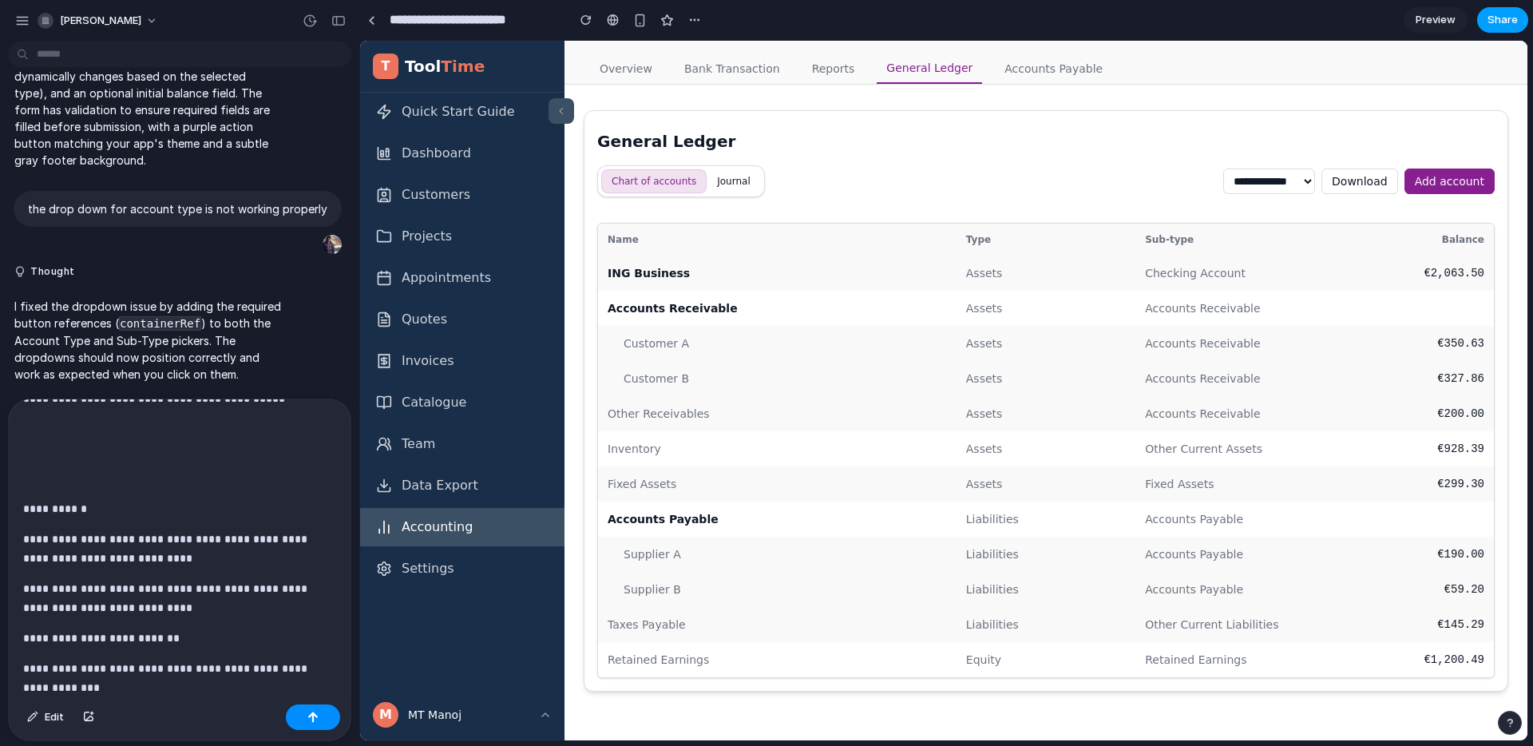
click at [1496, 22] on span "Share" at bounding box center [1503, 20] width 30 height 16
click at [427, 27] on div "Share ' Add Account Popup Design ' Manoj Tutika Creator Anyone at Manoj-tutika …" at bounding box center [766, 373] width 1533 height 746
click at [648, 29] on div at bounding box center [641, 20] width 24 height 24
click at [616, 28] on link at bounding box center [613, 20] width 24 height 24
click at [193, 684] on p "**********" at bounding box center [173, 688] width 300 height 58
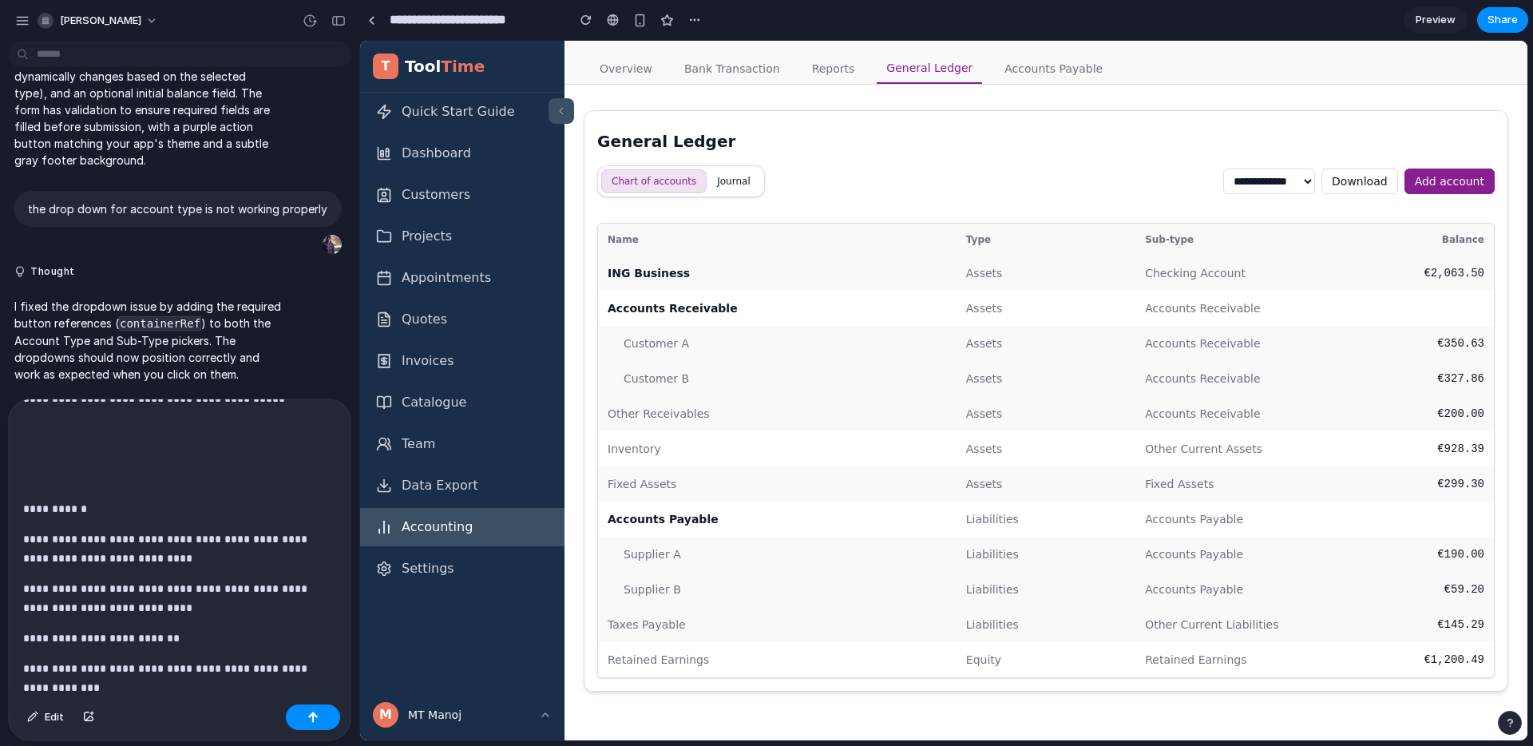
click at [240, 663] on p "**********" at bounding box center [173, 688] width 300 height 58
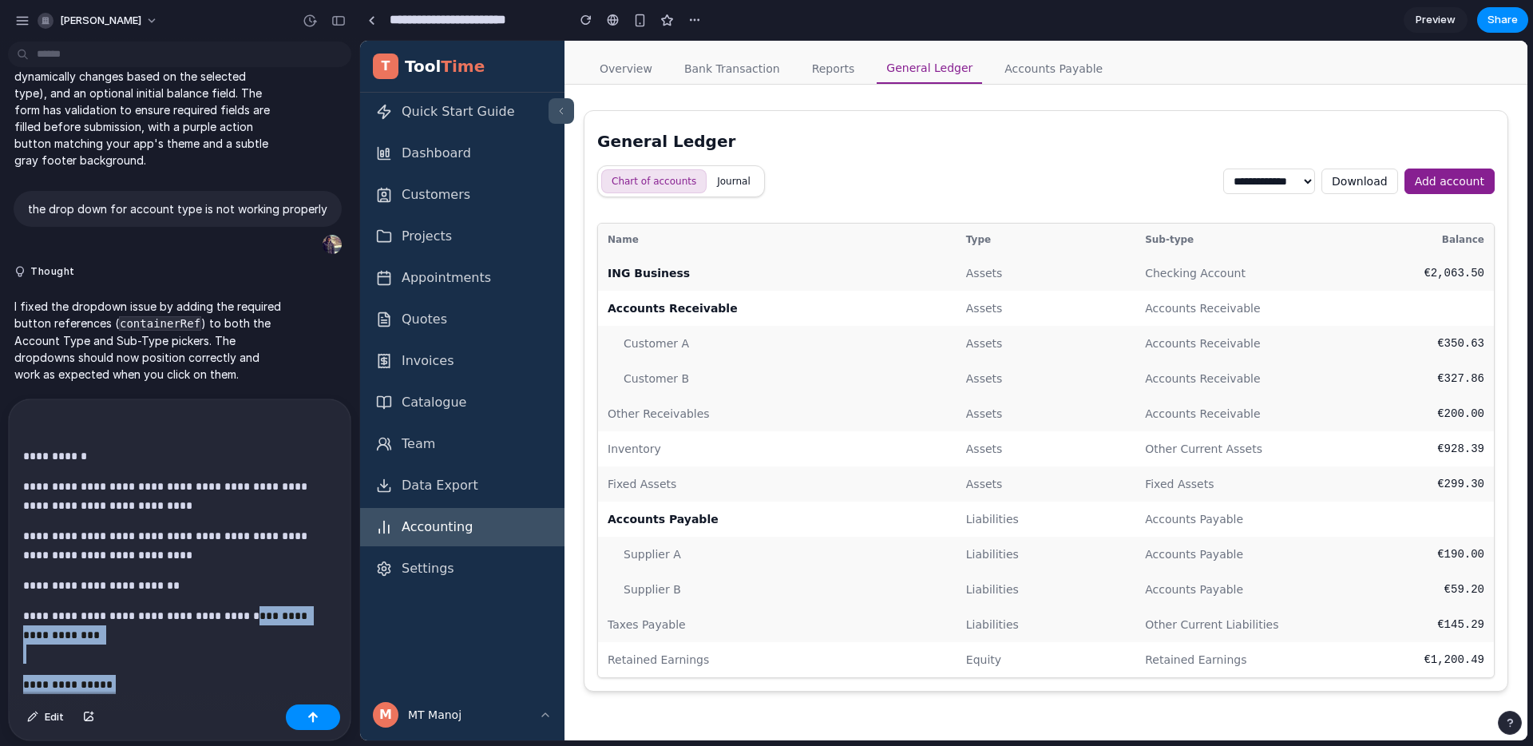
drag, startPoint x: 240, startPoint y: 663, endPoint x: 250, endPoint y: 679, distance: 19.1
click at [250, 679] on div "**********" at bounding box center [176, 548] width 335 height 299
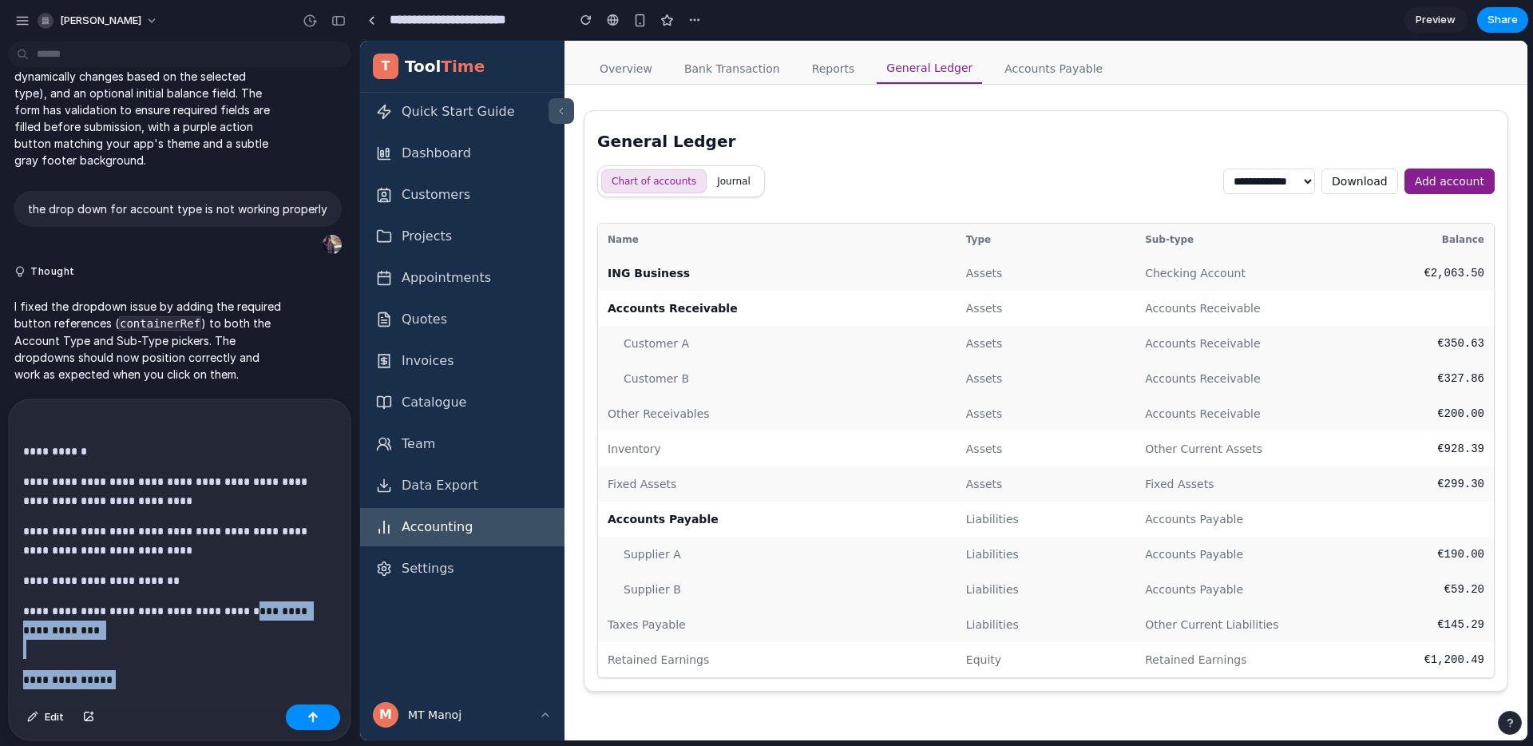
click at [226, 634] on p "**********" at bounding box center [173, 630] width 300 height 58
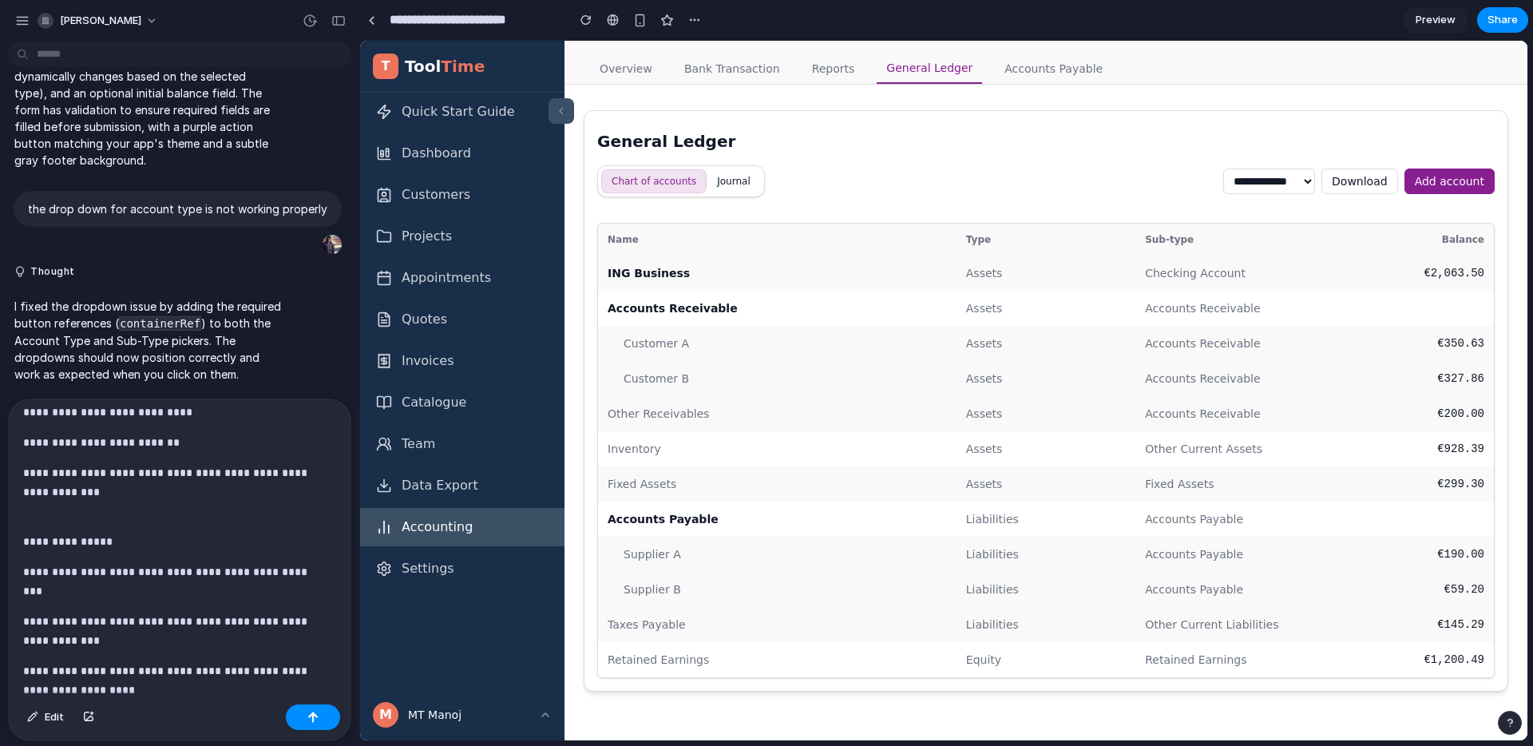
scroll to position [404, 0]
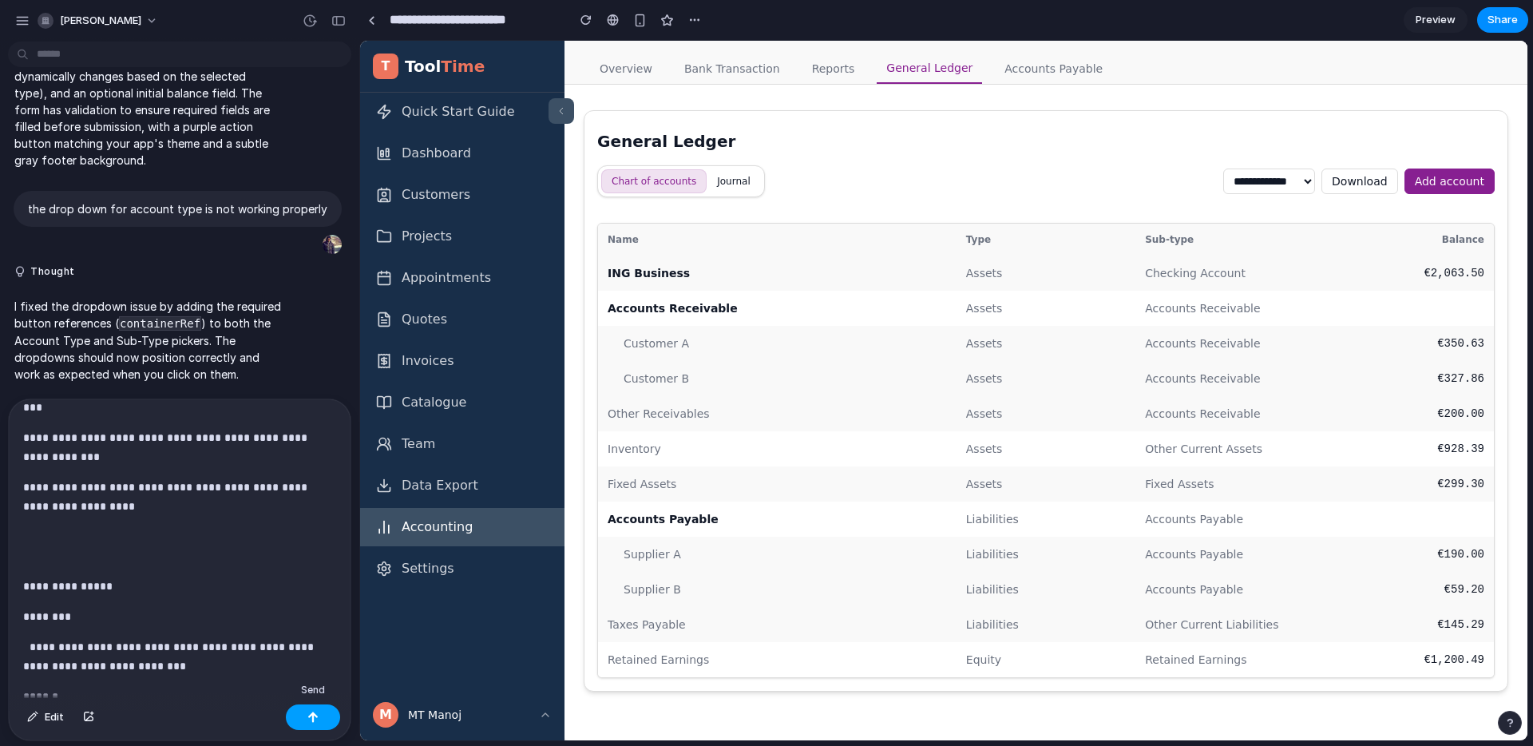
click at [299, 707] on button "button" at bounding box center [313, 717] width 54 height 26
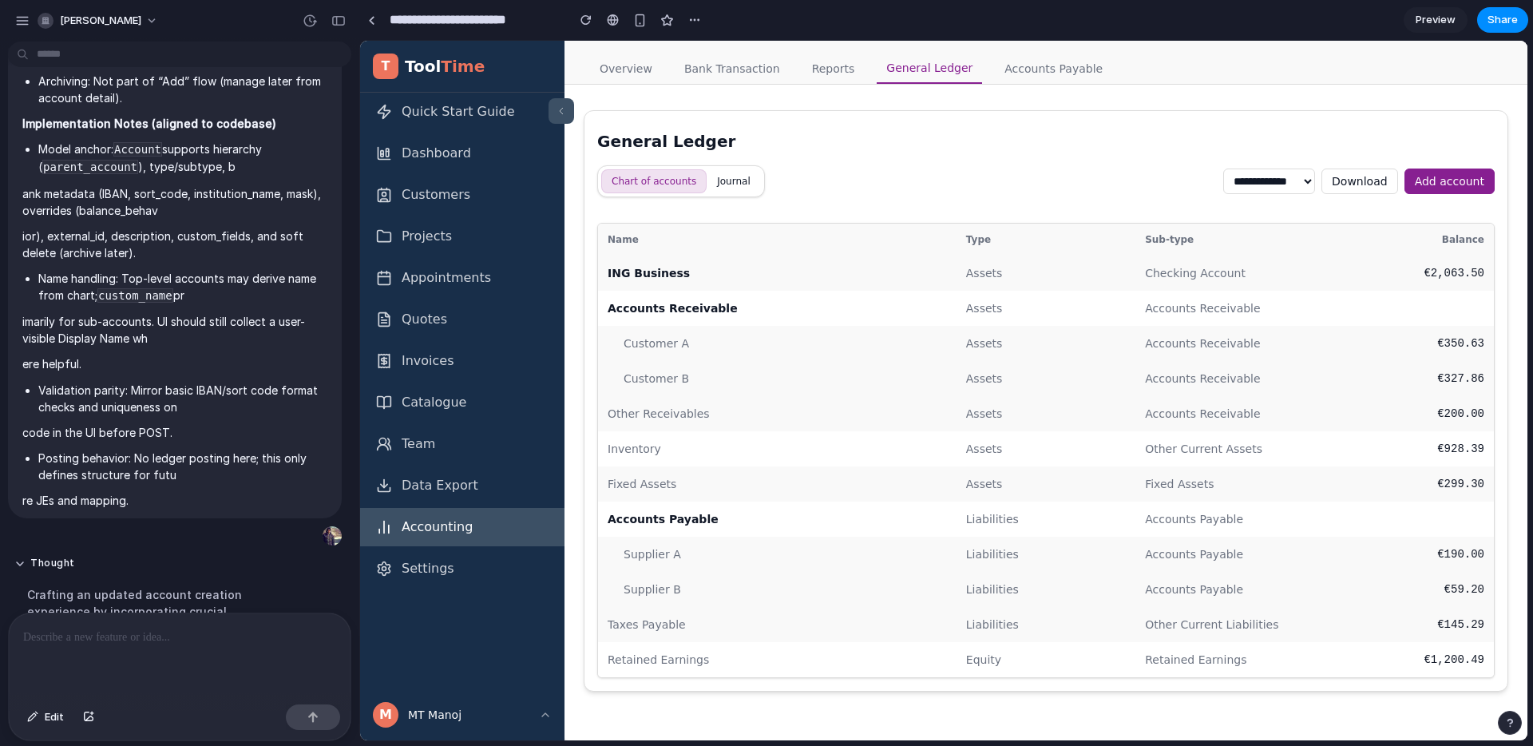
scroll to position [4364, 0]
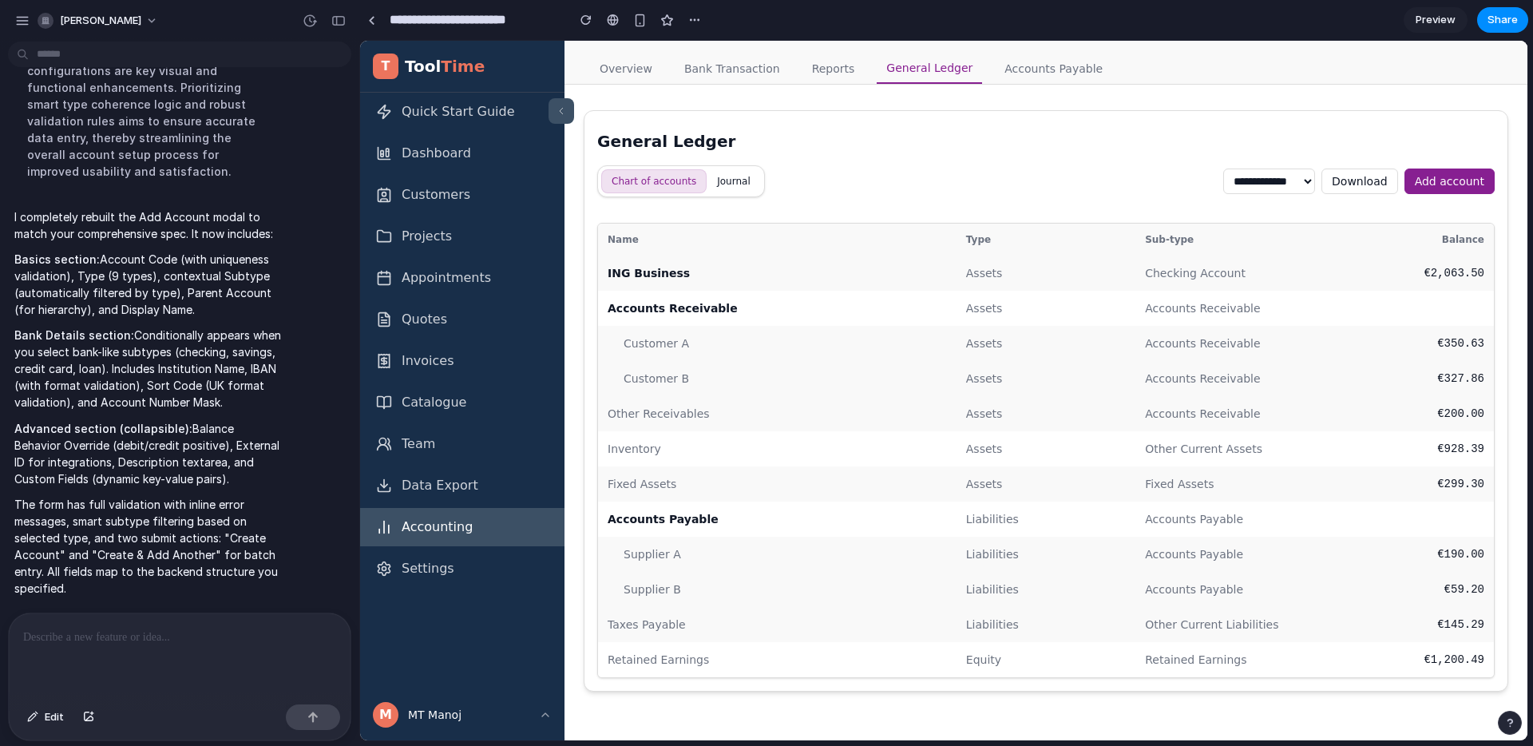
click at [1469, 187] on button "Add account" at bounding box center [1450, 182] width 90 height 26
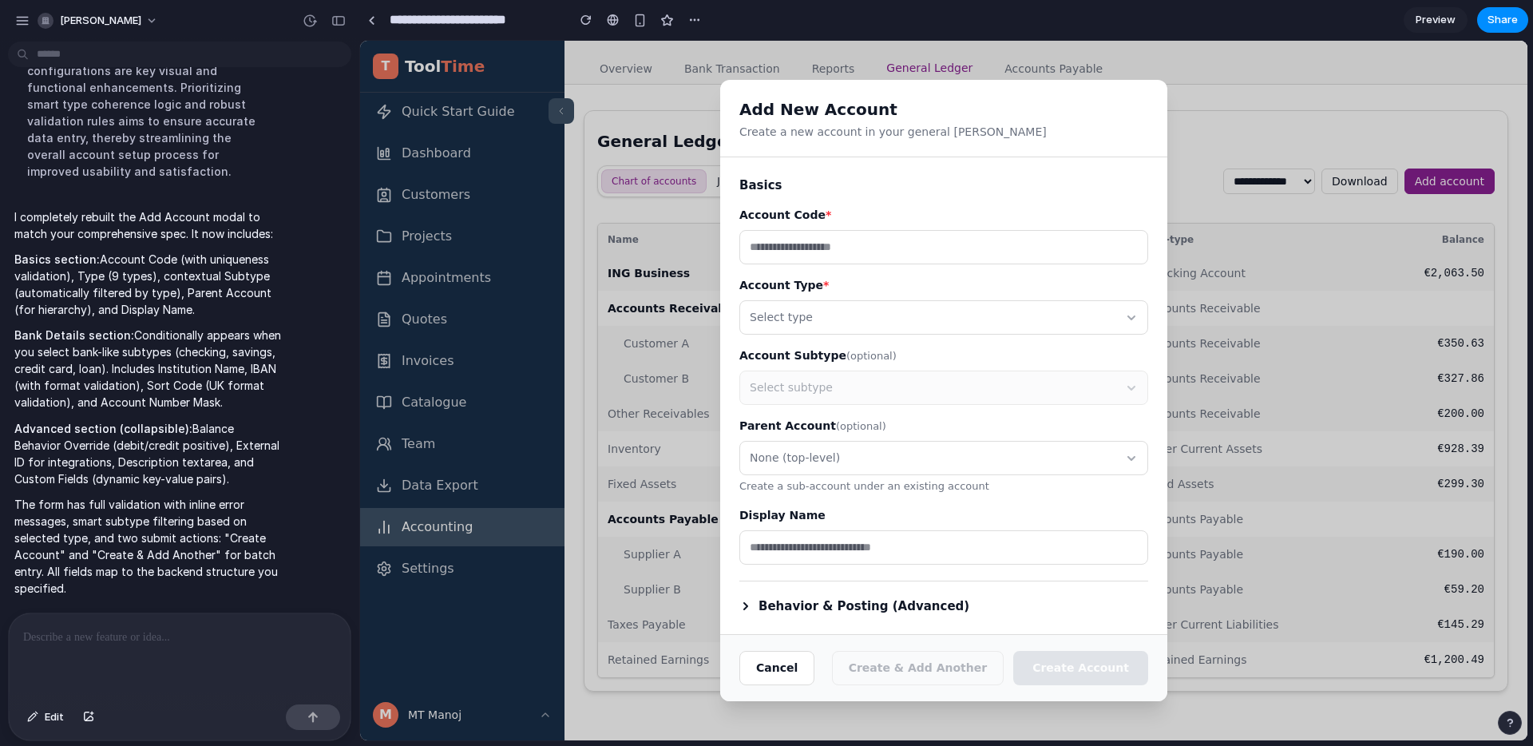
click at [779, 601] on button "Behavior & Posting (Advanced)" at bounding box center [855, 606] width 230 height 18
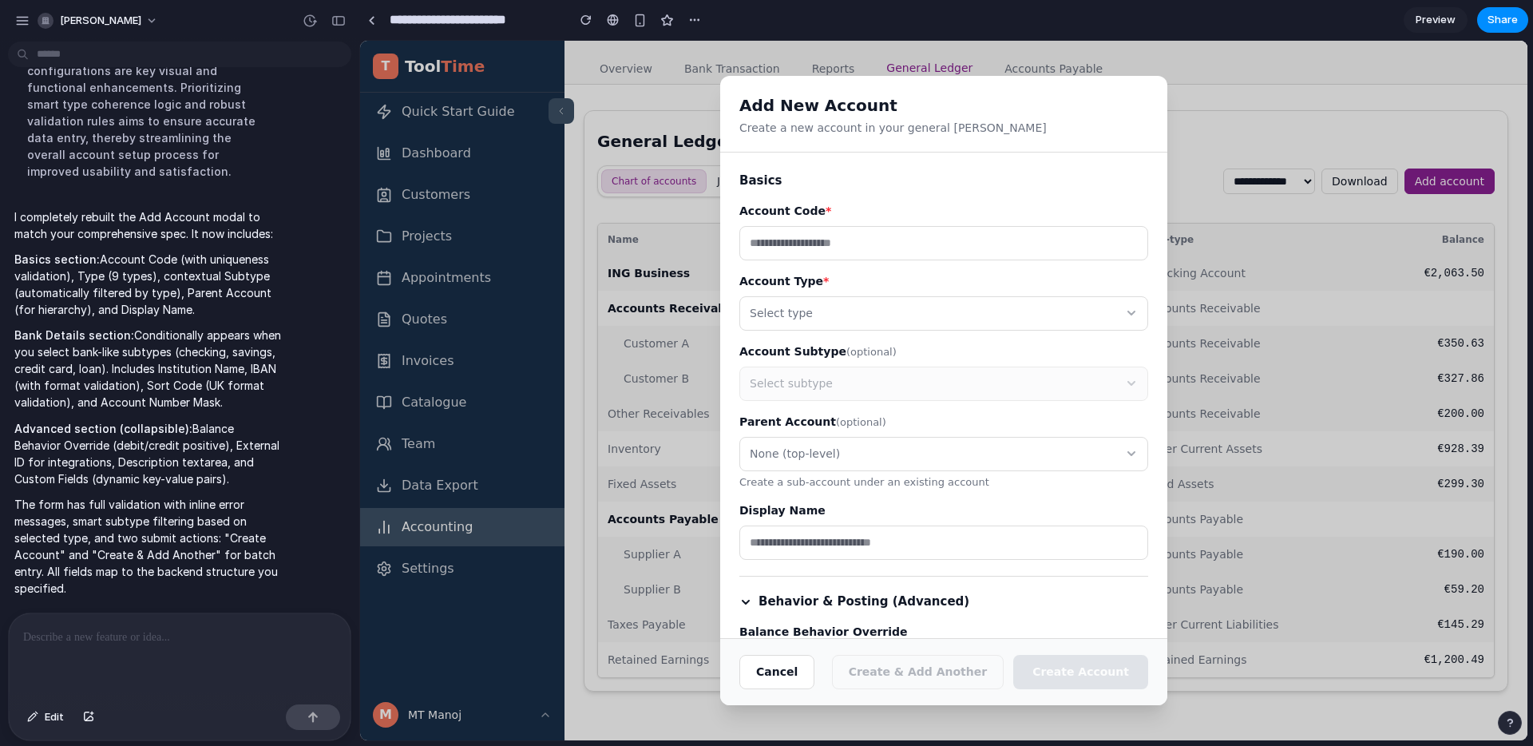
scroll to position [272, 0]
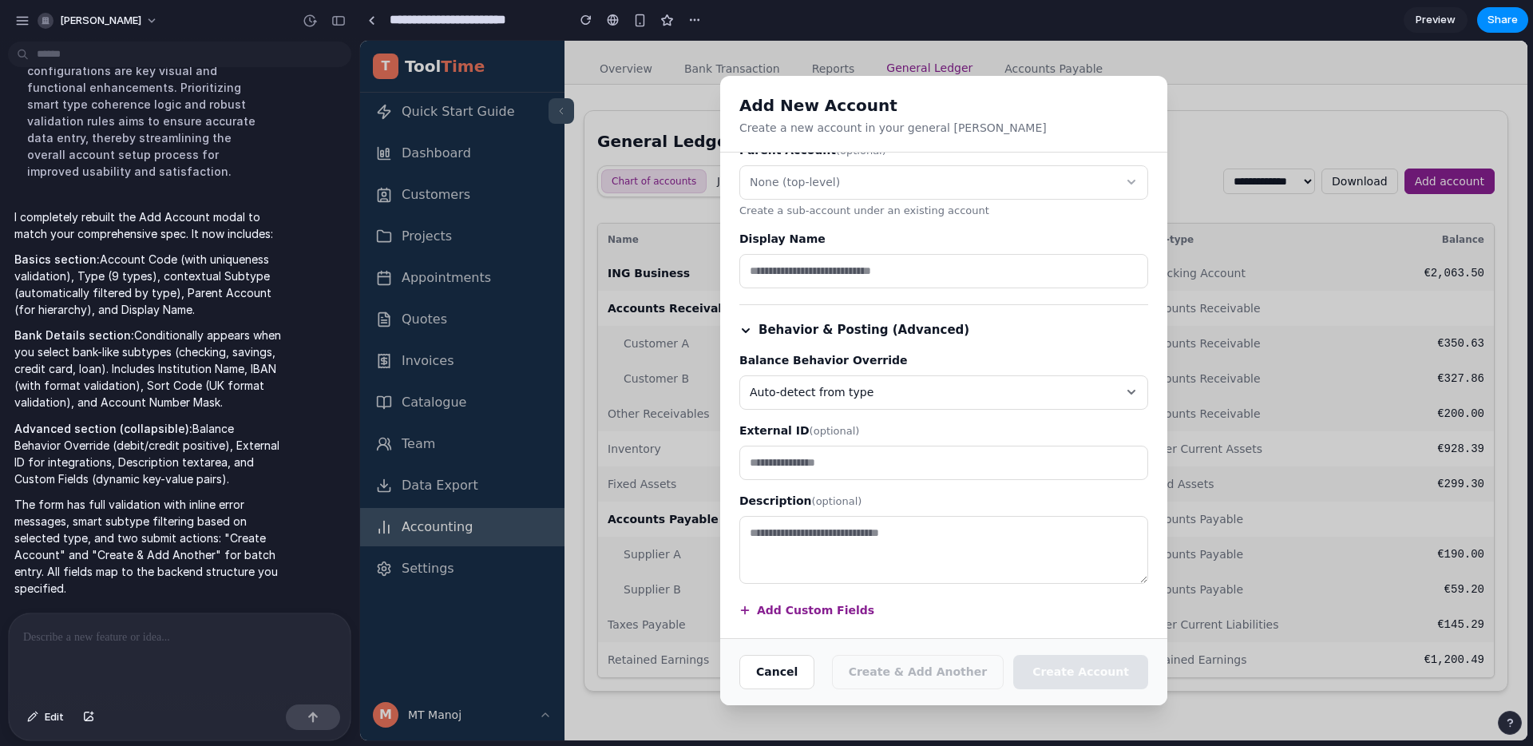
click at [863, 397] on span "Auto-detect from type" at bounding box center [812, 392] width 124 height 17
click at [980, 438] on div "Auto-detect from type Debit Positive Credit Positive" at bounding box center [944, 391] width 1168 height 700
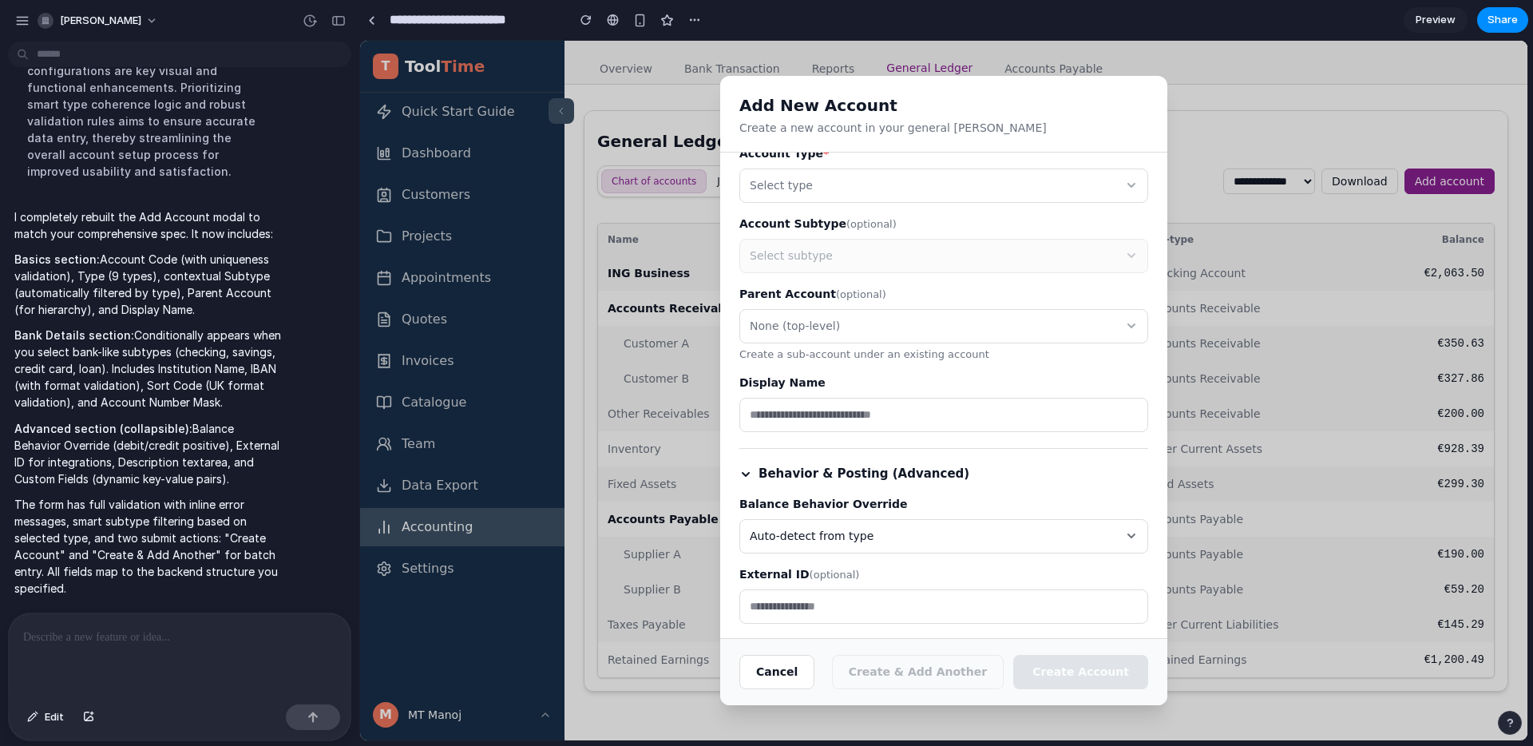
scroll to position [0, 0]
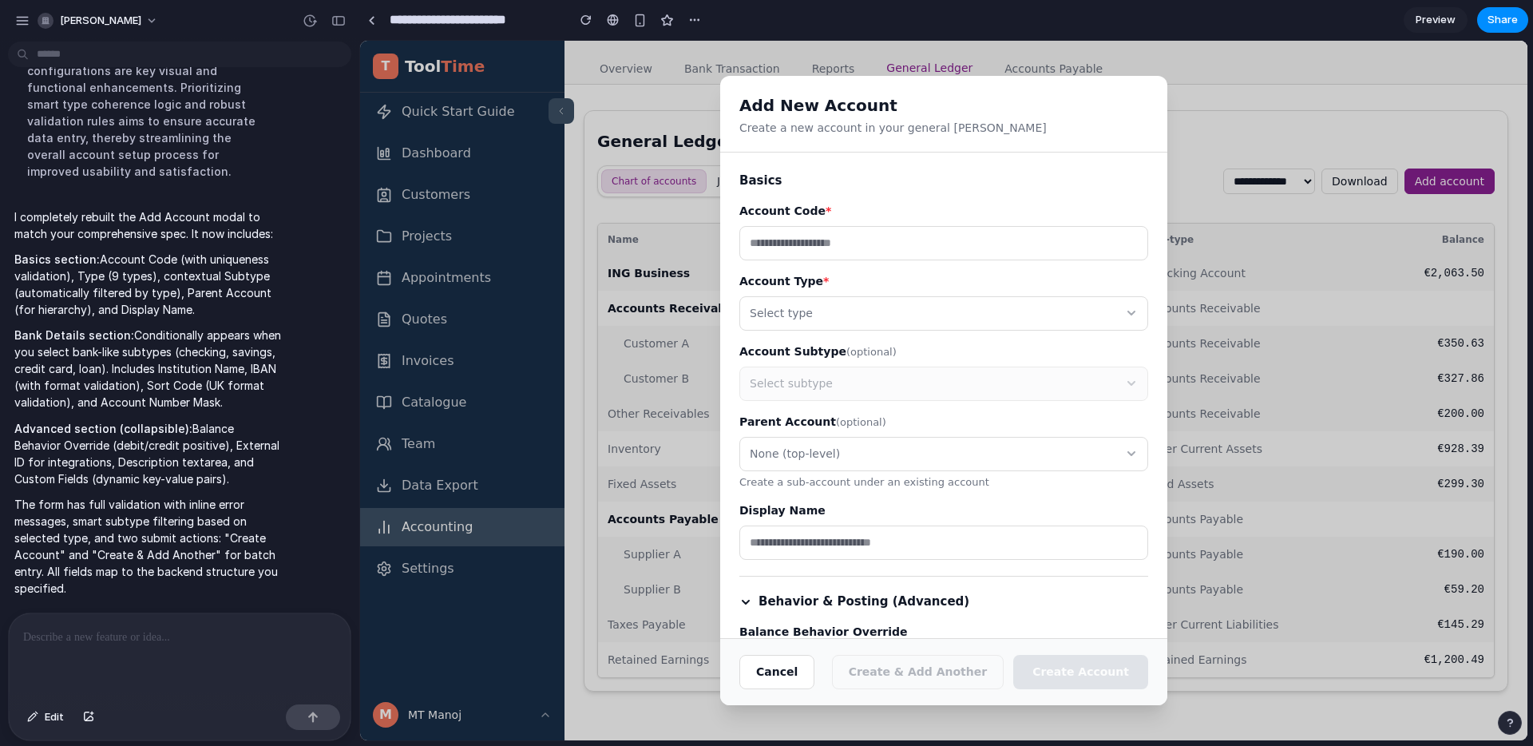
click at [958, 445] on button "None (top-level)" at bounding box center [944, 454] width 409 height 34
click at [851, 529] on li "None (top-level)" at bounding box center [821, 531] width 149 height 27
click at [894, 307] on button "Select type" at bounding box center [944, 313] width 409 height 34
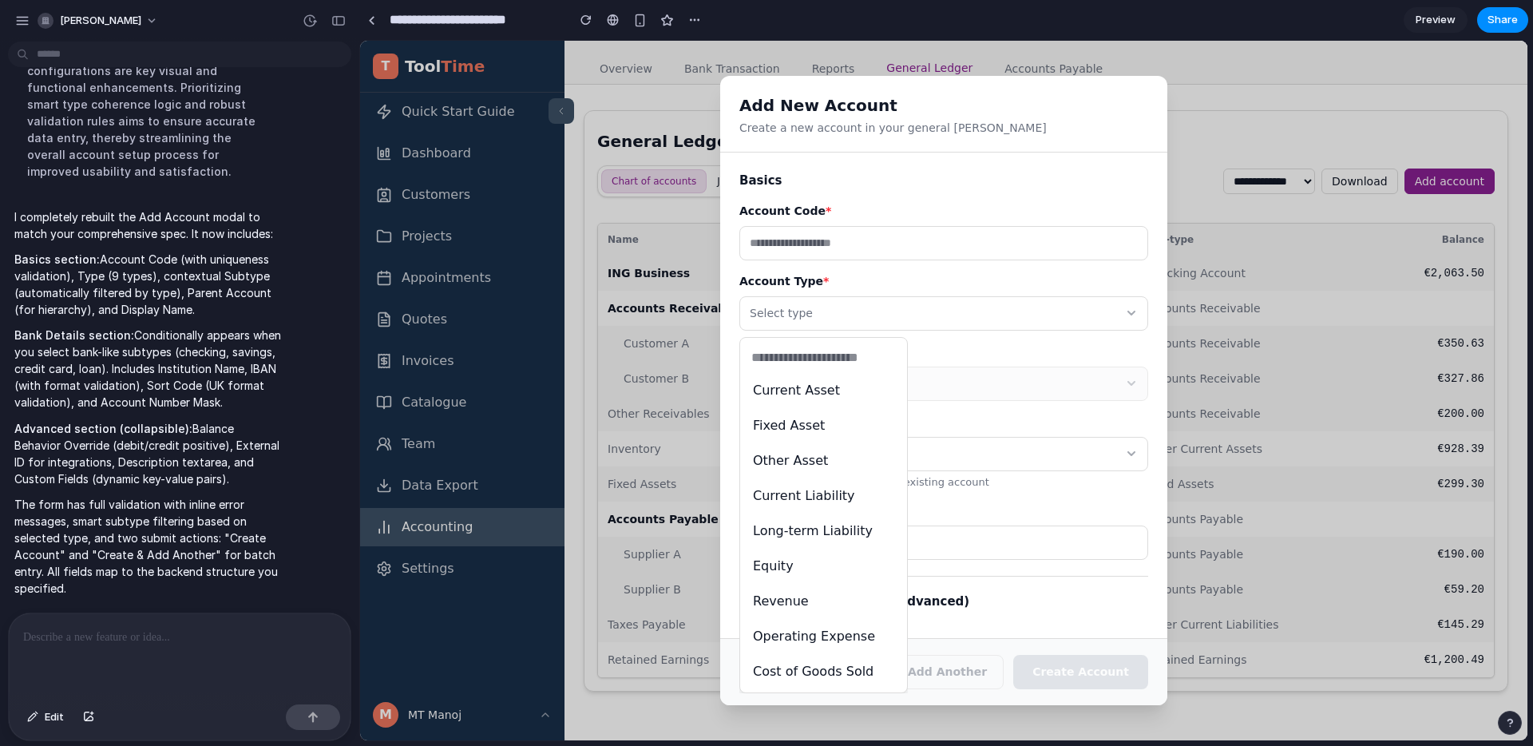
click at [831, 400] on li "Current Asset" at bounding box center [824, 390] width 154 height 27
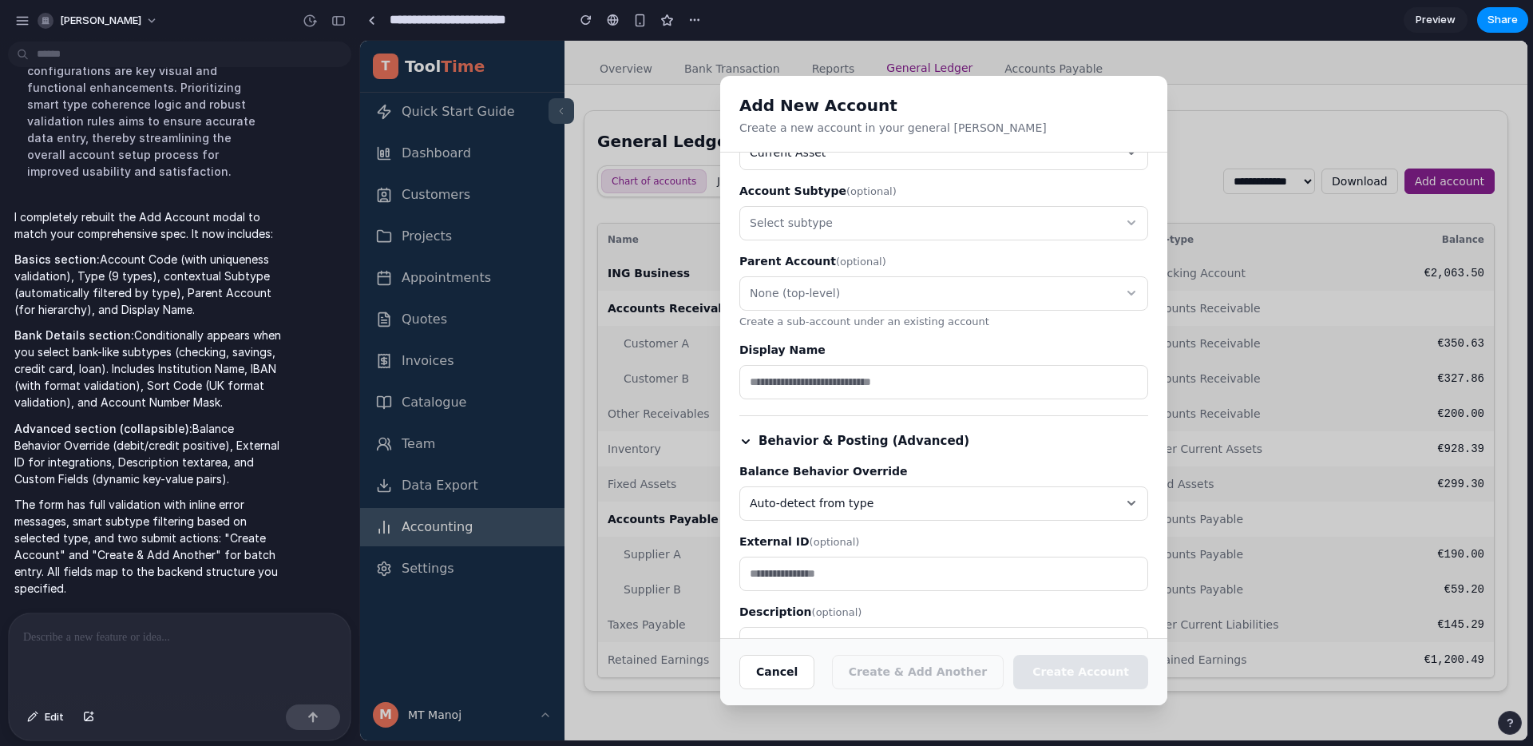
scroll to position [272, 0]
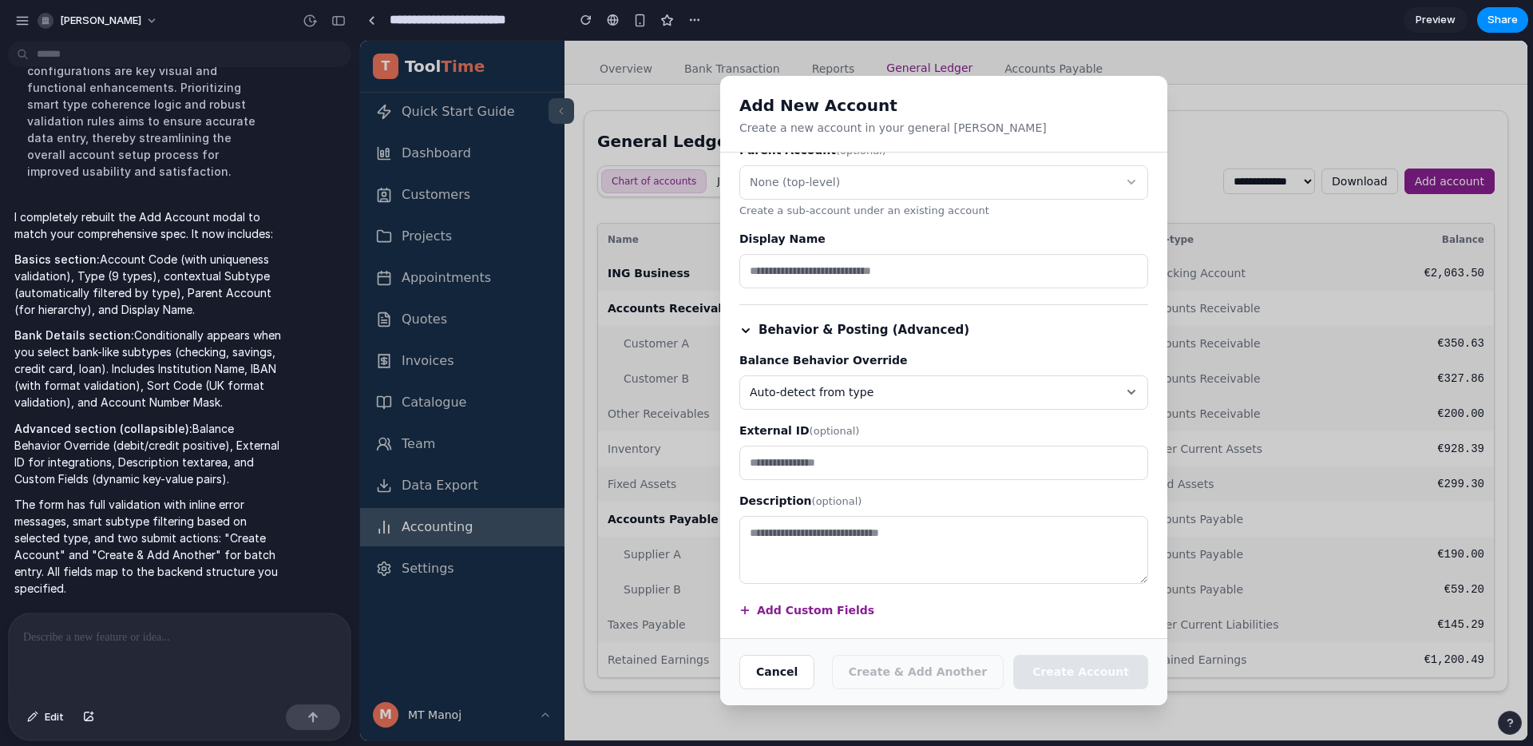
click at [850, 613] on button "Add Custom Fields" at bounding box center [807, 610] width 135 height 17
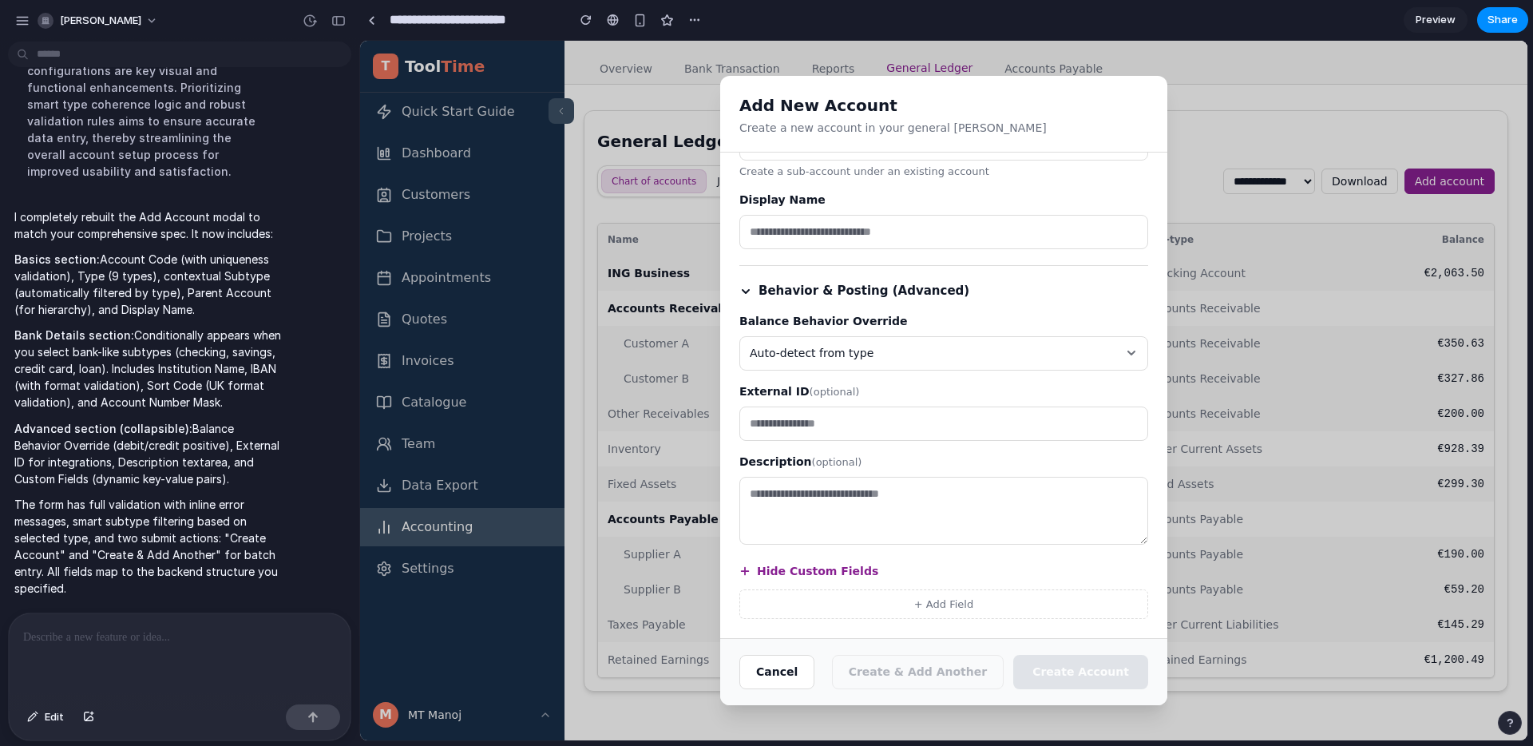
click at [886, 601] on button "+ Add Field" at bounding box center [944, 604] width 409 height 30
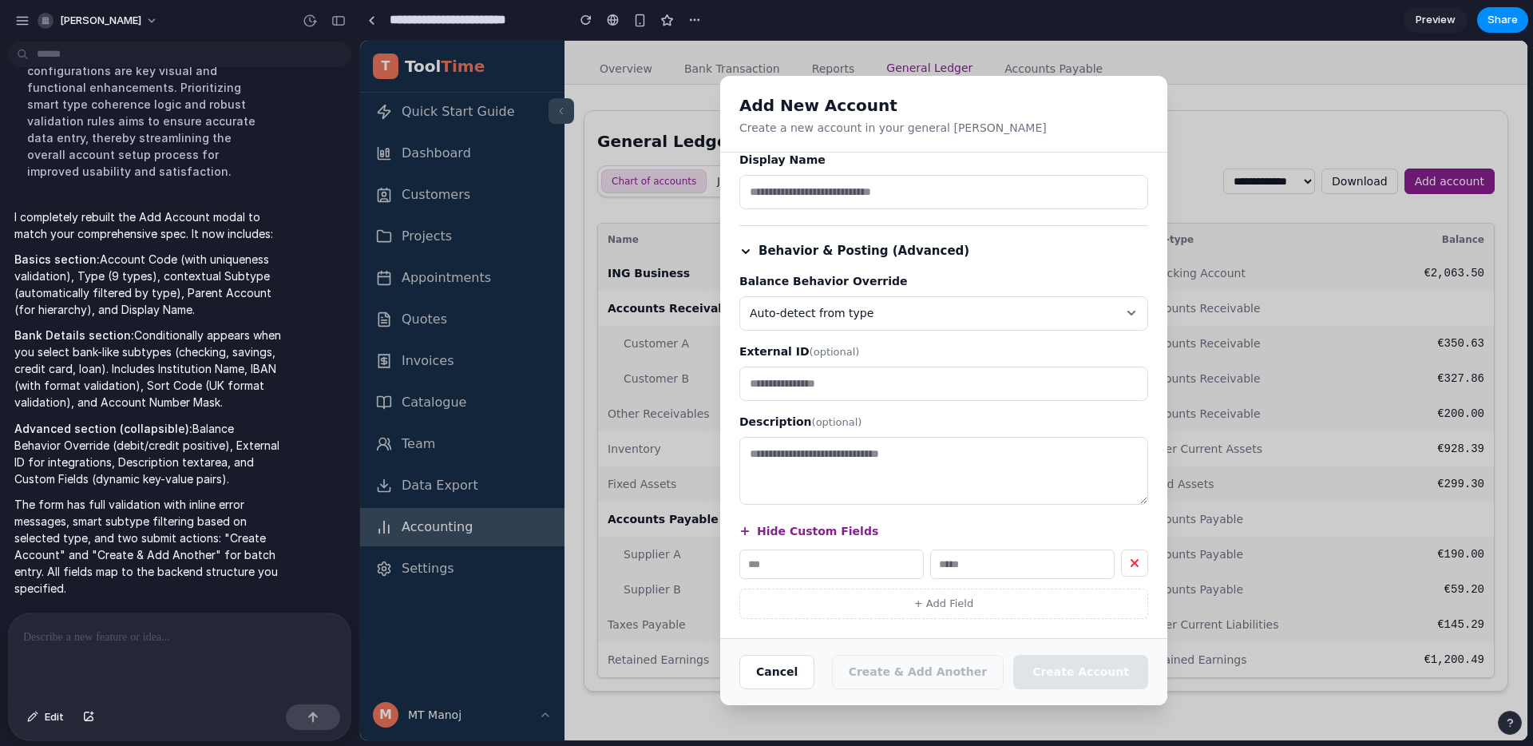
click at [1132, 553] on button at bounding box center [1134, 562] width 27 height 27
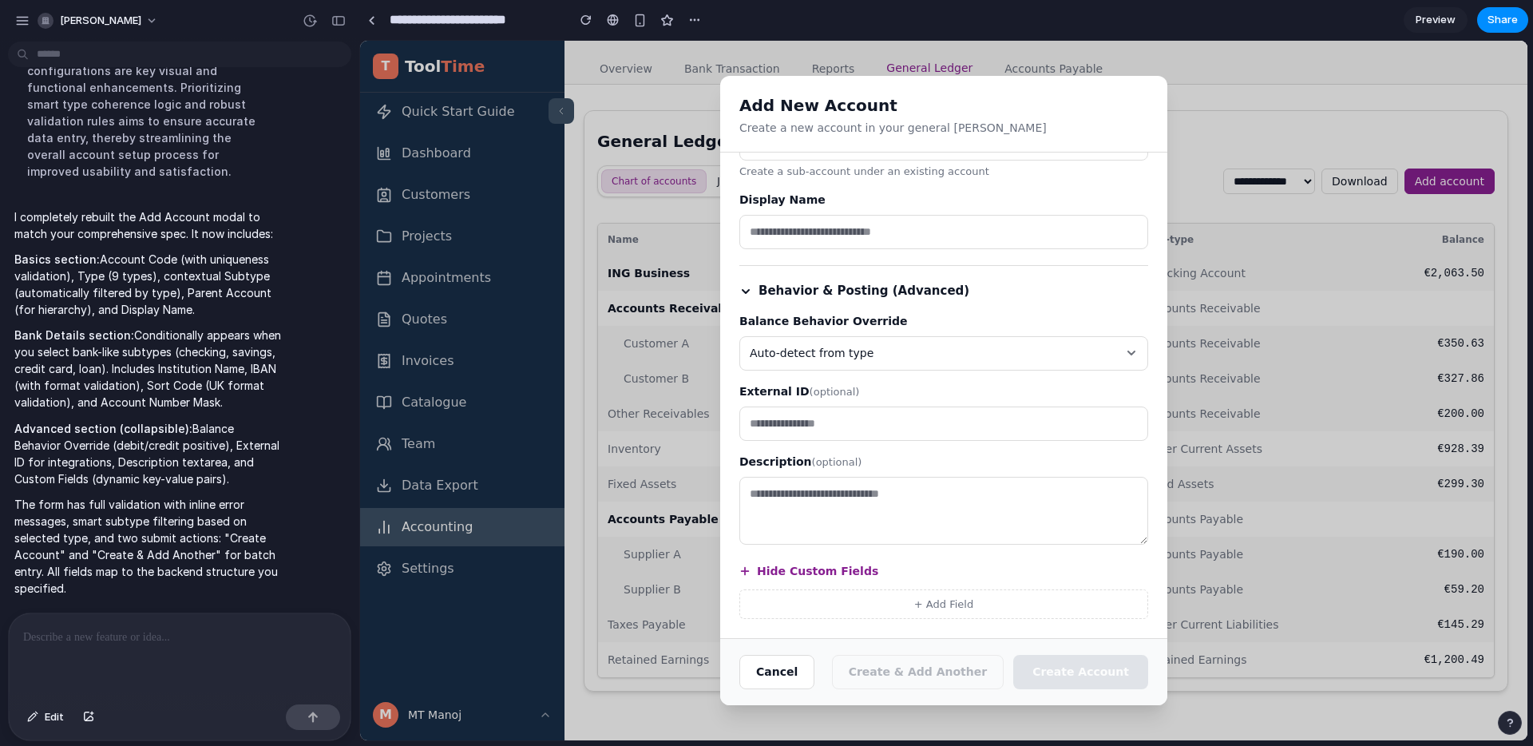
click at [913, 461] on label "Description (optional)" at bounding box center [944, 462] width 409 height 17
click at [924, 491] on textarea at bounding box center [944, 511] width 409 height 68
click at [884, 359] on button "Auto-detect from type" at bounding box center [944, 353] width 409 height 34
click at [863, 461] on li "Debit Positive" at bounding box center [834, 465] width 174 height 27
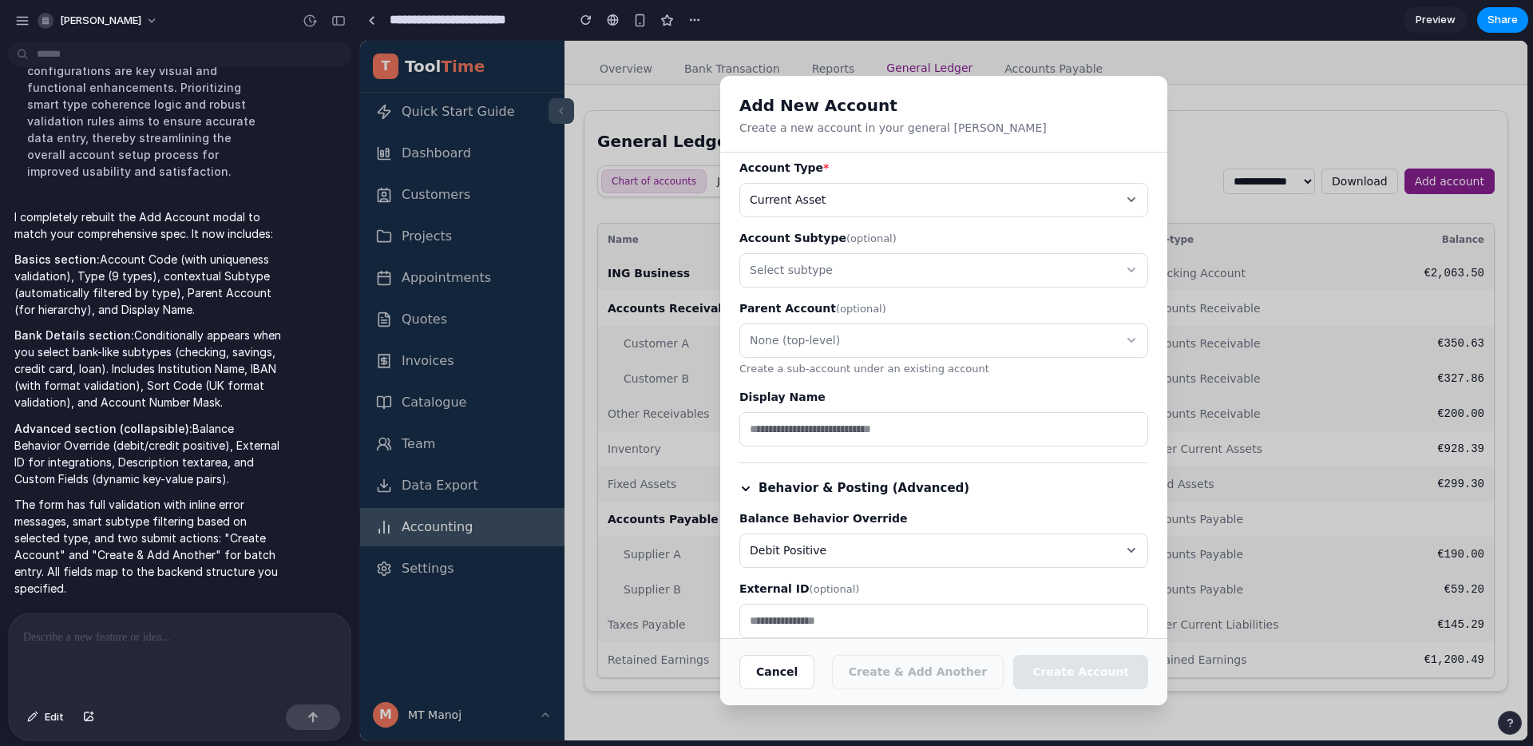
scroll to position [0, 0]
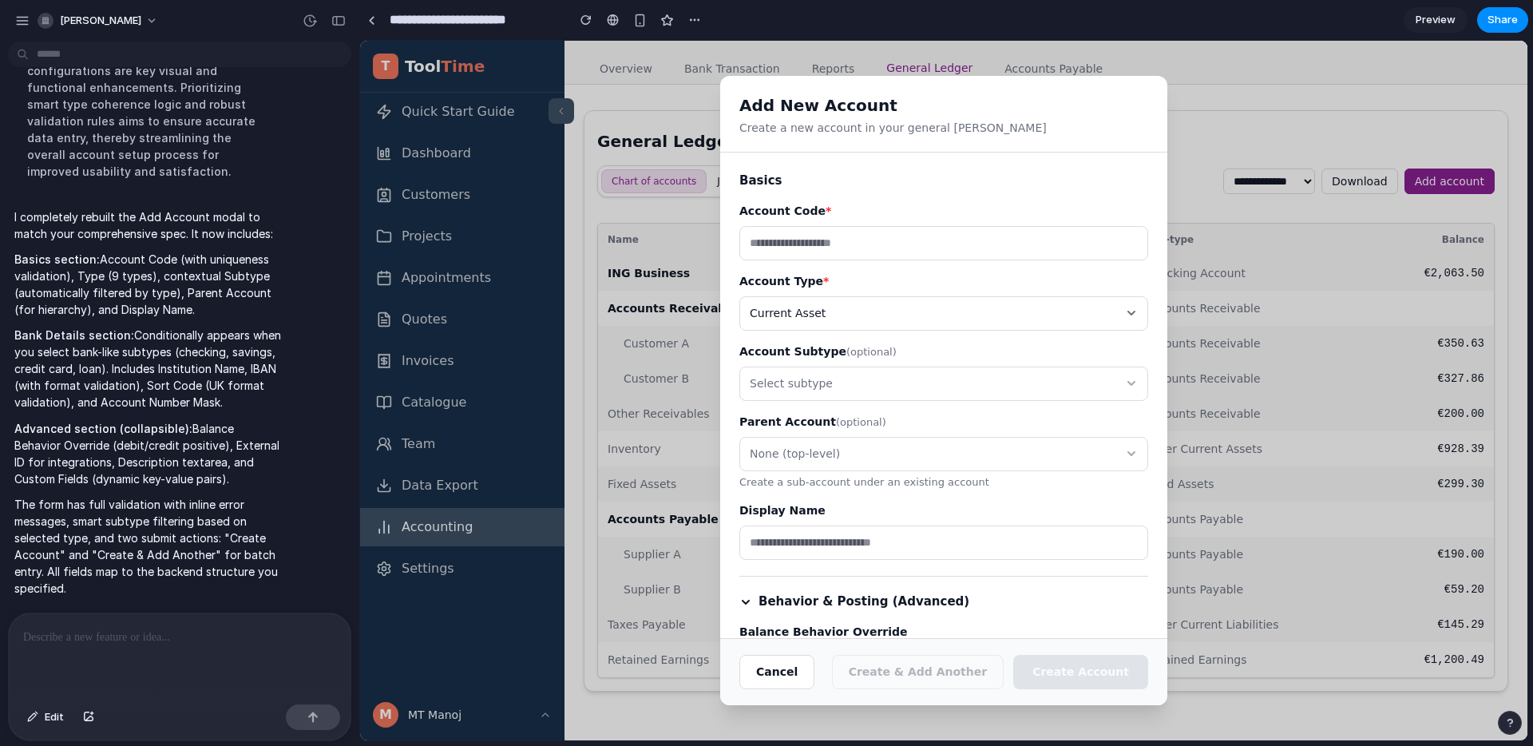
click at [868, 240] on input "text" at bounding box center [944, 243] width 409 height 34
click at [753, 188] on h3 "Basics" at bounding box center [944, 181] width 409 height 18
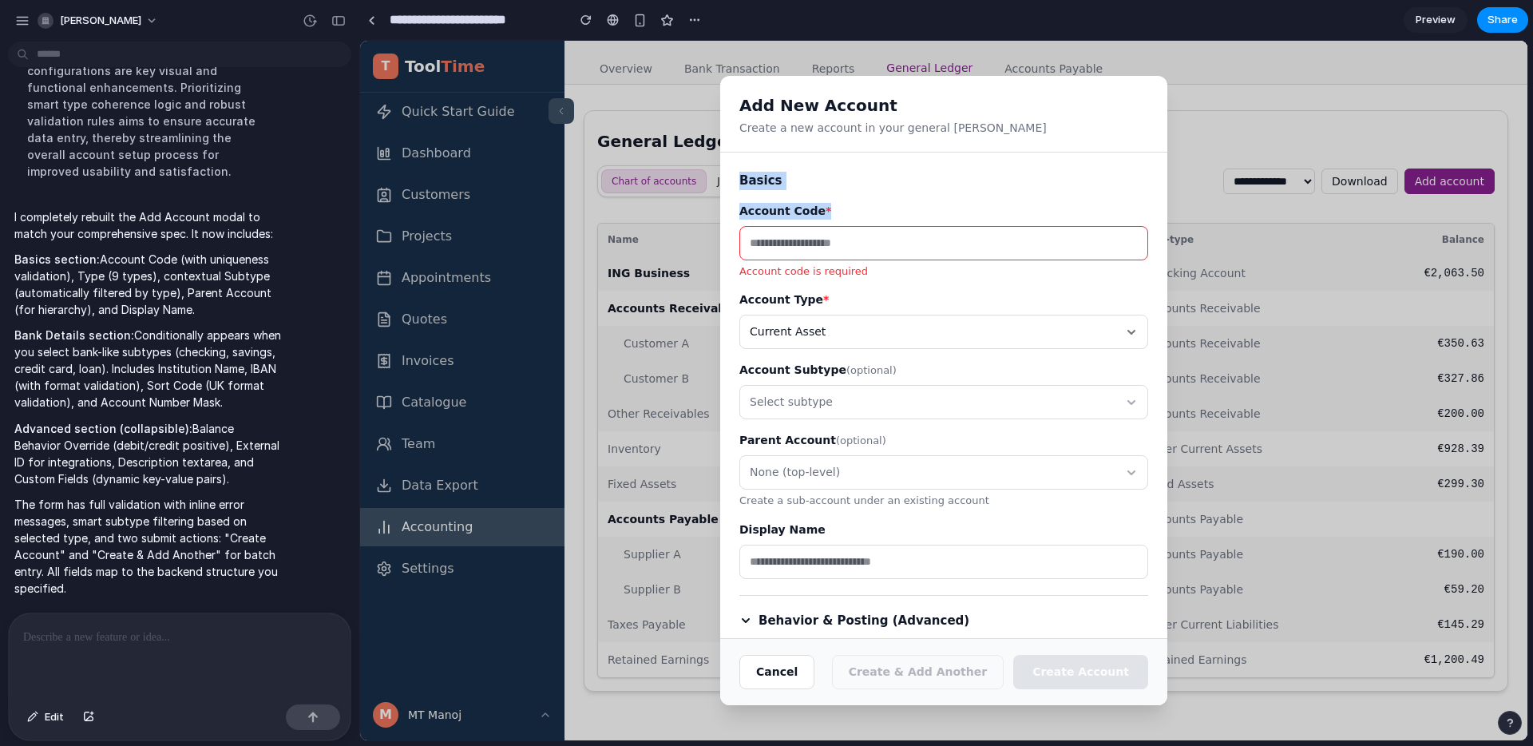
drag, startPoint x: 753, startPoint y: 188, endPoint x: 991, endPoint y: 112, distance: 249.8
click at [824, 216] on div "Basics Account Code * Account code is required Account Type * Current Asset Acc…" at bounding box center [944, 375] width 409 height 407
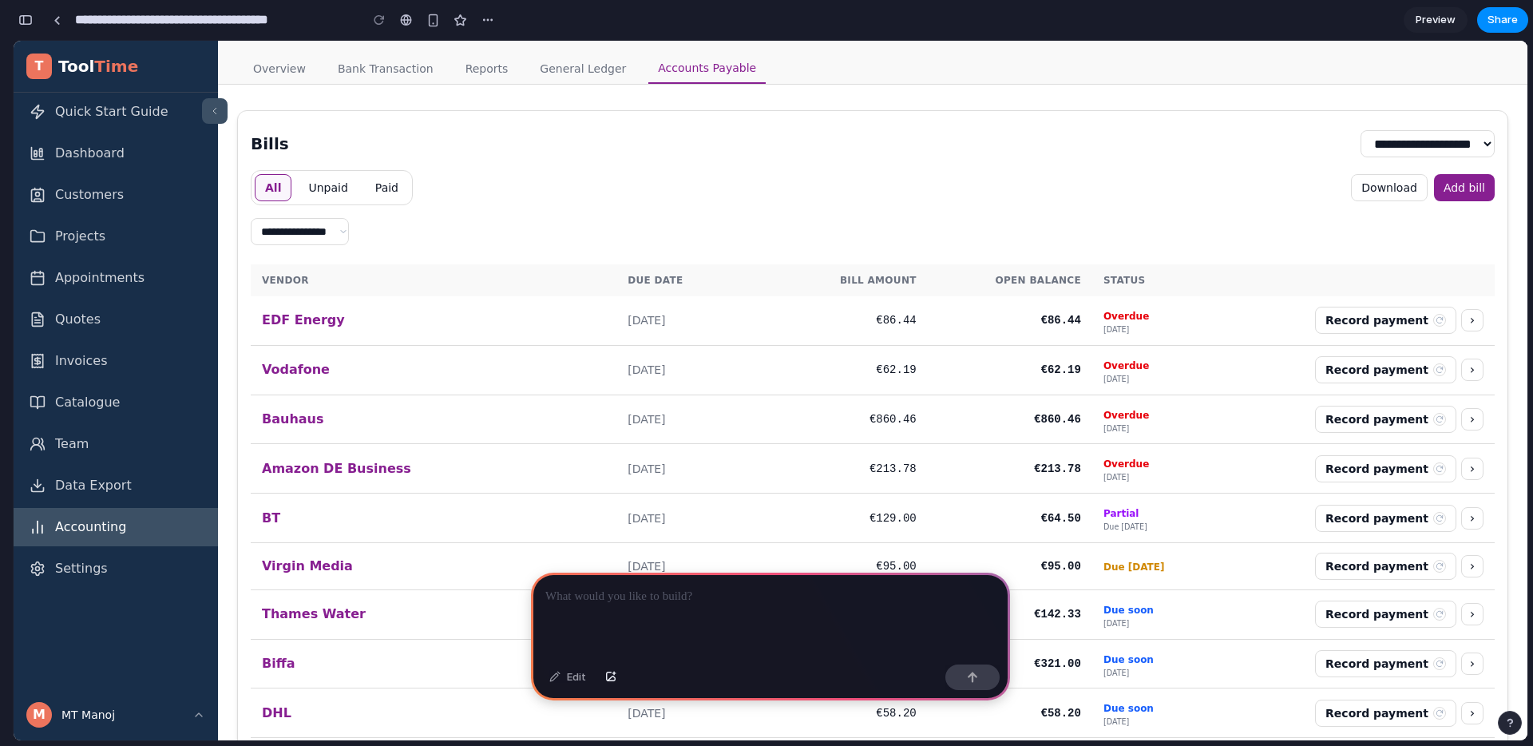
click at [803, 573] on div at bounding box center [770, 615] width 479 height 85
click at [823, 617] on div at bounding box center [770, 615] width 479 height 85
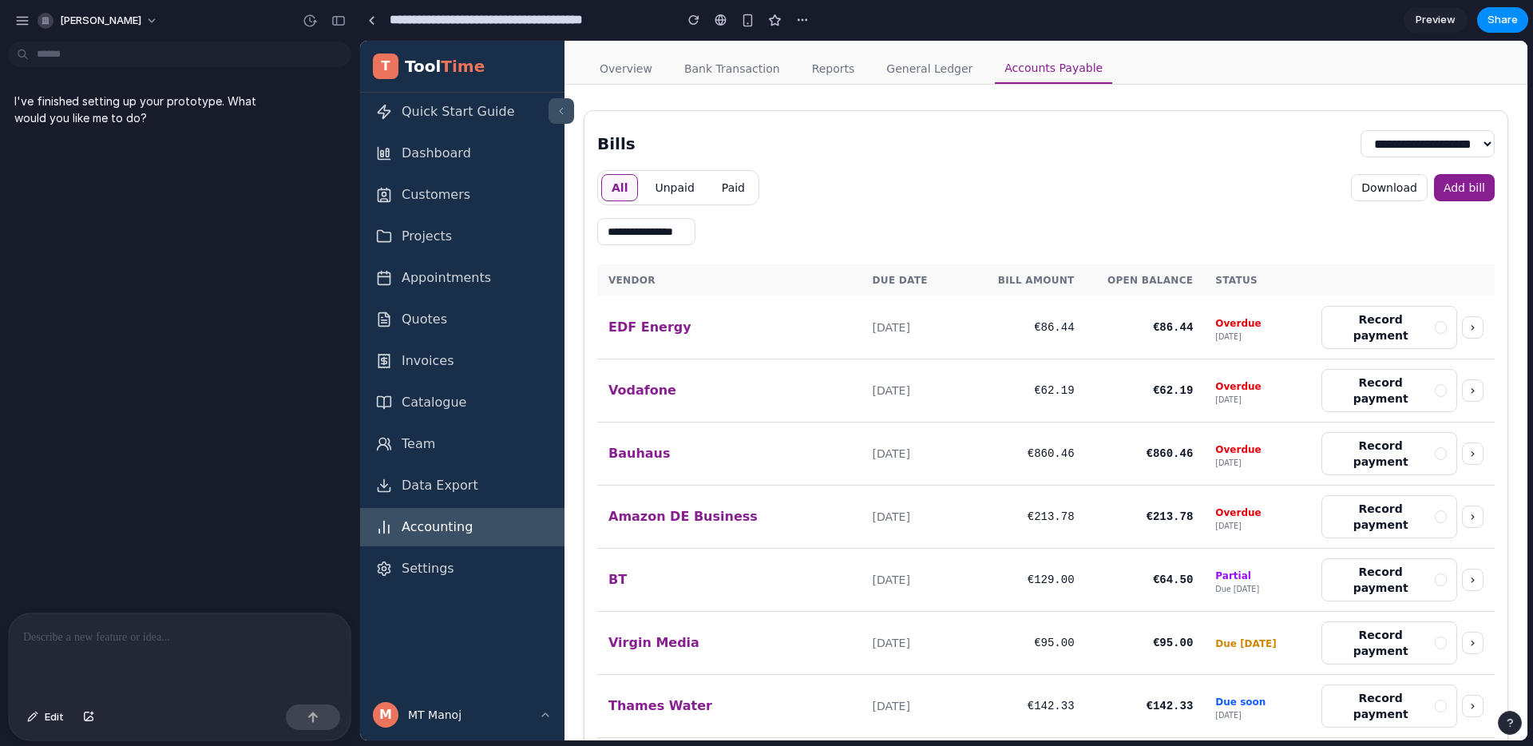
click at [64, 656] on div at bounding box center [180, 655] width 342 height 85
click at [652, 319] on link "EDF Energy" at bounding box center [650, 326] width 83 height 15
click at [652, 218] on select "**********" at bounding box center [646, 231] width 98 height 27
click at [597, 218] on select "**********" at bounding box center [646, 231] width 98 height 27
click at [673, 236] on select "**********" at bounding box center [646, 231] width 98 height 27
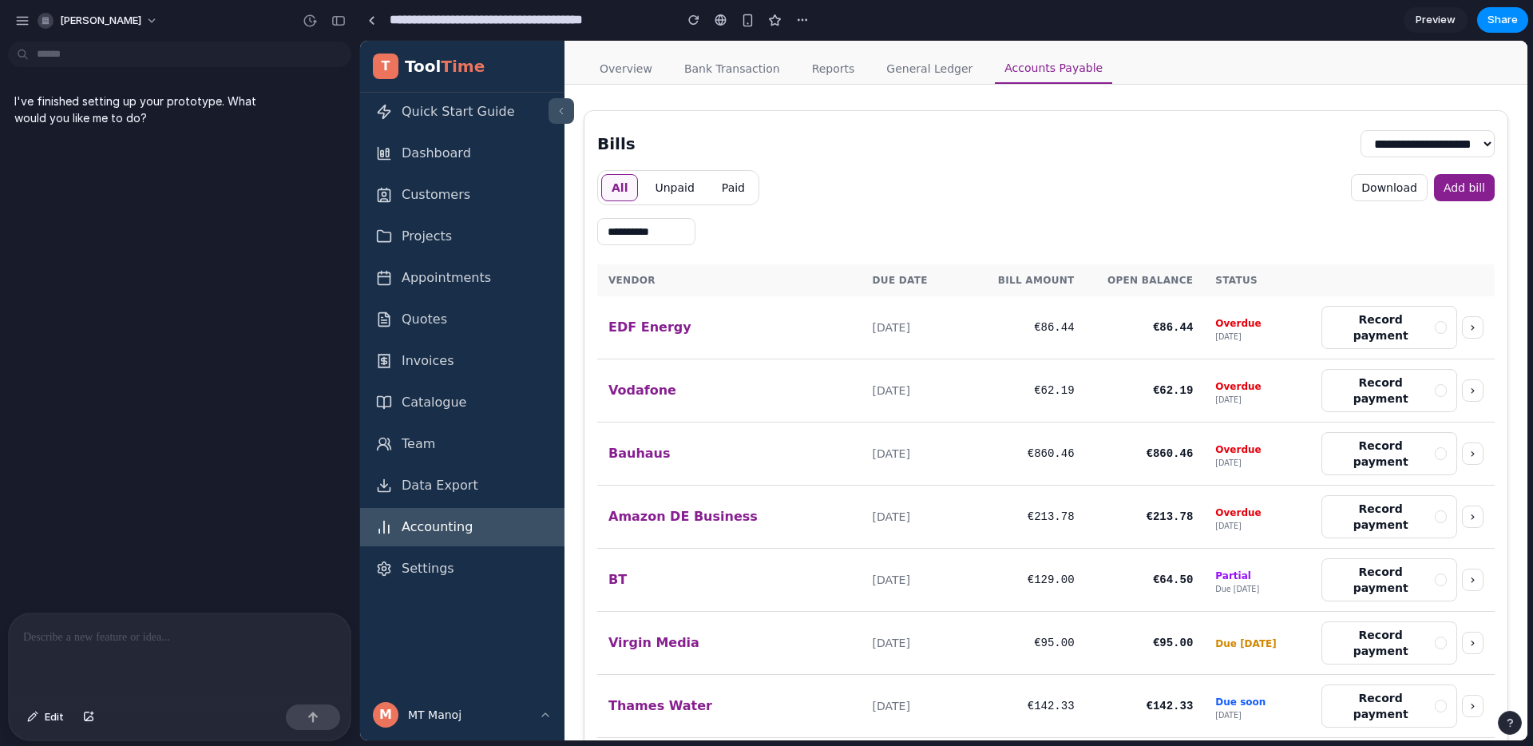
select select "**********"
click at [597, 218] on select "**********" at bounding box center [646, 231] width 98 height 27
click at [1442, 195] on button "Add bill" at bounding box center [1464, 187] width 61 height 27
type input "**********"
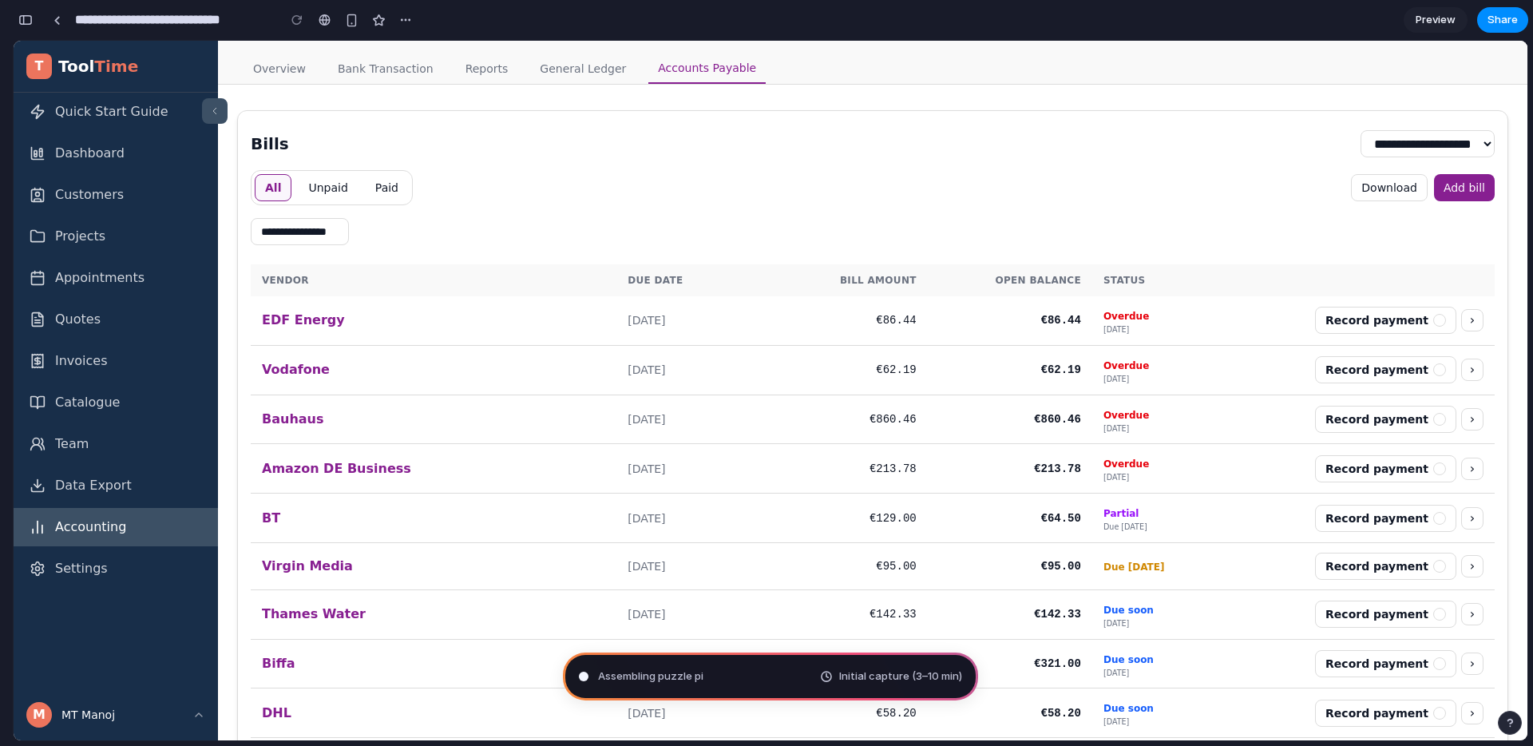
scroll to position [6823, 0]
click at [22, 14] on div "button" at bounding box center [25, 19] width 14 height 11
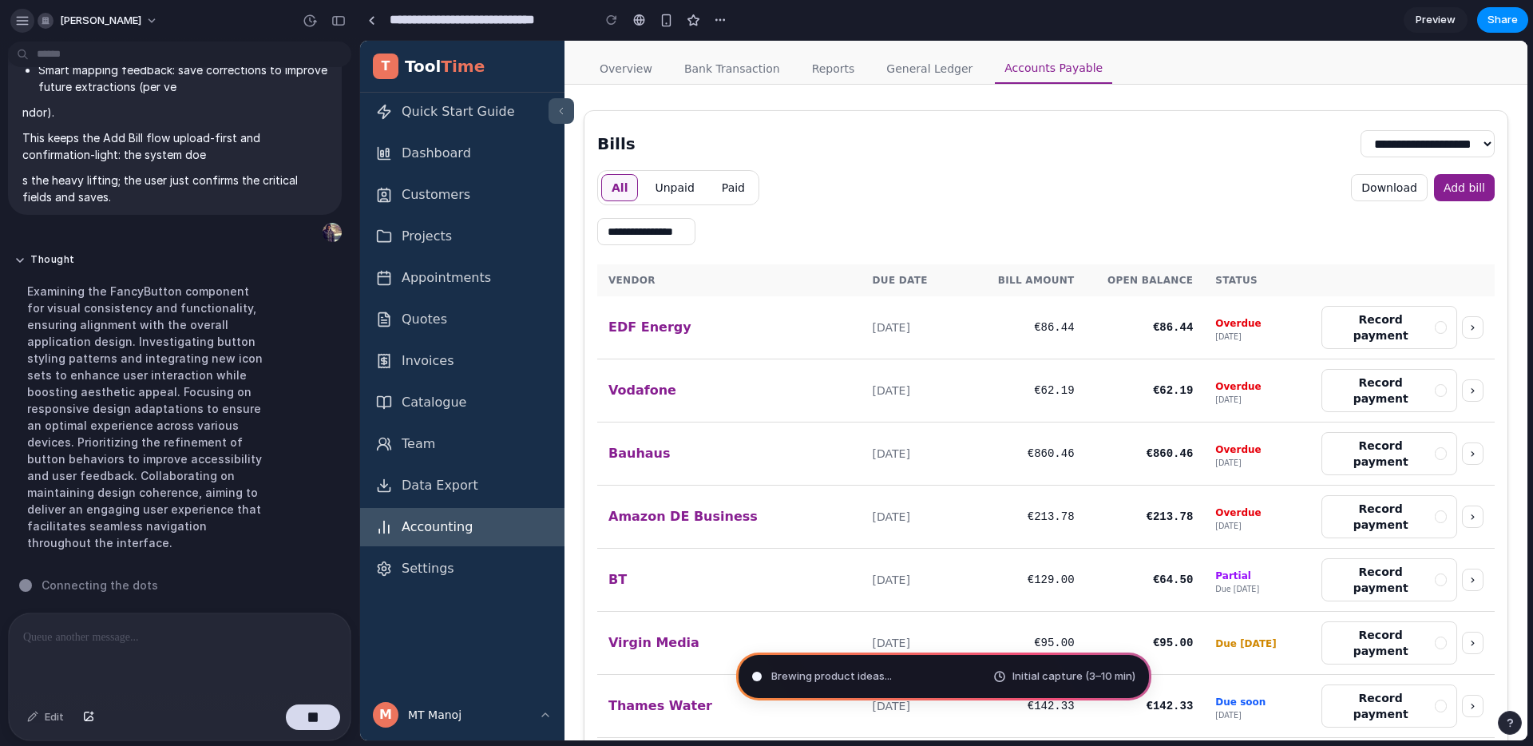
scroll to position [3234, 0]
click at [30, 24] on button "button" at bounding box center [22, 21] width 24 height 24
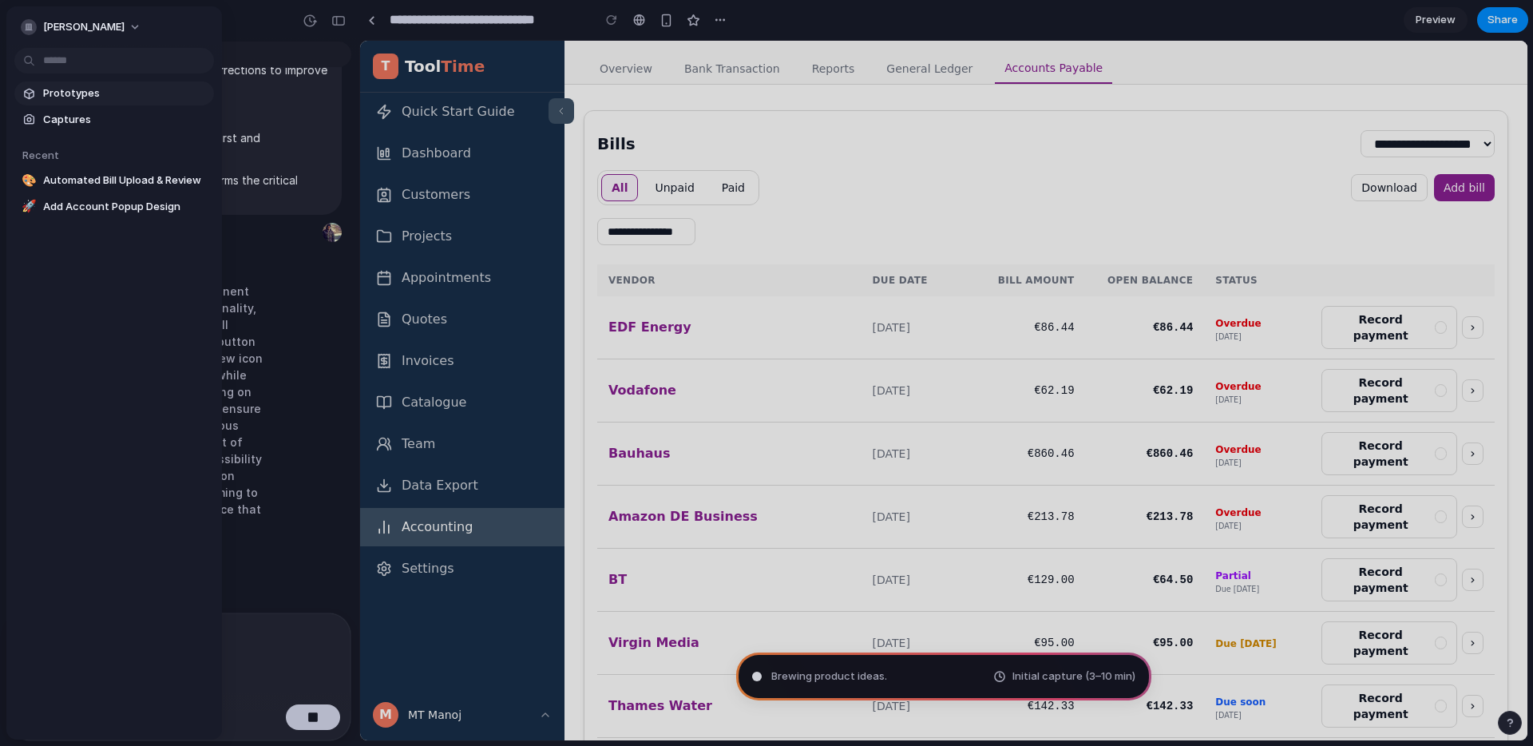
click at [72, 97] on span "Prototypes" at bounding box center [125, 93] width 165 height 16
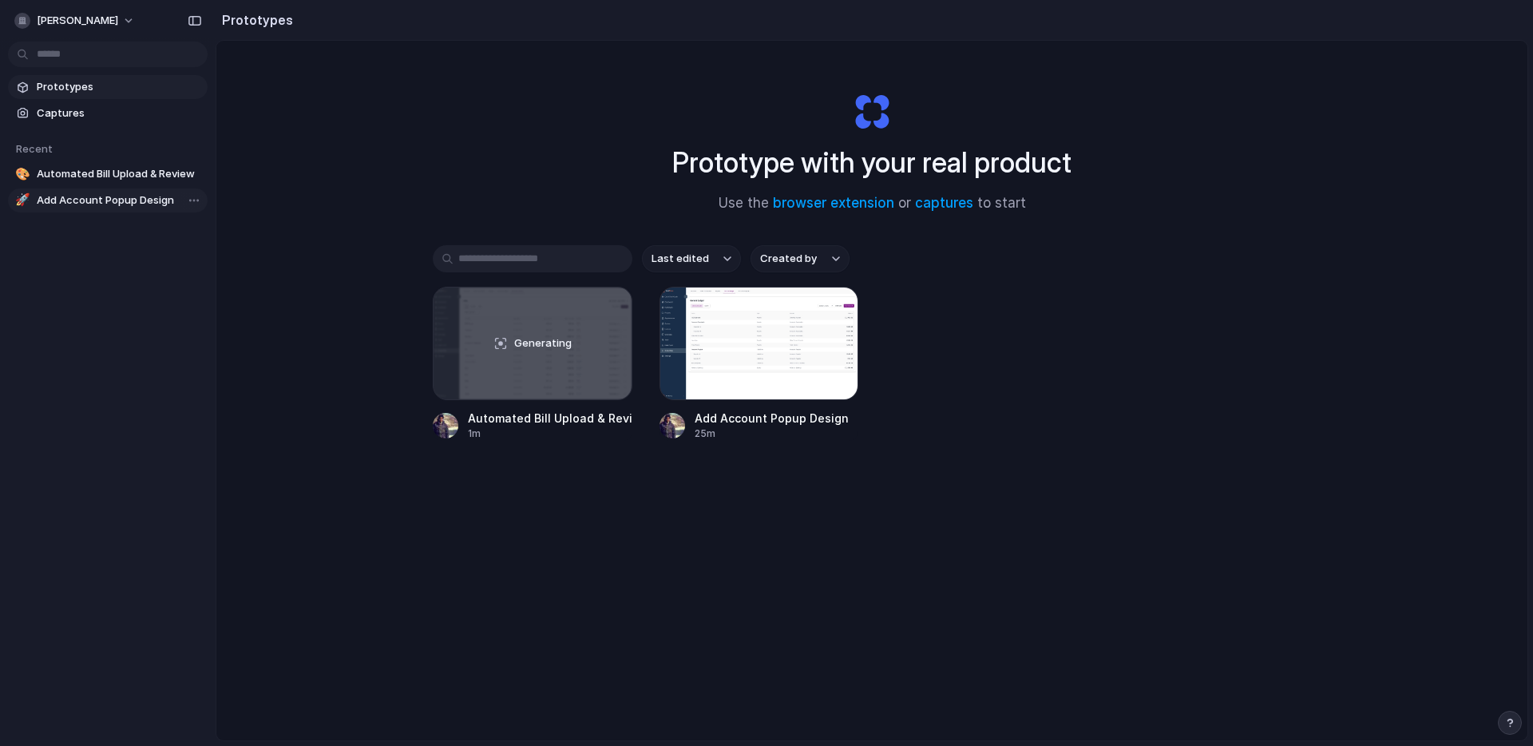
click at [85, 201] on span "Add Account Popup Design" at bounding box center [119, 200] width 165 height 16
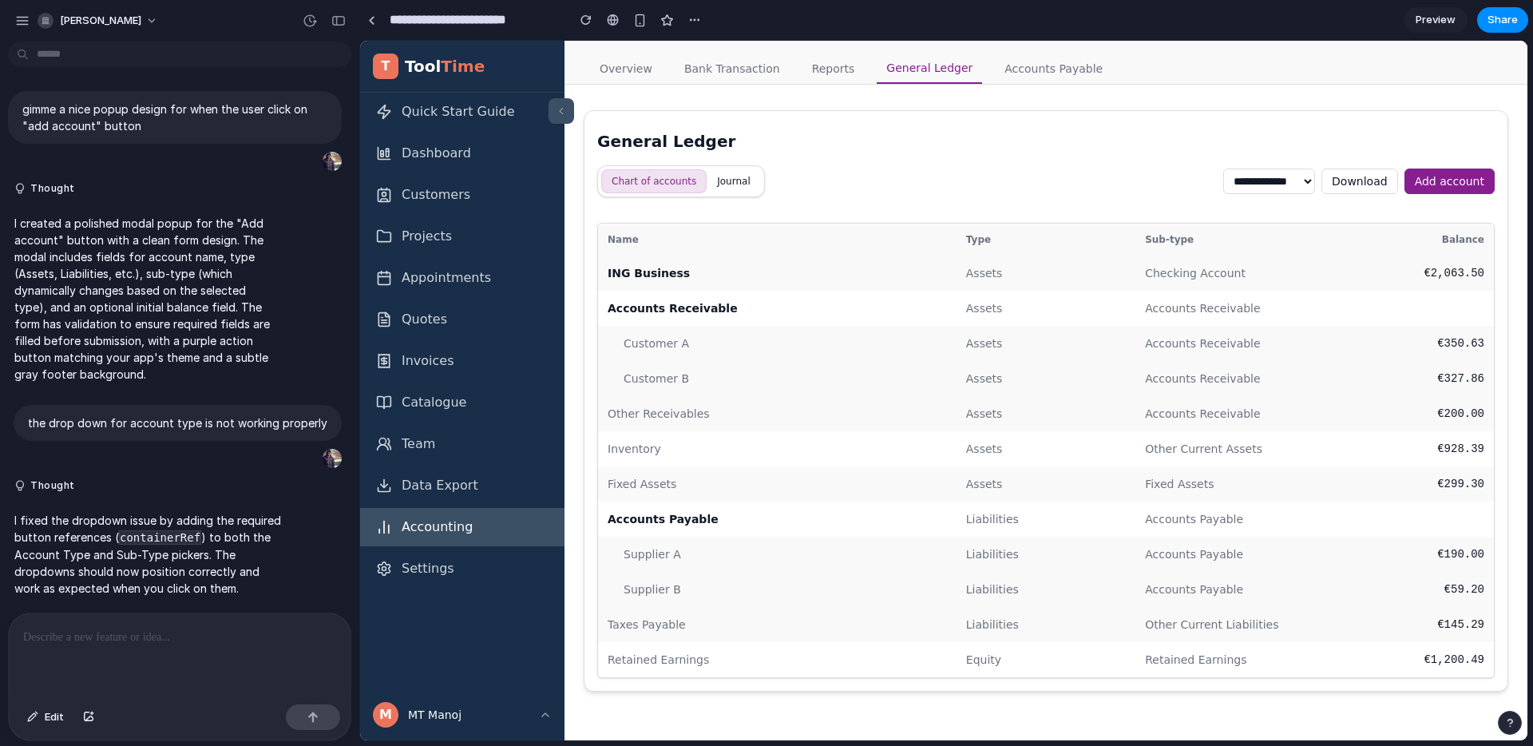
scroll to position [8, 0]
click at [6, 22] on div "[PERSON_NAME]" at bounding box center [179, 19] width 359 height 38
click at [18, 21] on div "button" at bounding box center [22, 21] width 14 height 14
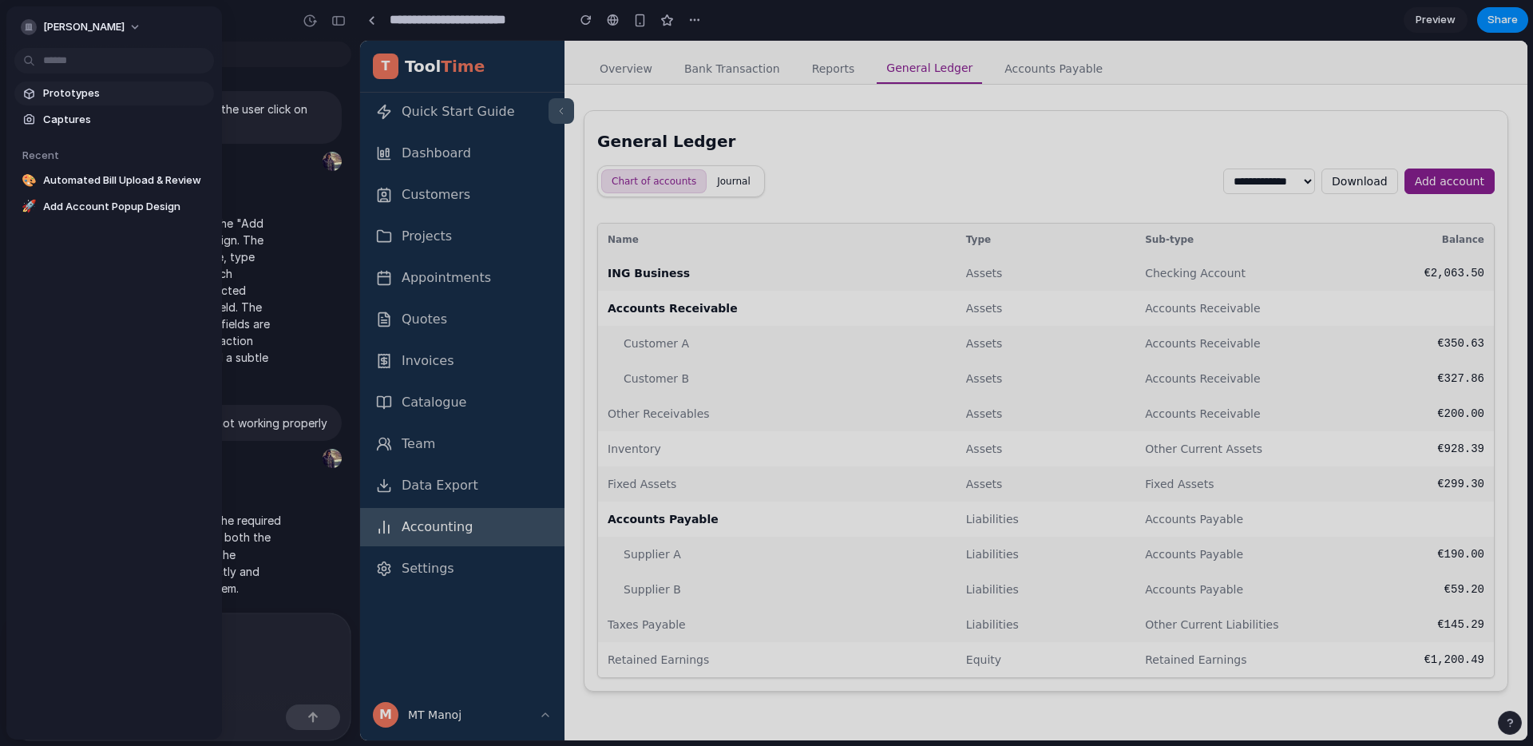
click at [54, 87] on span "Prototypes" at bounding box center [125, 93] width 165 height 16
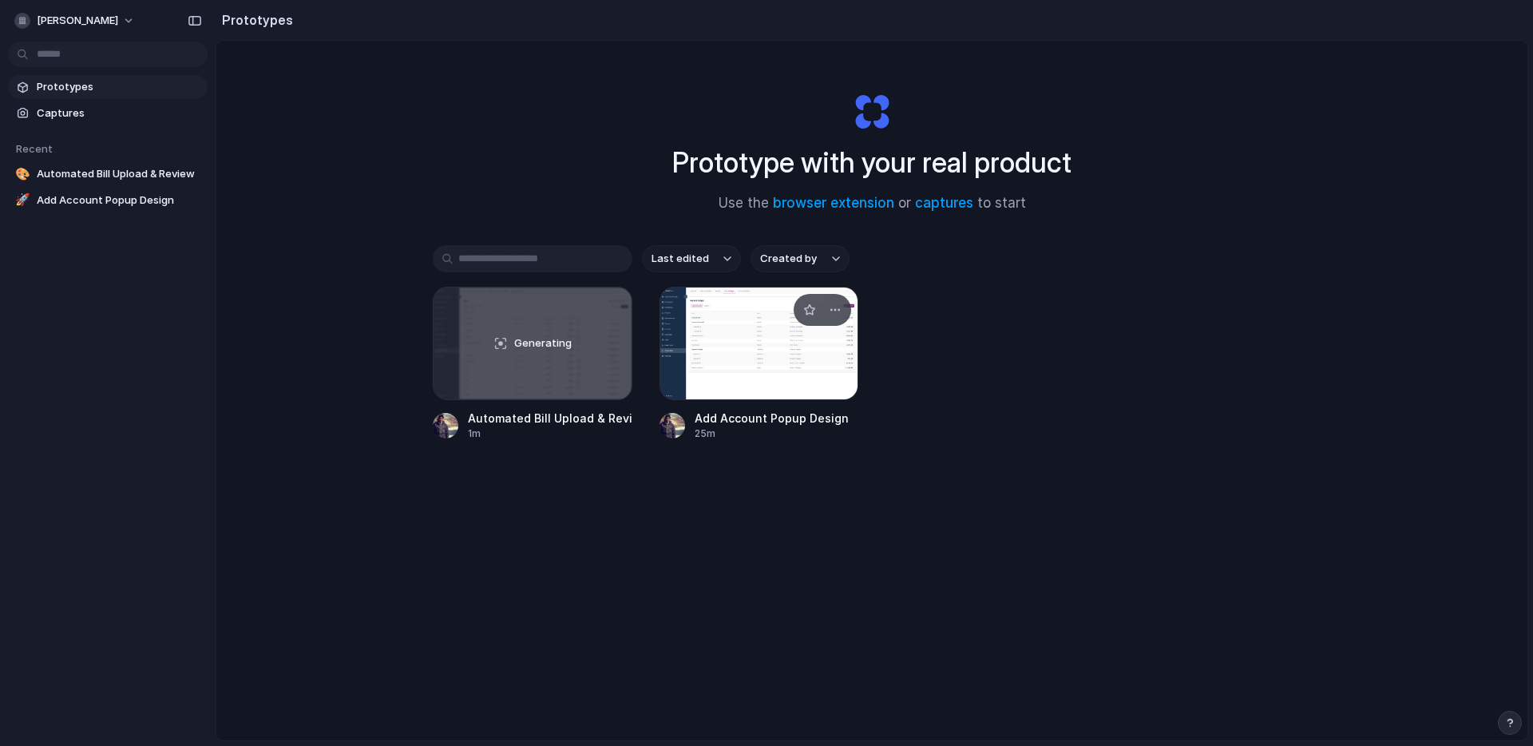
click at [736, 362] on div at bounding box center [760, 343] width 200 height 113
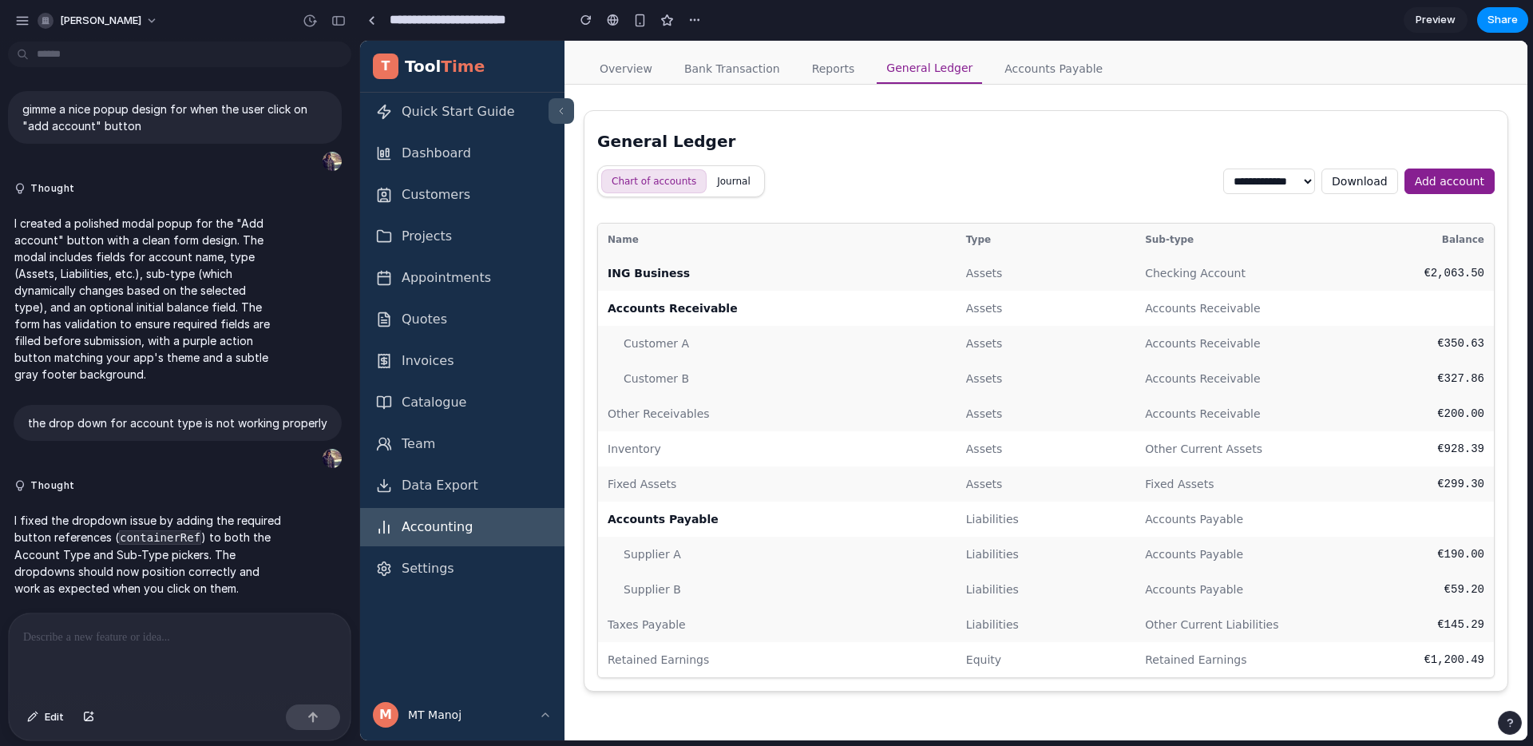
click at [1453, 183] on button "Add account" at bounding box center [1450, 182] width 90 height 26
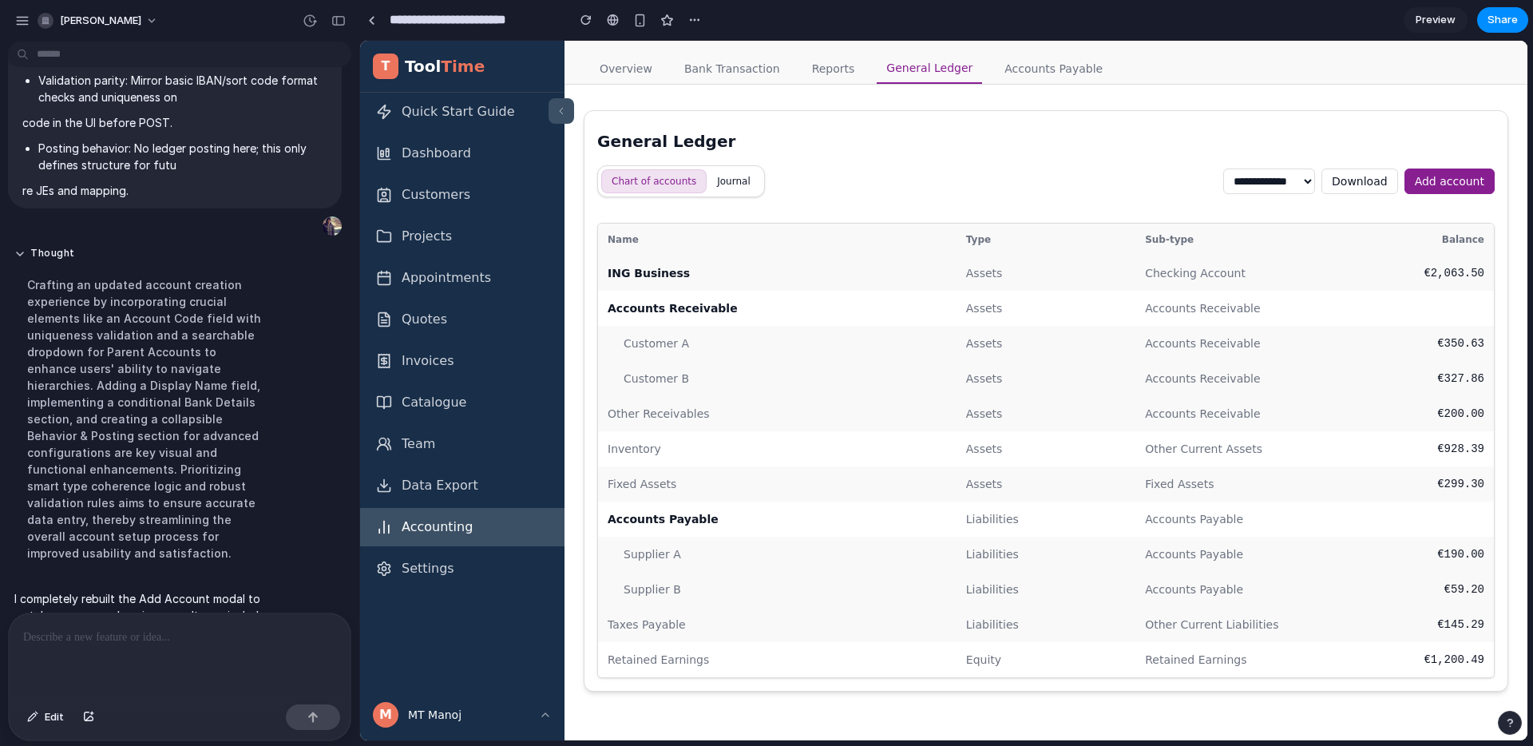
scroll to position [4364, 0]
